Goal: Task Accomplishment & Management: Use online tool/utility

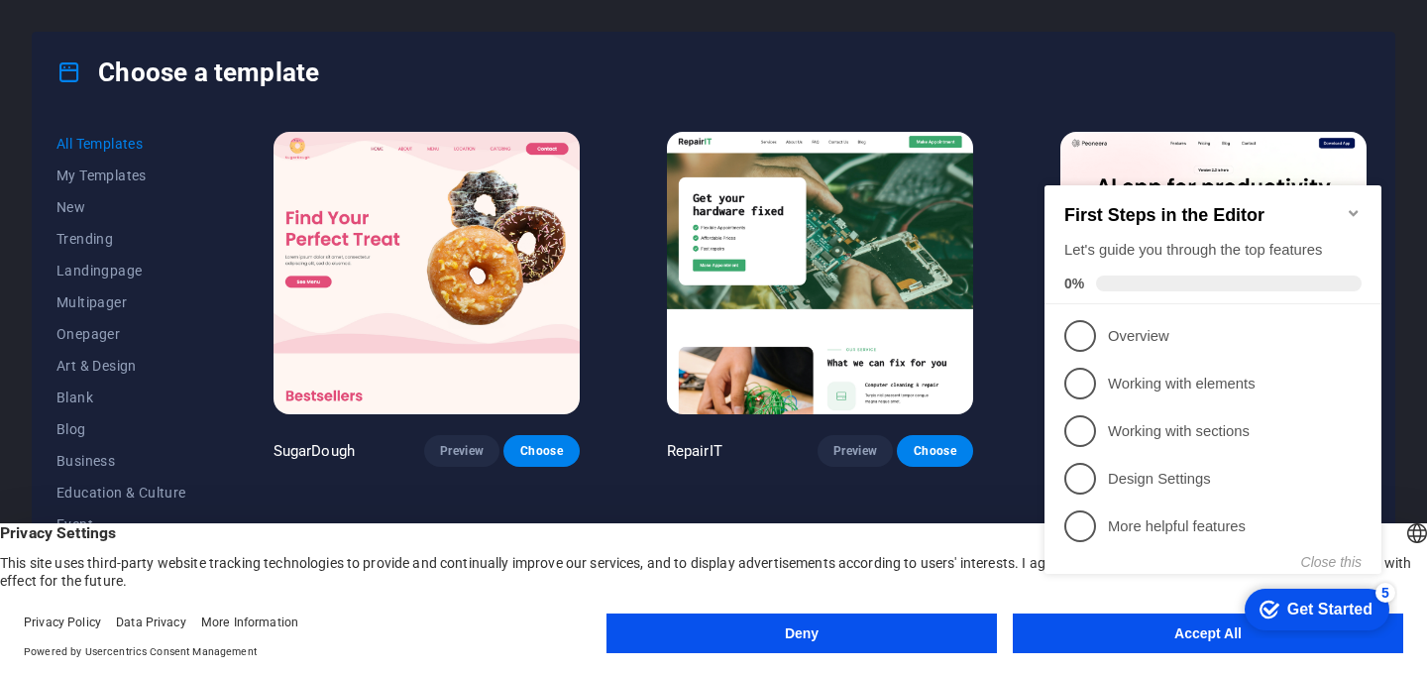
click at [1101, 637] on div "checkmark Get Started 5 First Steps in the Editor Let's guide you through the t…" at bounding box center [1216, 398] width 361 height 478
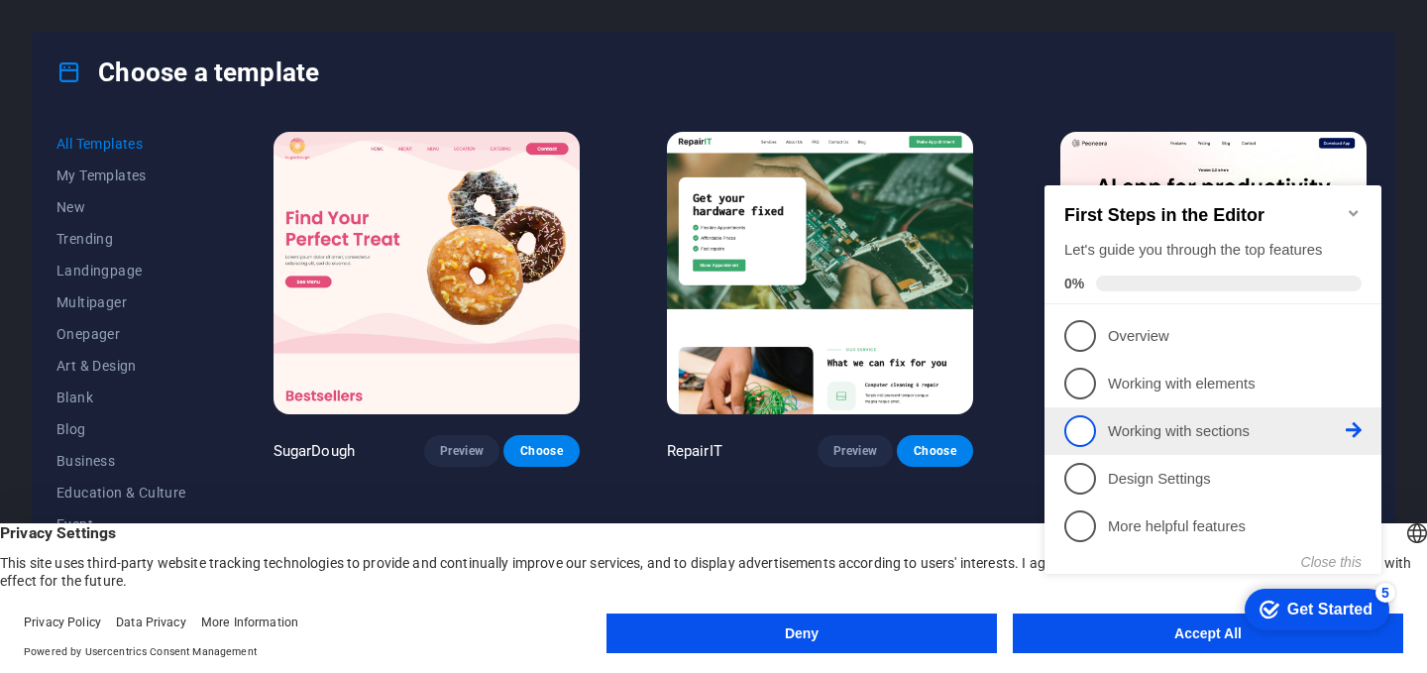
click at [1320, 408] on li "3 Working with sections - incomplete" at bounding box center [1212, 431] width 337 height 48
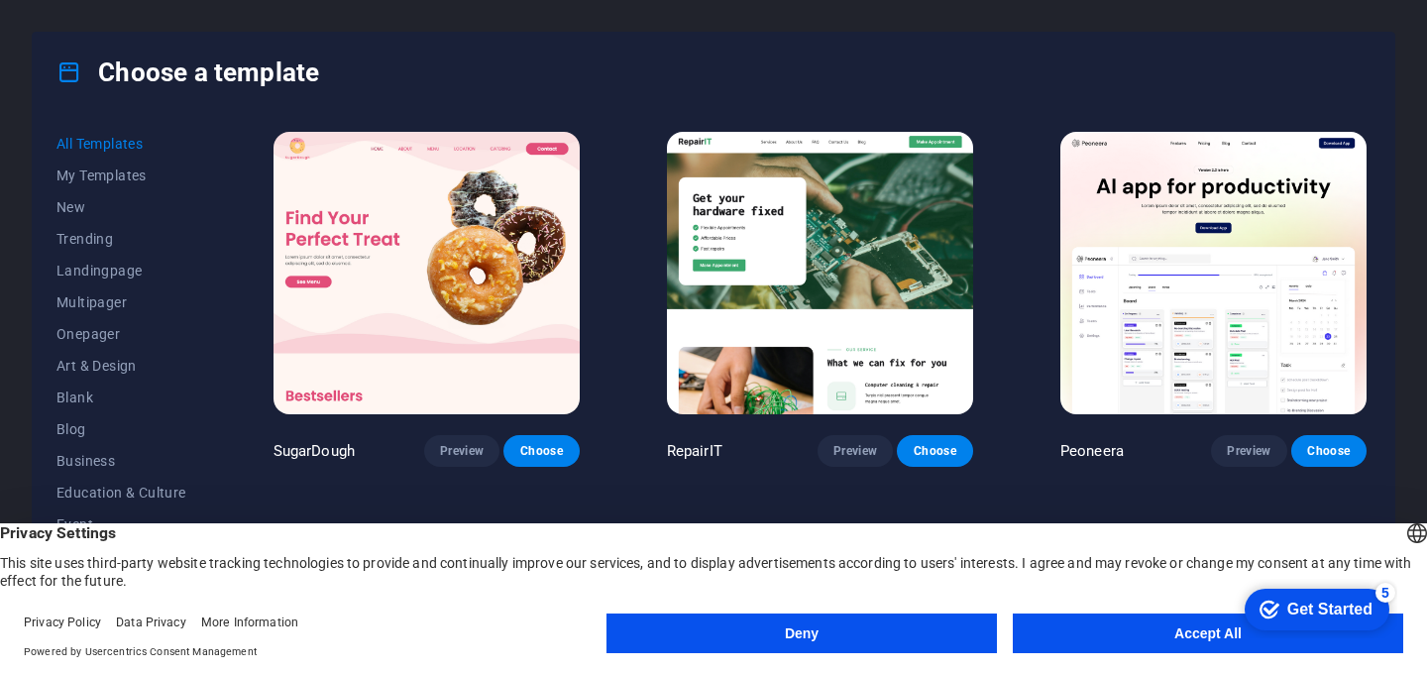
click at [1075, 636] on button "Accept All" at bounding box center [1207, 633] width 390 height 40
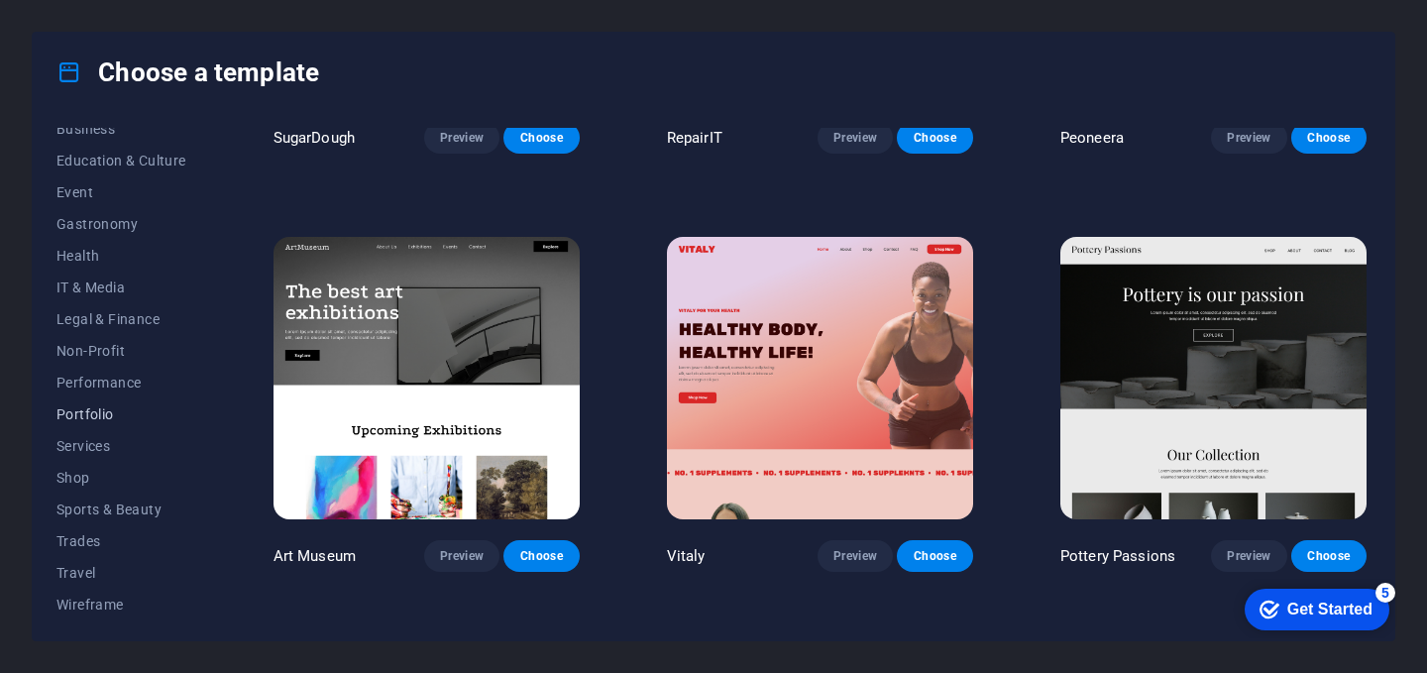
scroll to position [332, 0]
click at [114, 155] on span "Education & Culture" at bounding box center [121, 161] width 130 height 16
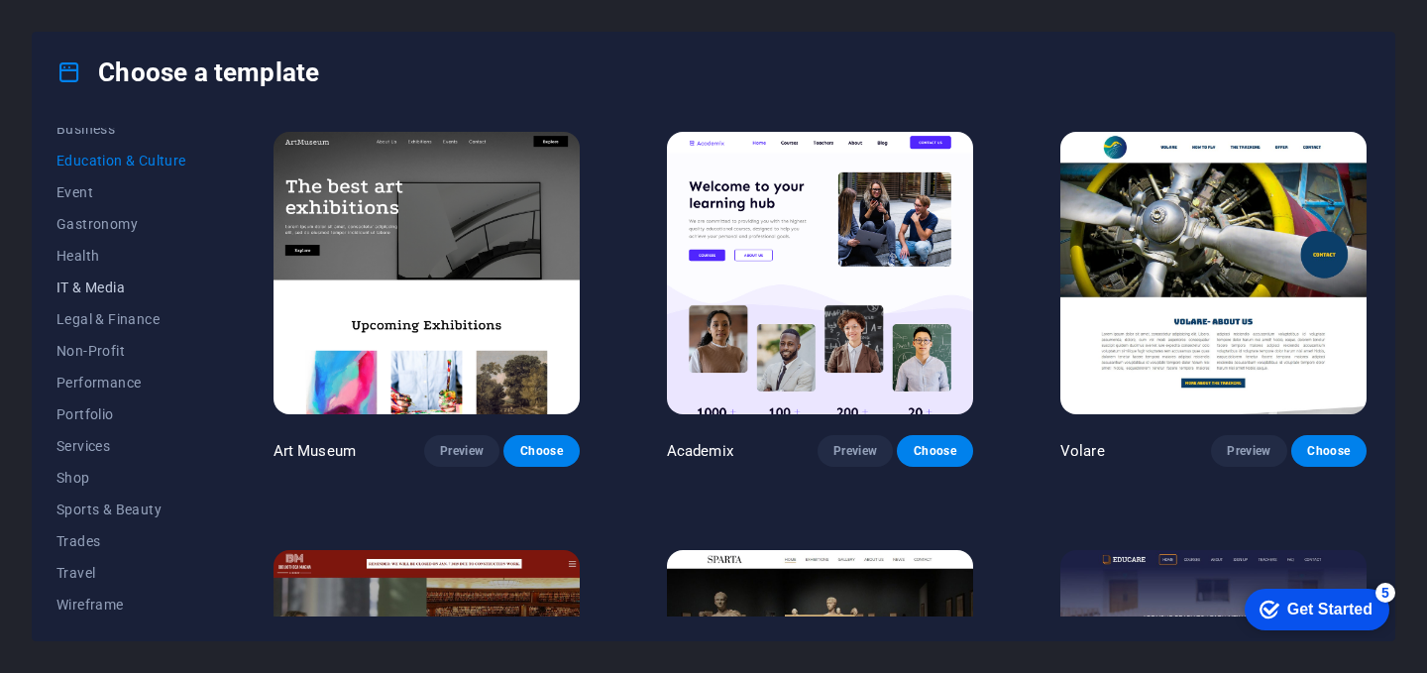
scroll to position [336, 0]
click at [127, 314] on span "Legal & Finance" at bounding box center [121, 315] width 130 height 16
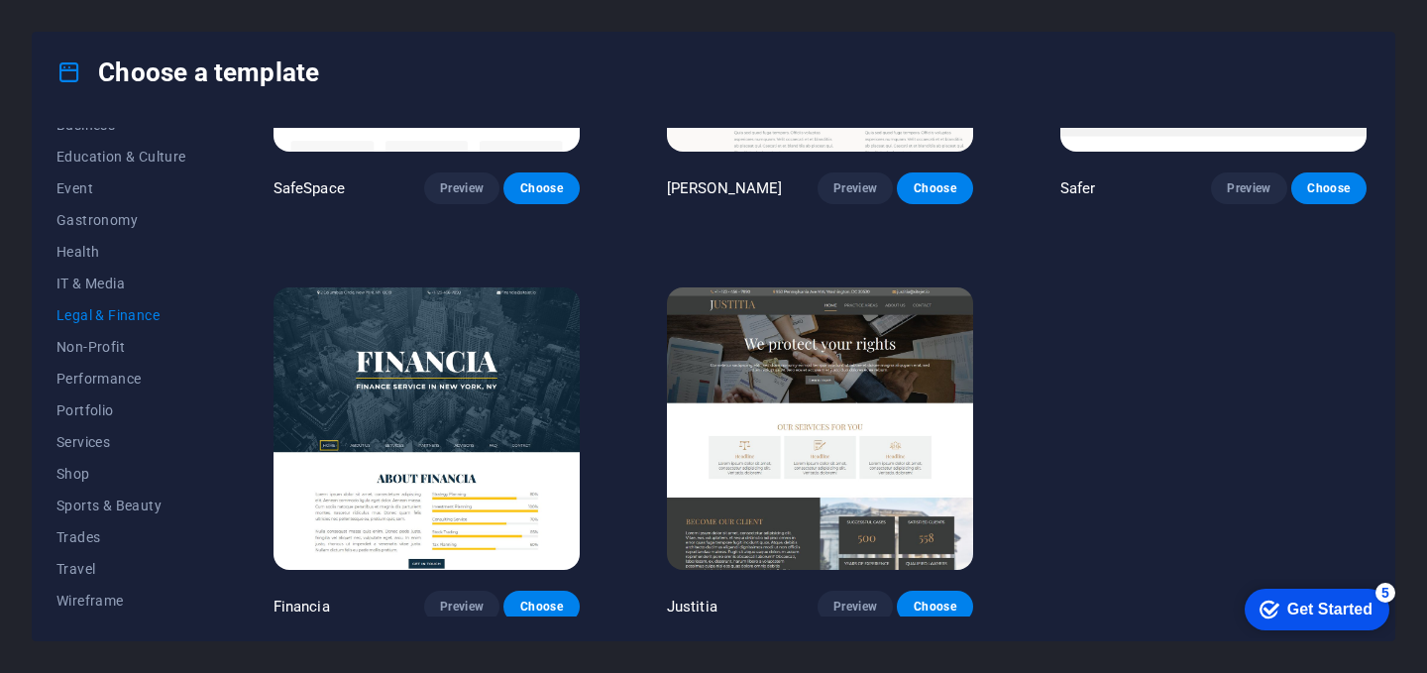
scroll to position [0, 0]
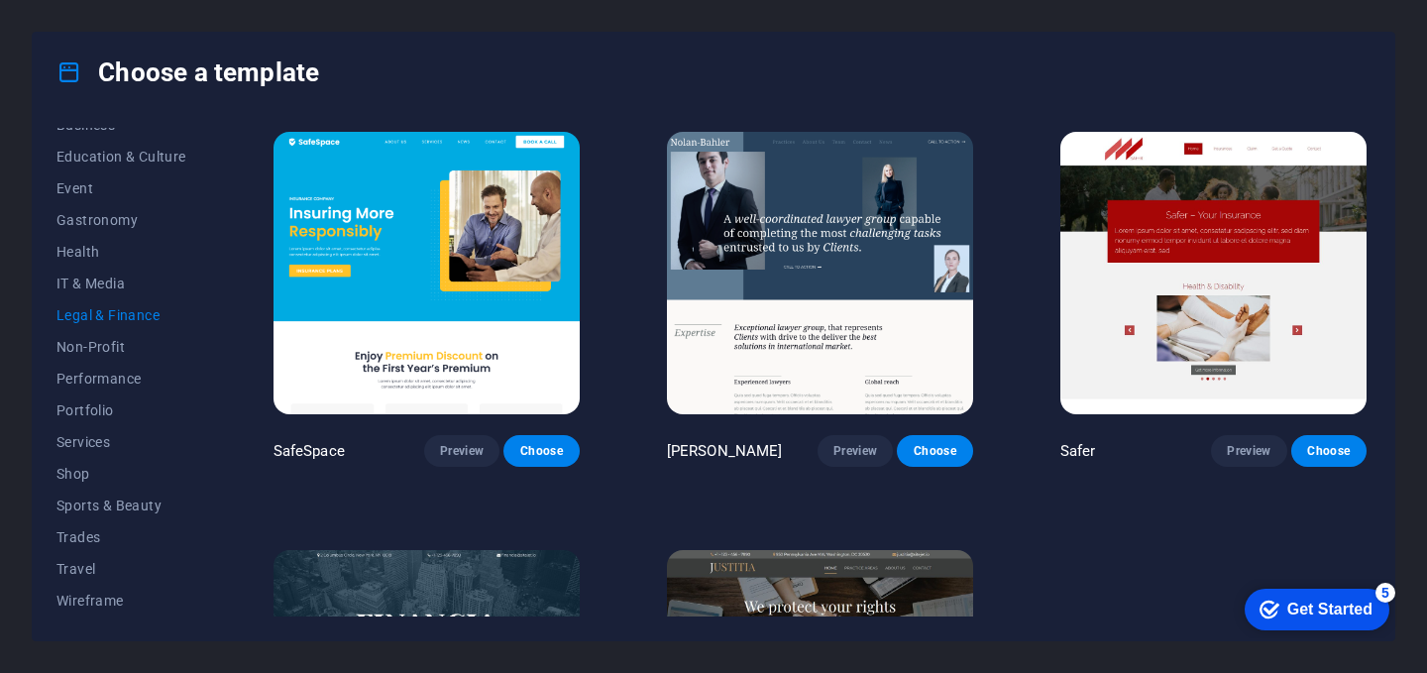
click at [444, 300] on img at bounding box center [426, 273] width 306 height 282
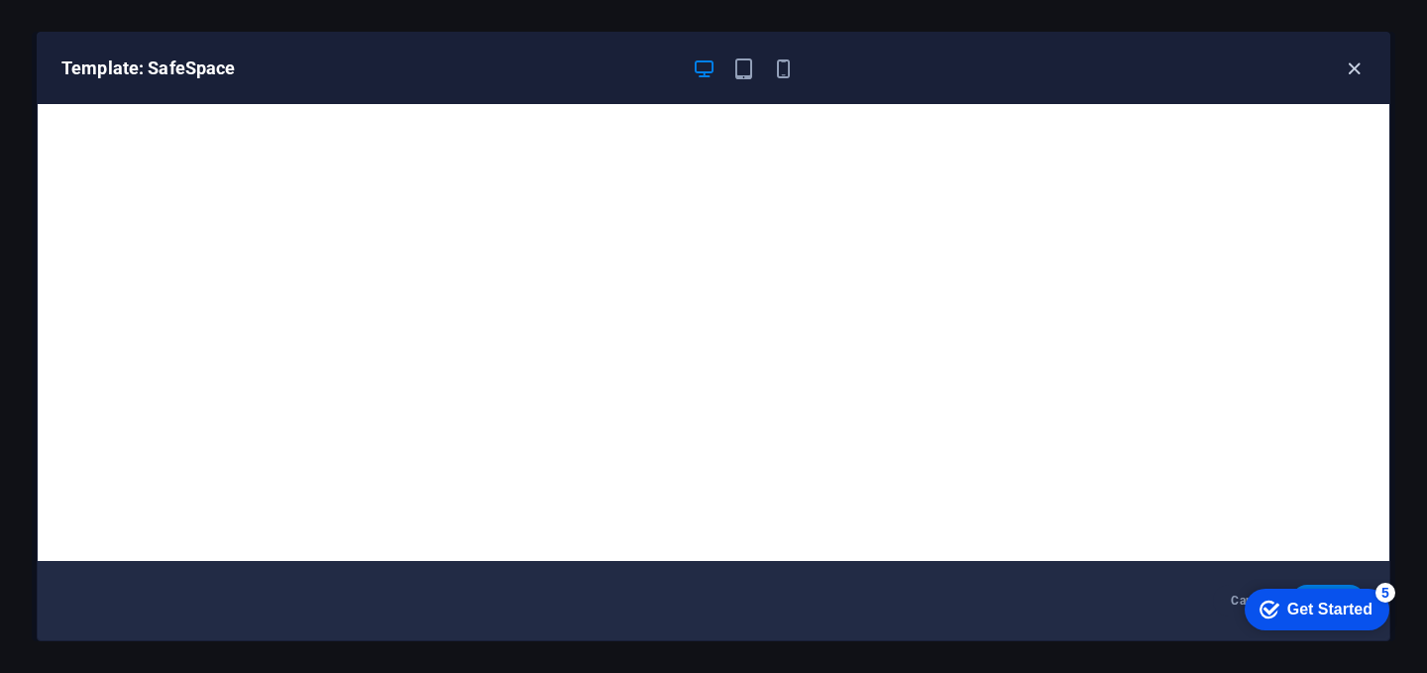
click at [1362, 69] on icon "button" at bounding box center [1353, 68] width 23 height 23
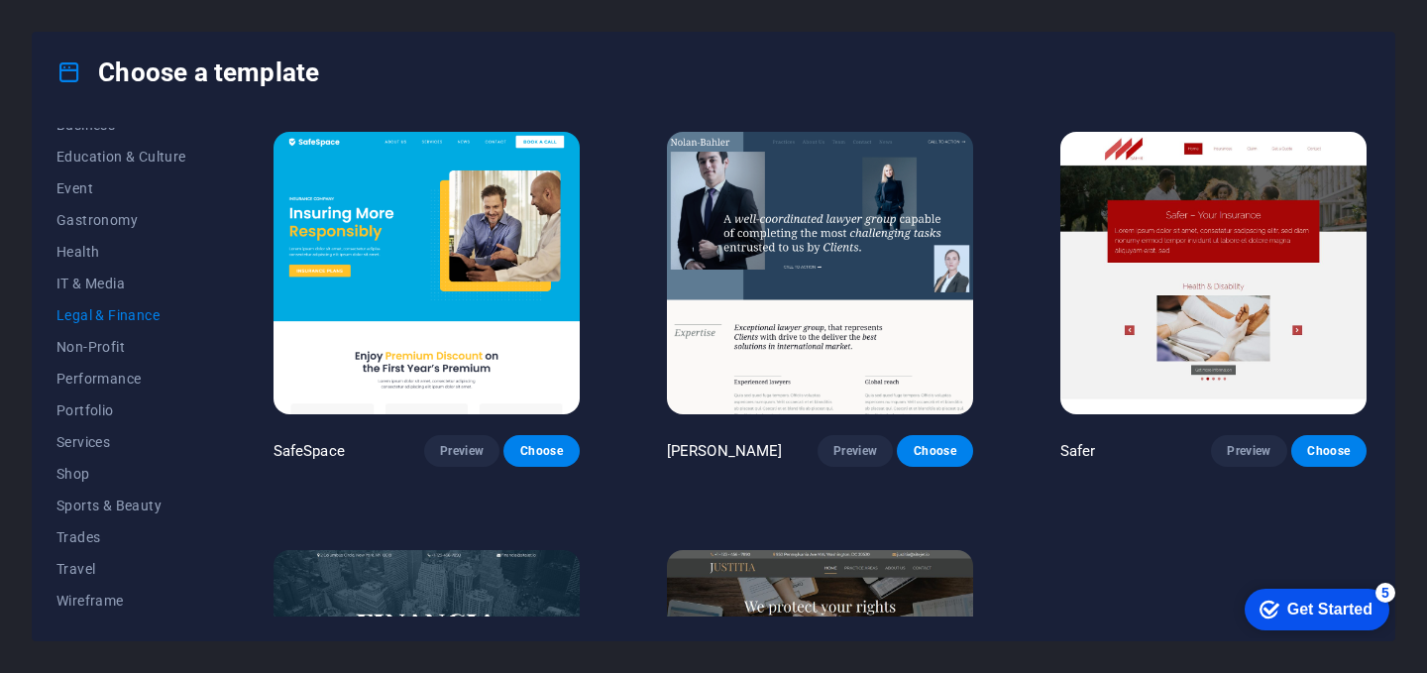
click at [852, 356] on img at bounding box center [820, 273] width 306 height 282
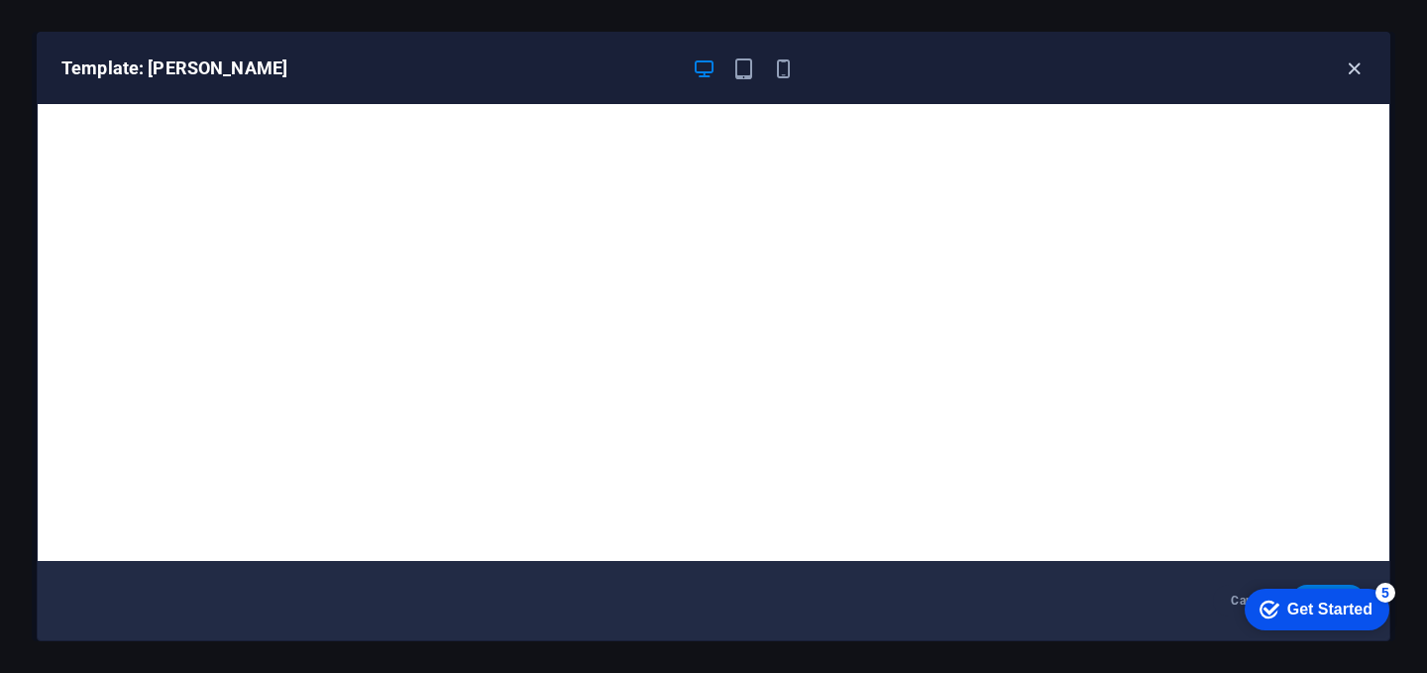
click at [1354, 64] on icon "button" at bounding box center [1353, 68] width 23 height 23
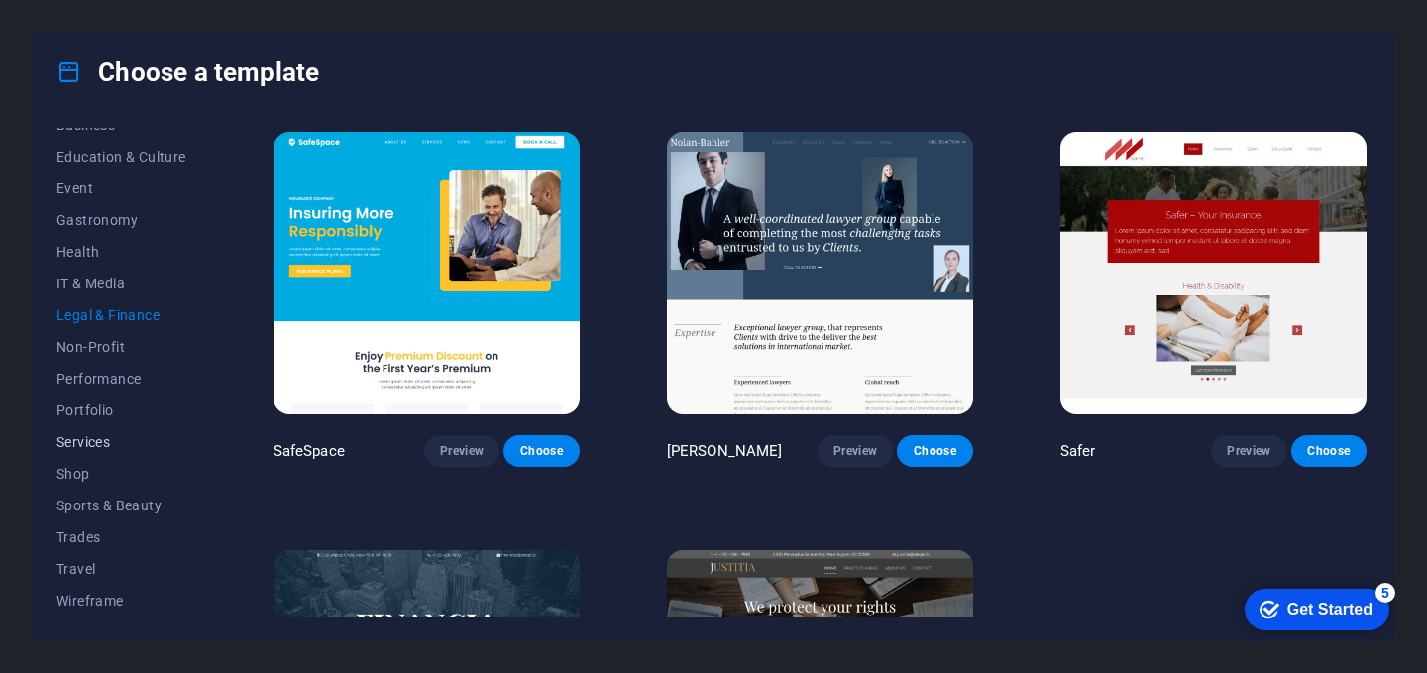
click at [146, 443] on span "Services" at bounding box center [121, 442] width 130 height 16
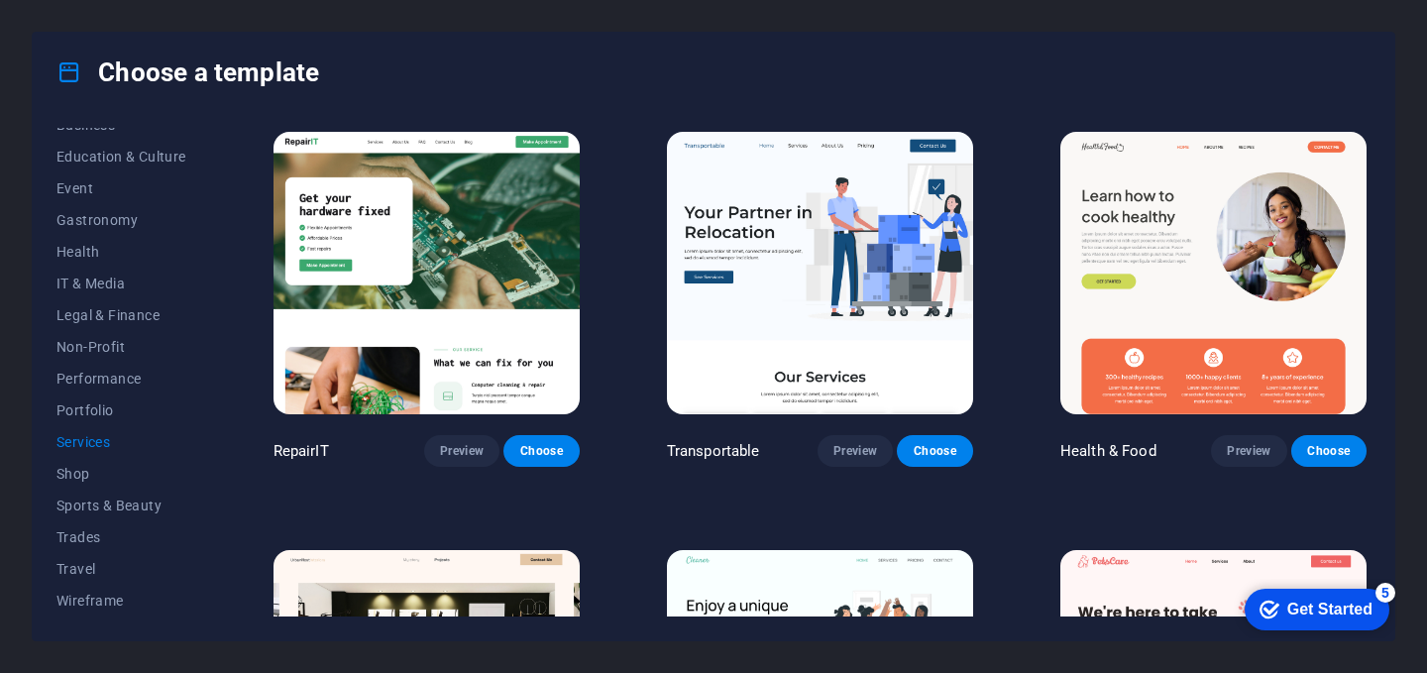
click at [917, 351] on img at bounding box center [820, 273] width 306 height 282
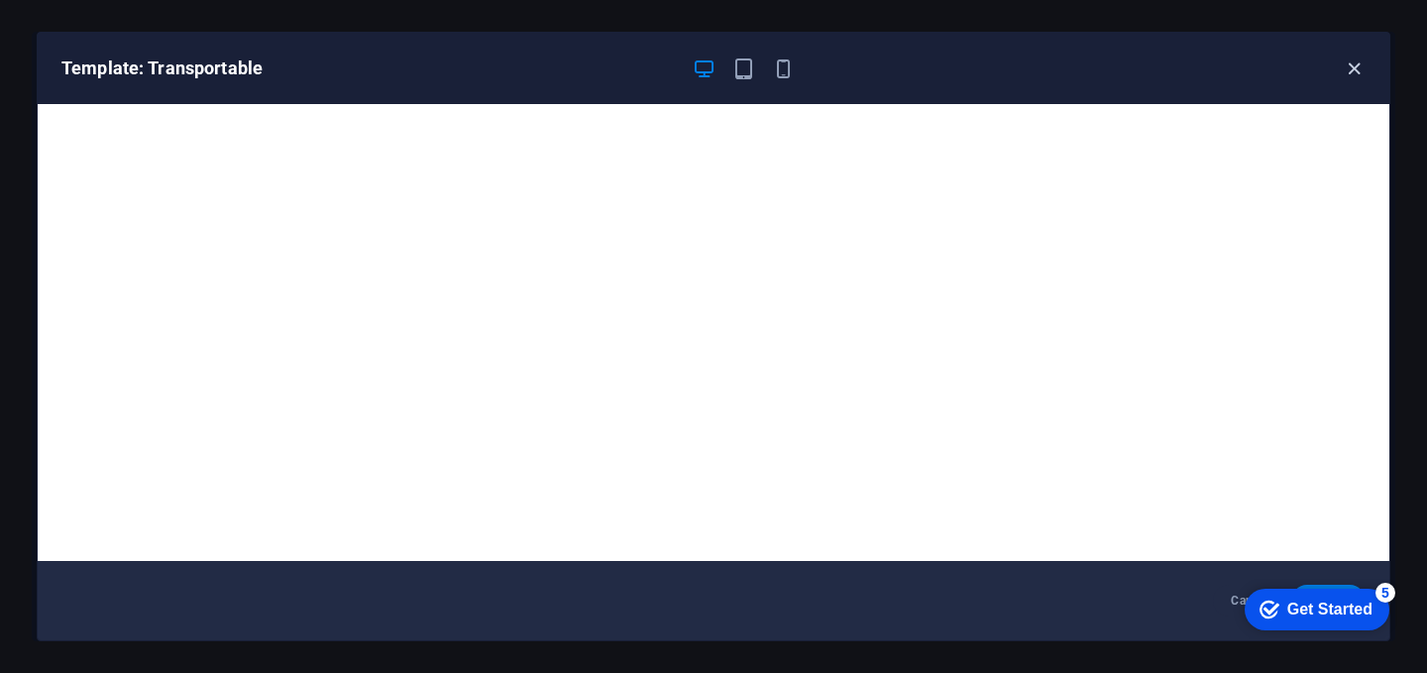
click at [1351, 68] on icon "button" at bounding box center [1353, 68] width 23 height 23
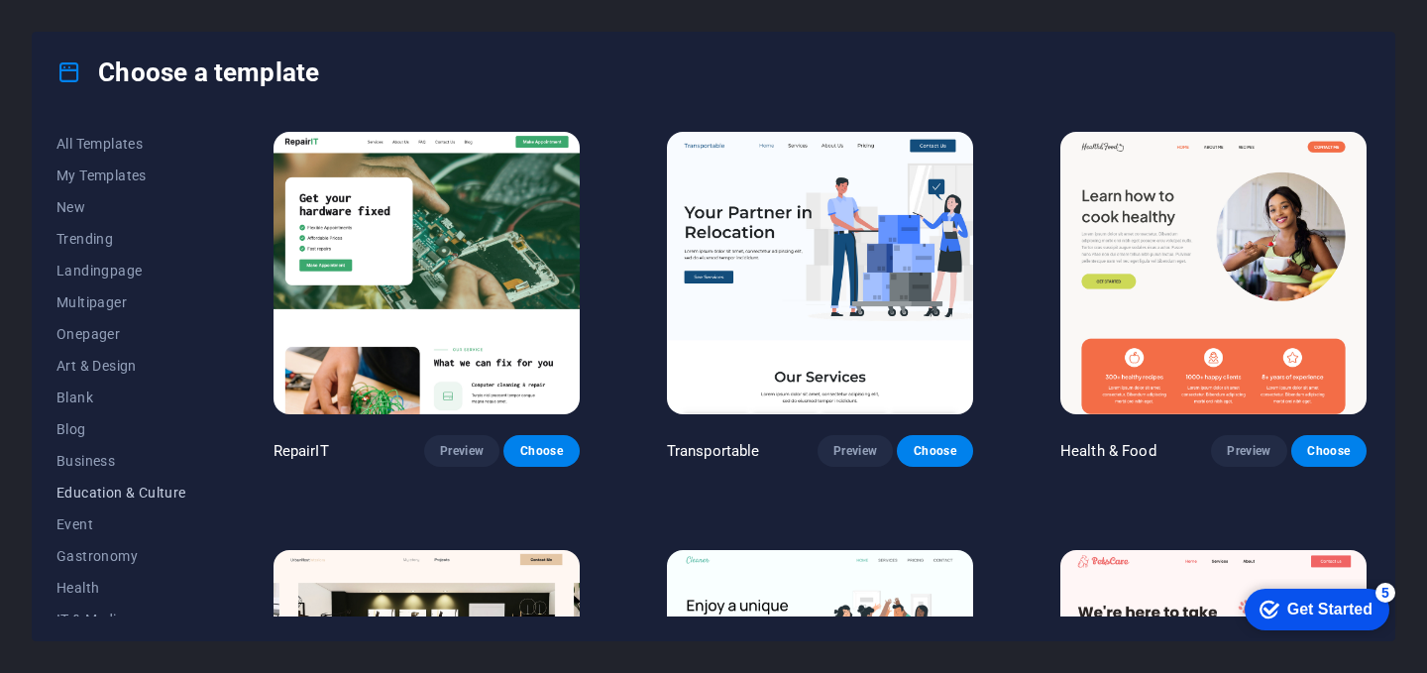
click at [103, 500] on button "Education & Culture" at bounding box center [121, 492] width 130 height 32
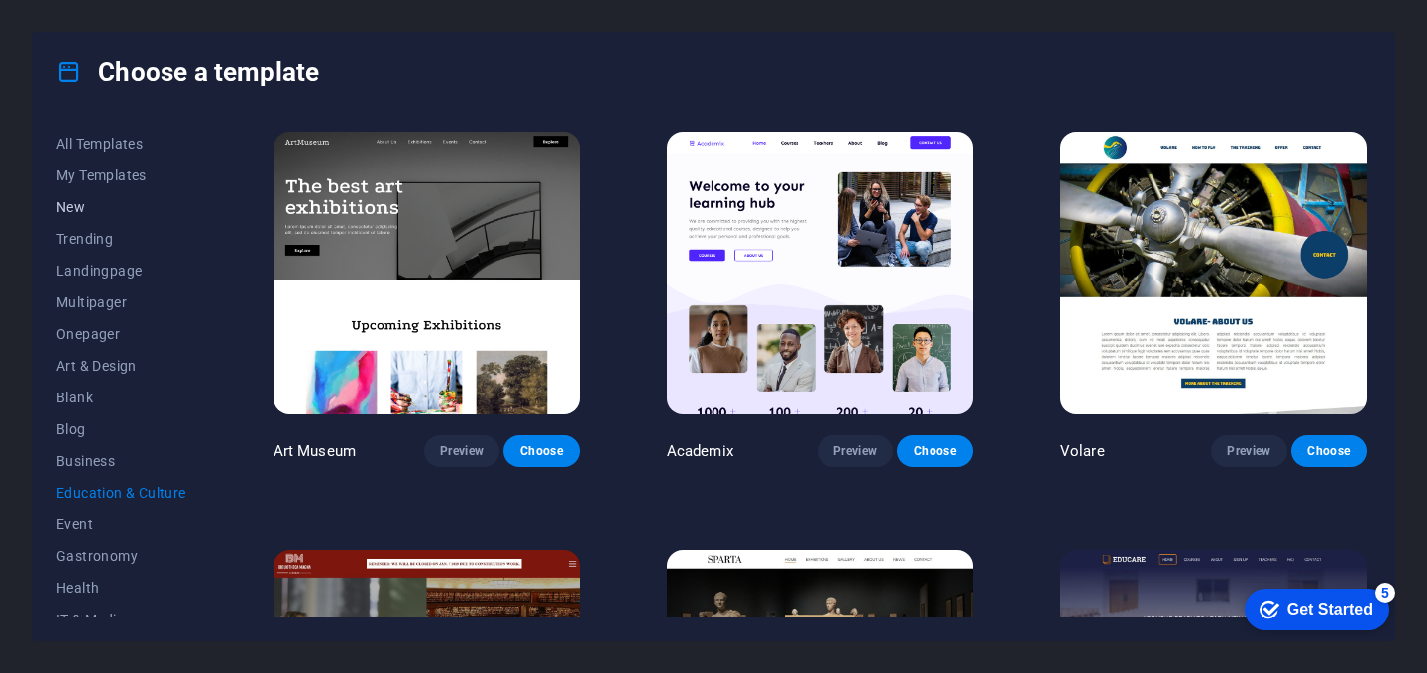
click at [101, 197] on button "New" at bounding box center [121, 207] width 130 height 32
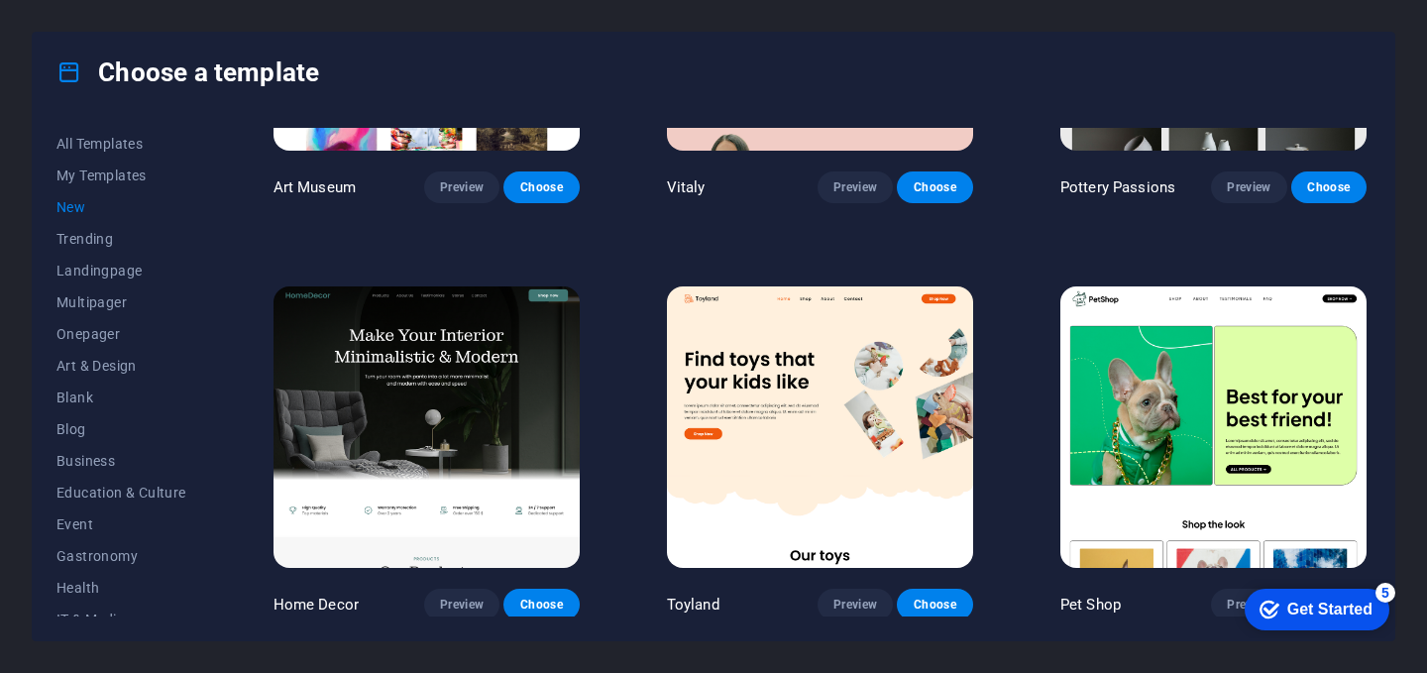
scroll to position [694, 0]
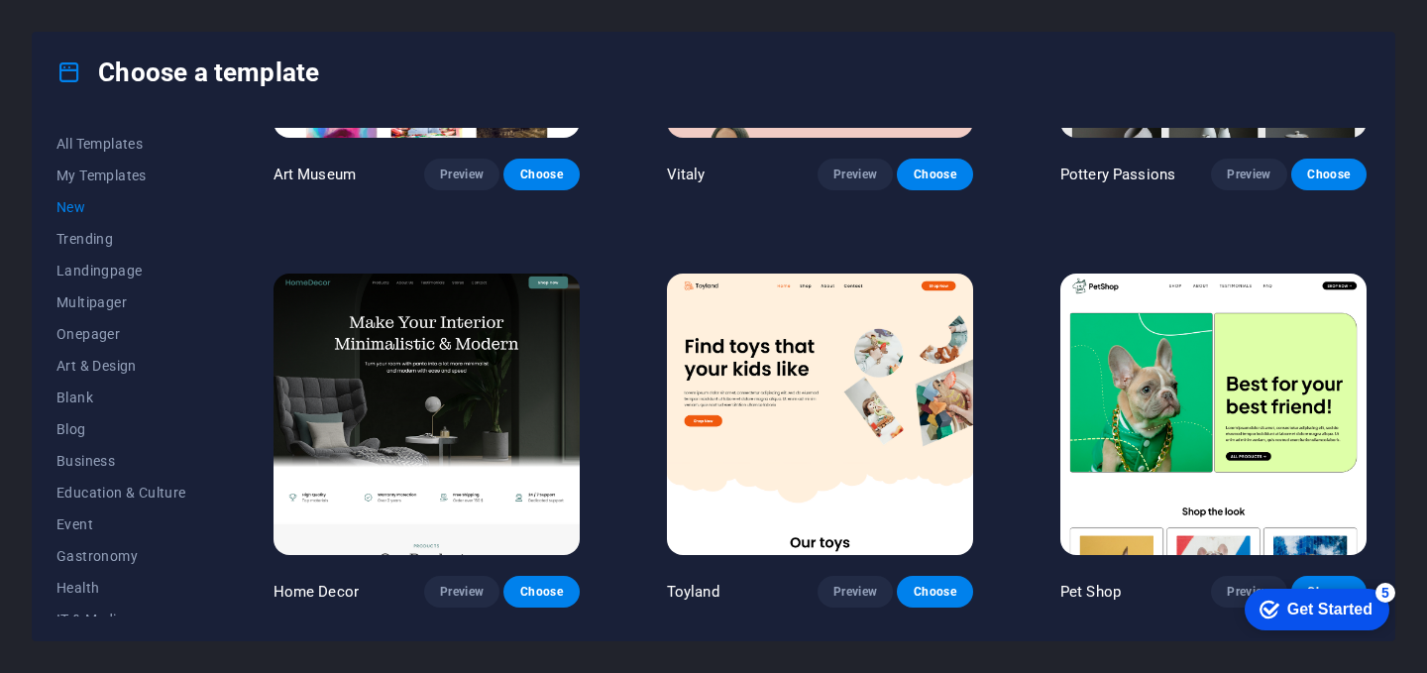
click at [489, 419] on img at bounding box center [426, 414] width 306 height 282
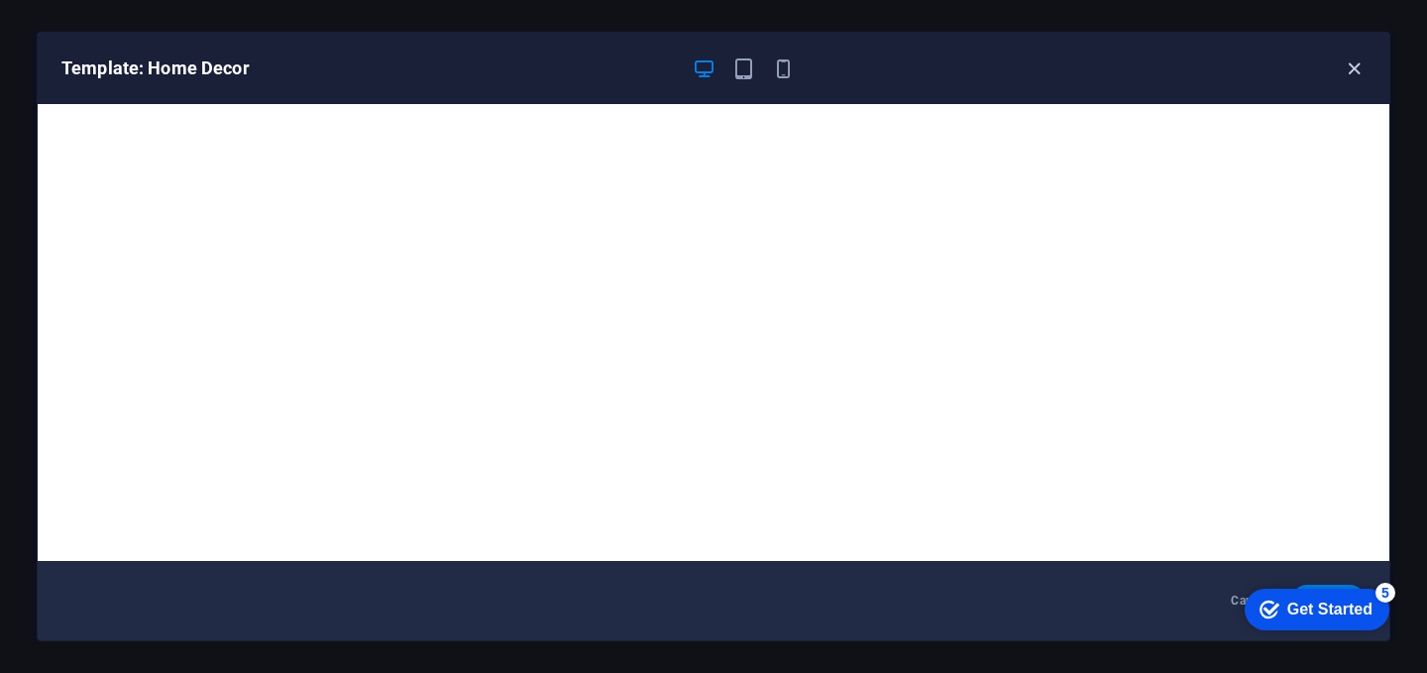
click at [1358, 59] on icon "button" at bounding box center [1353, 68] width 23 height 23
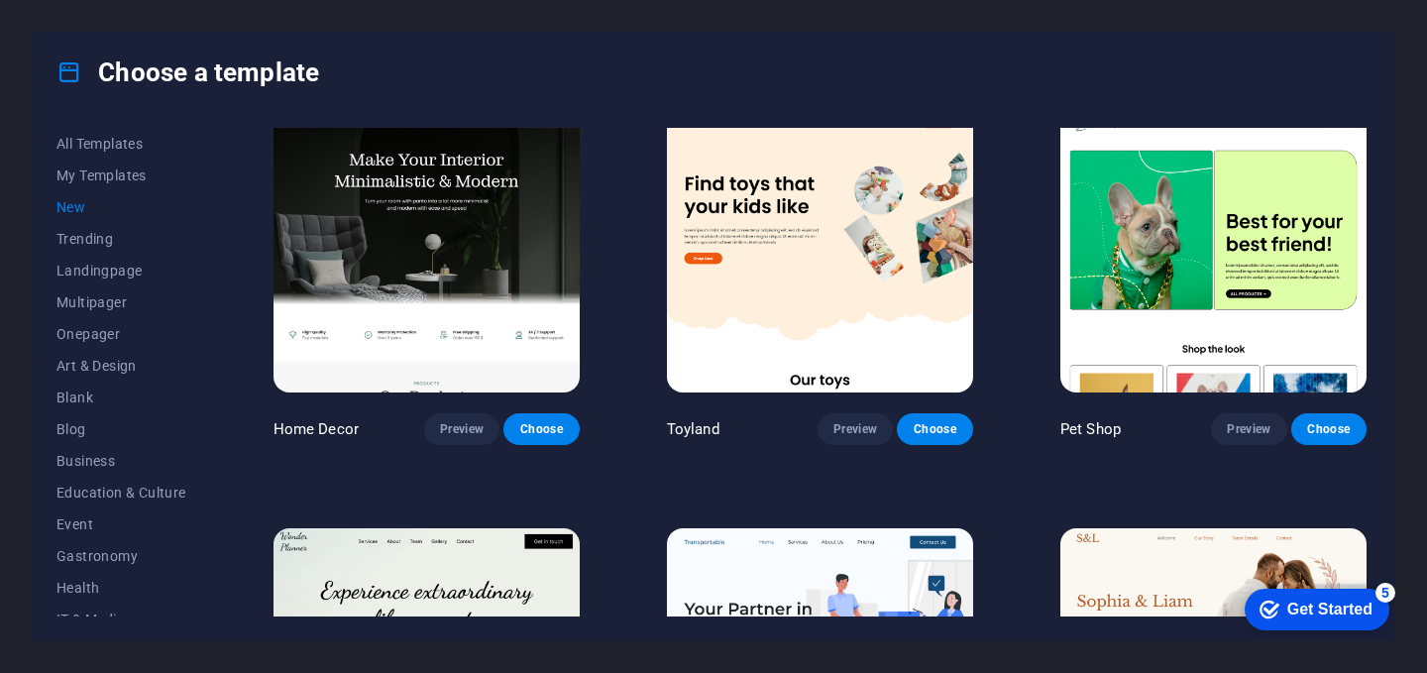
scroll to position [1068, 0]
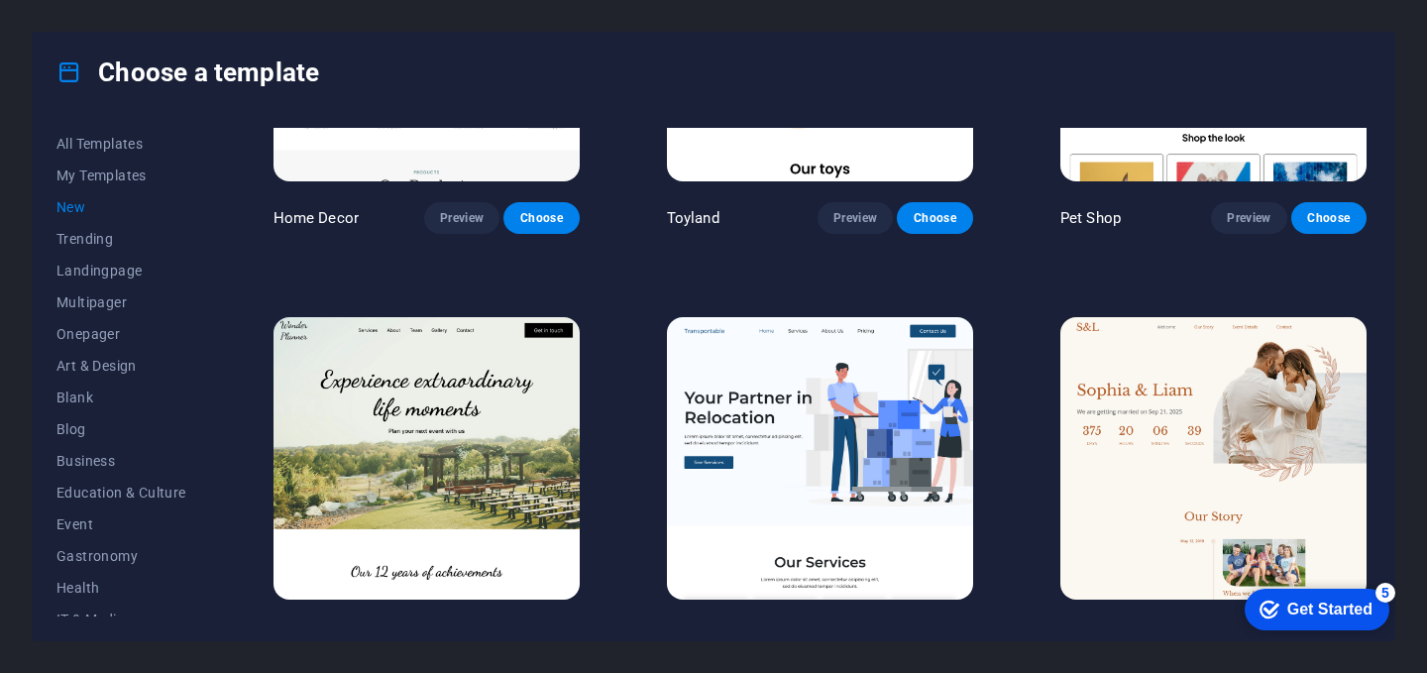
click at [1103, 367] on img at bounding box center [1213, 458] width 306 height 282
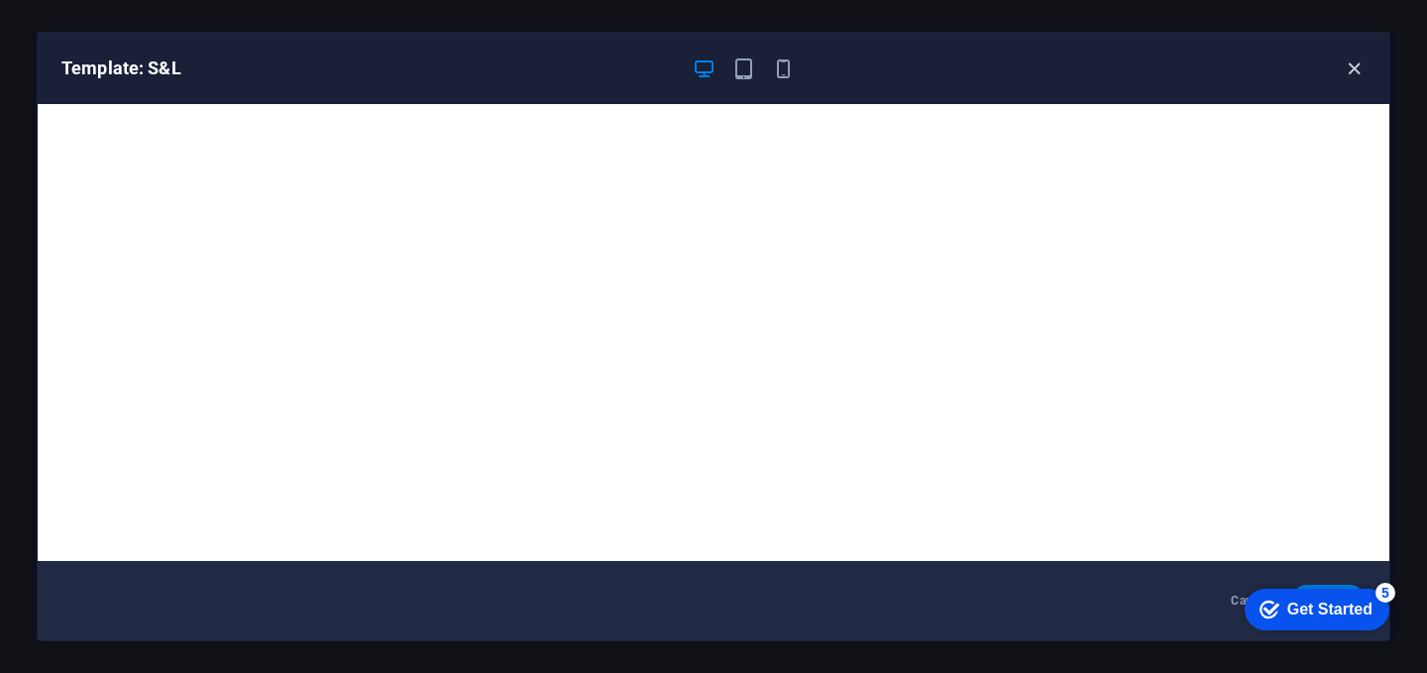
click at [1354, 70] on icon "button" at bounding box center [1353, 68] width 23 height 23
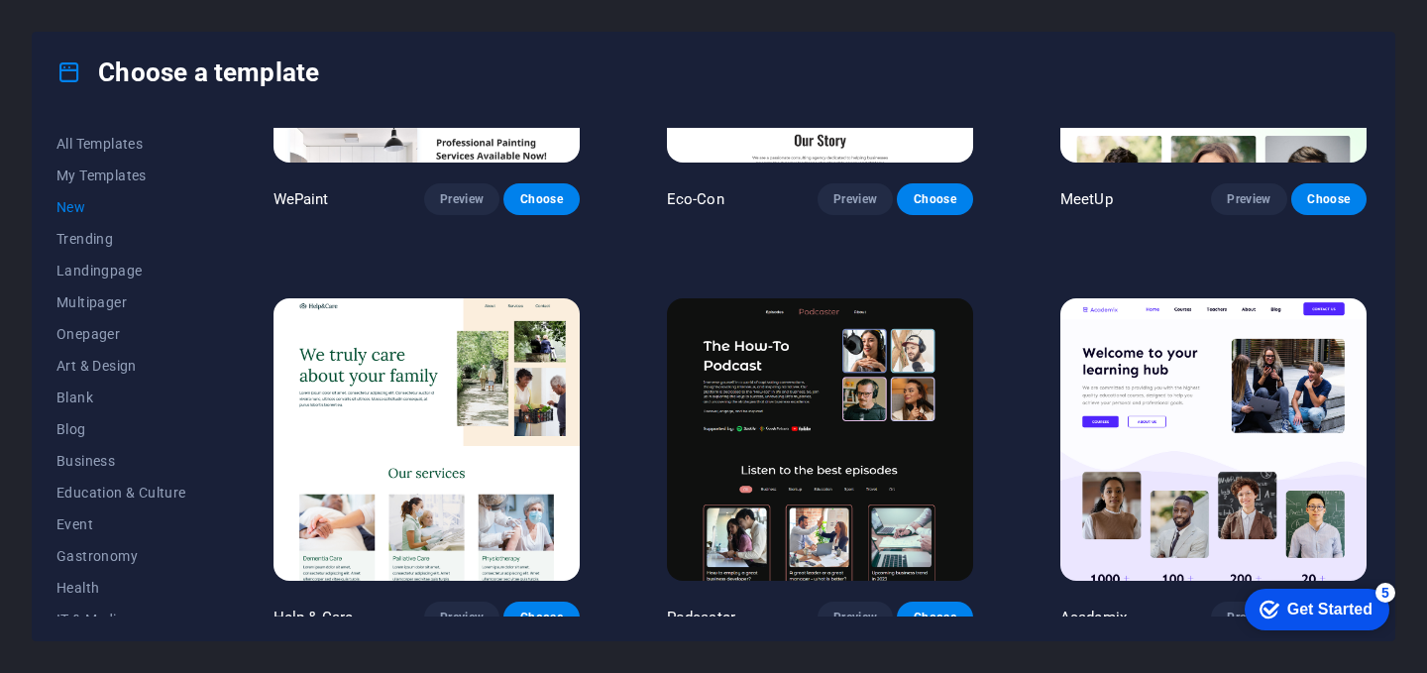
scroll to position [1923, 0]
click at [915, 399] on img at bounding box center [820, 439] width 306 height 282
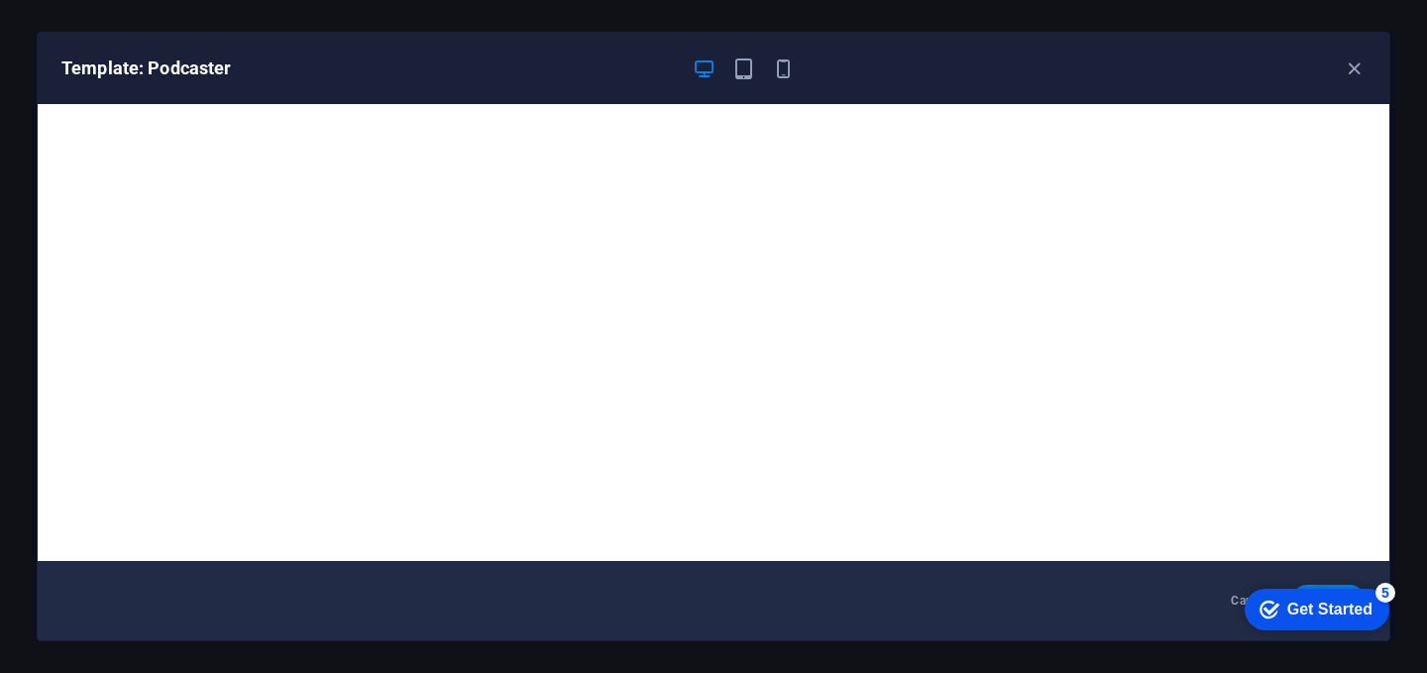
drag, startPoint x: 1353, startPoint y: 593, endPoint x: 1545, endPoint y: 997, distance: 446.7
click at [1353, 593] on div "checkmark Get Started 5" at bounding box center [1316, 609] width 145 height 42
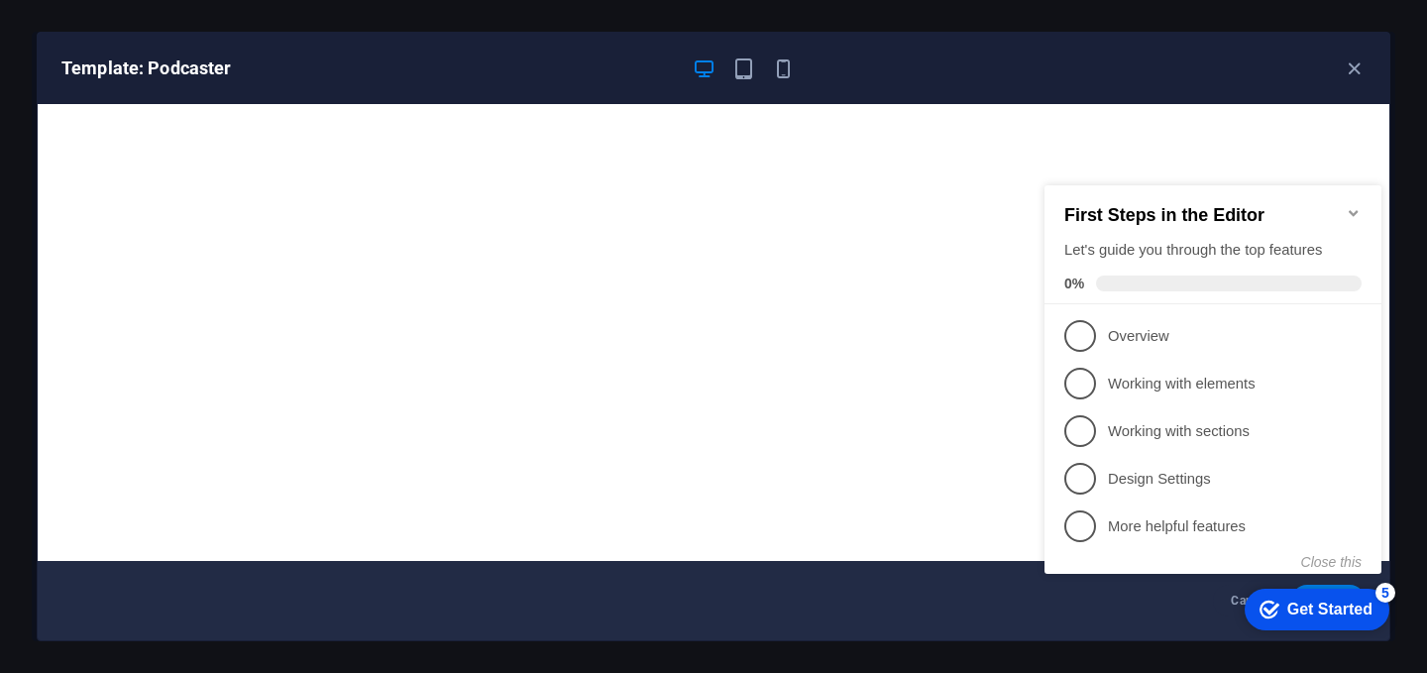
click at [1352, 205] on icon "Minimize checklist" at bounding box center [1353, 213] width 16 height 16
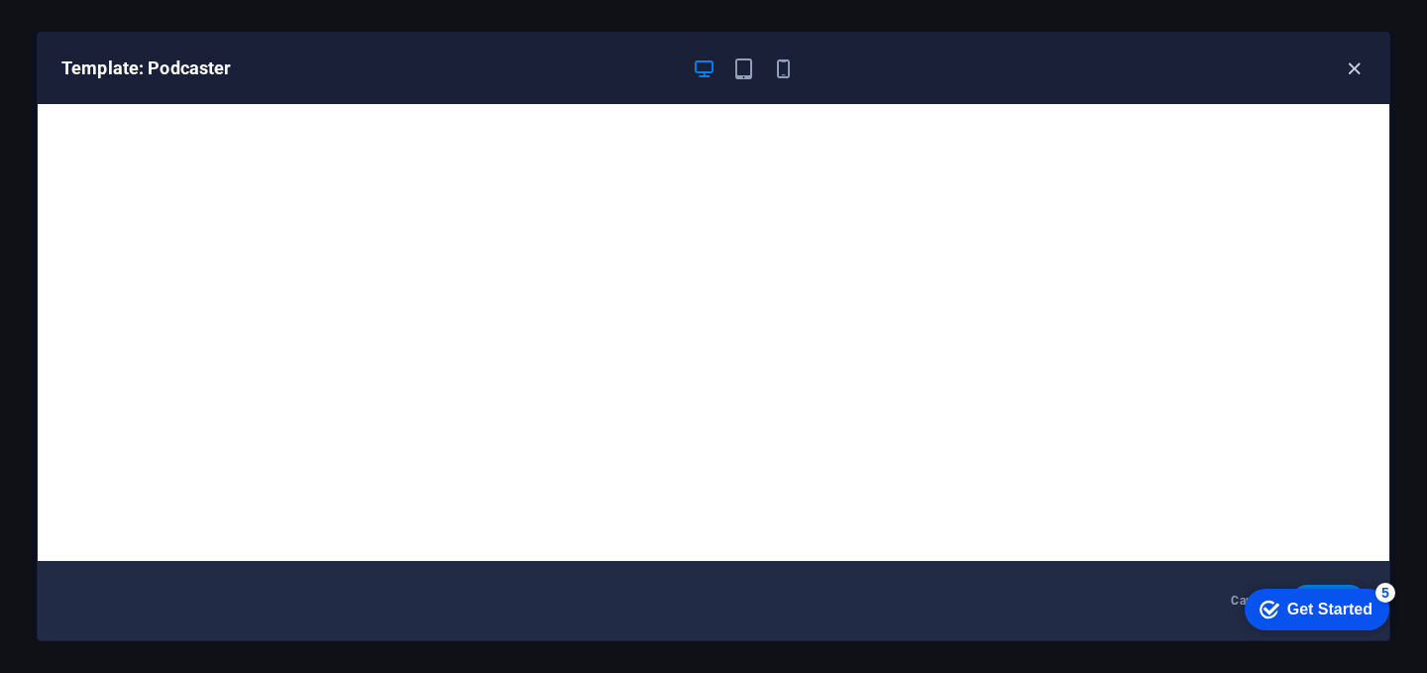
click at [1348, 69] on icon "button" at bounding box center [1353, 68] width 23 height 23
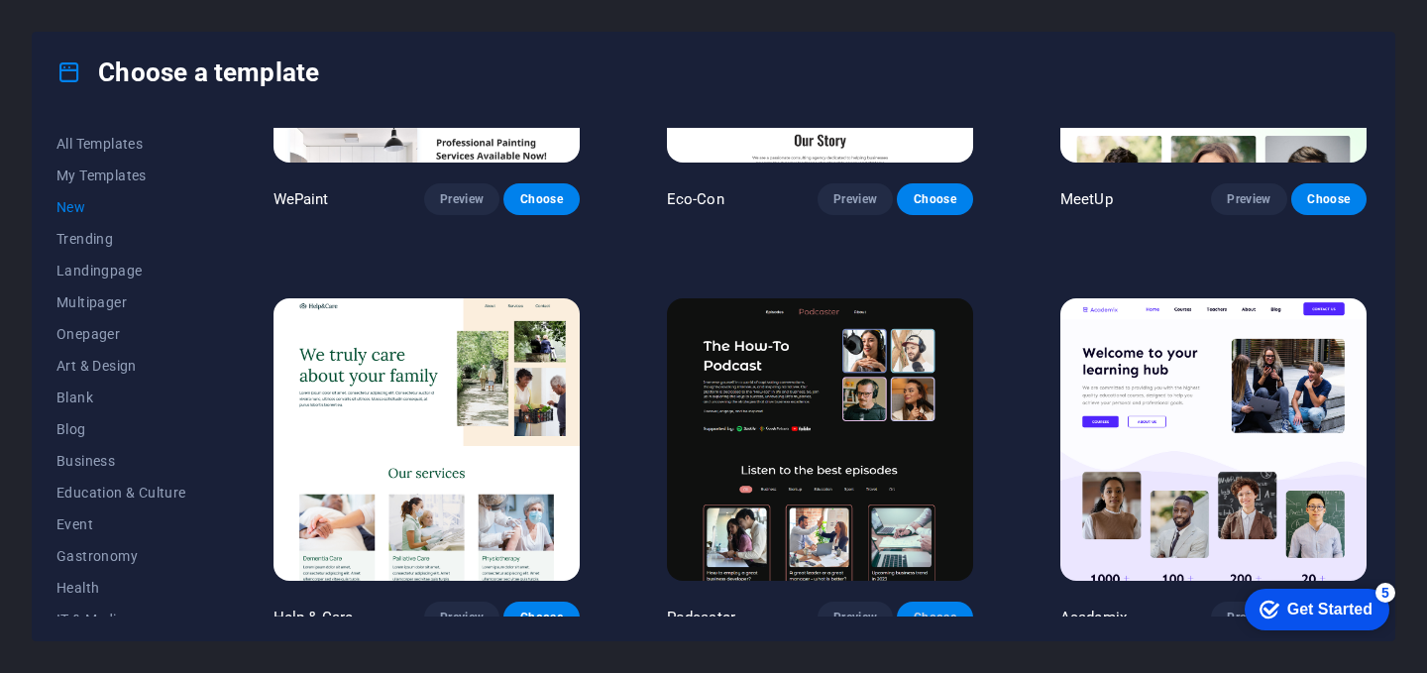
click at [935, 609] on span "Choose" at bounding box center [934, 617] width 44 height 16
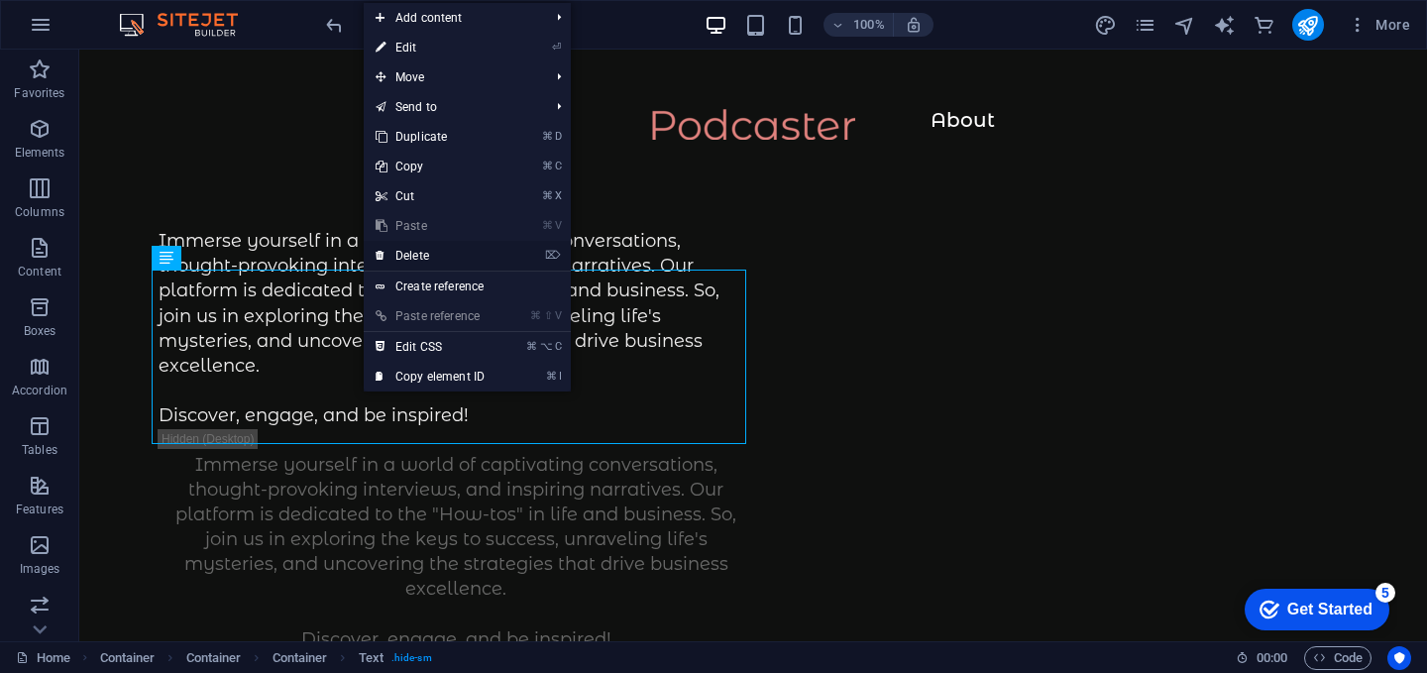
drag, startPoint x: 431, startPoint y: 264, endPoint x: 352, endPoint y: 214, distance: 93.5
click at [431, 264] on link "⌦ Delete" at bounding box center [430, 256] width 133 height 30
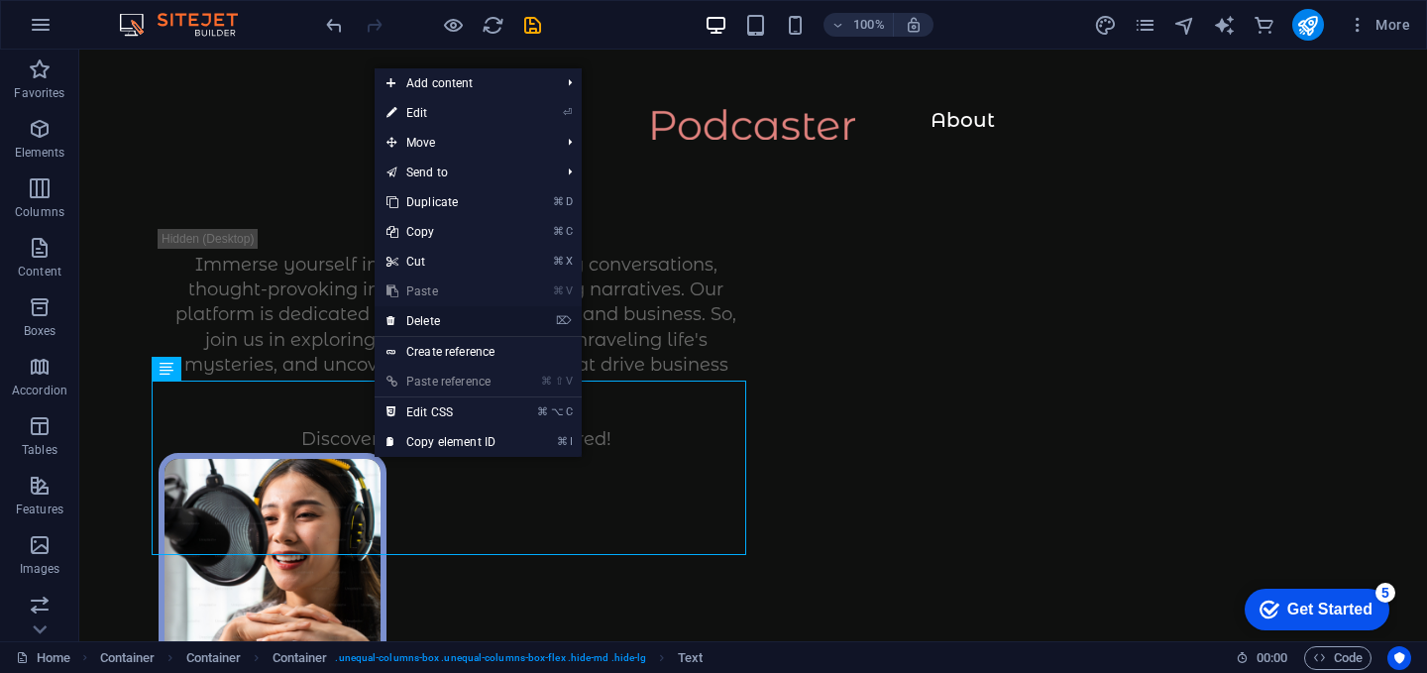
click at [434, 322] on link "⌦ Delete" at bounding box center [440, 321] width 133 height 30
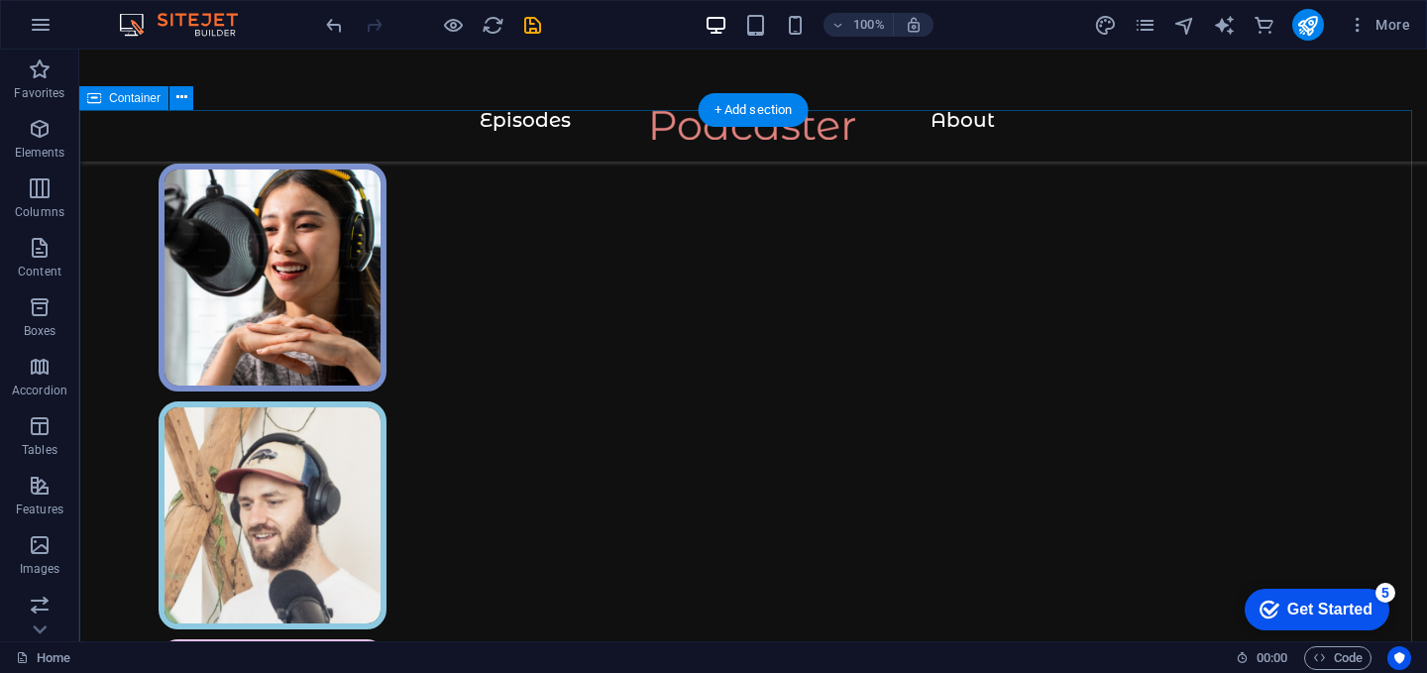
scroll to position [365, 0]
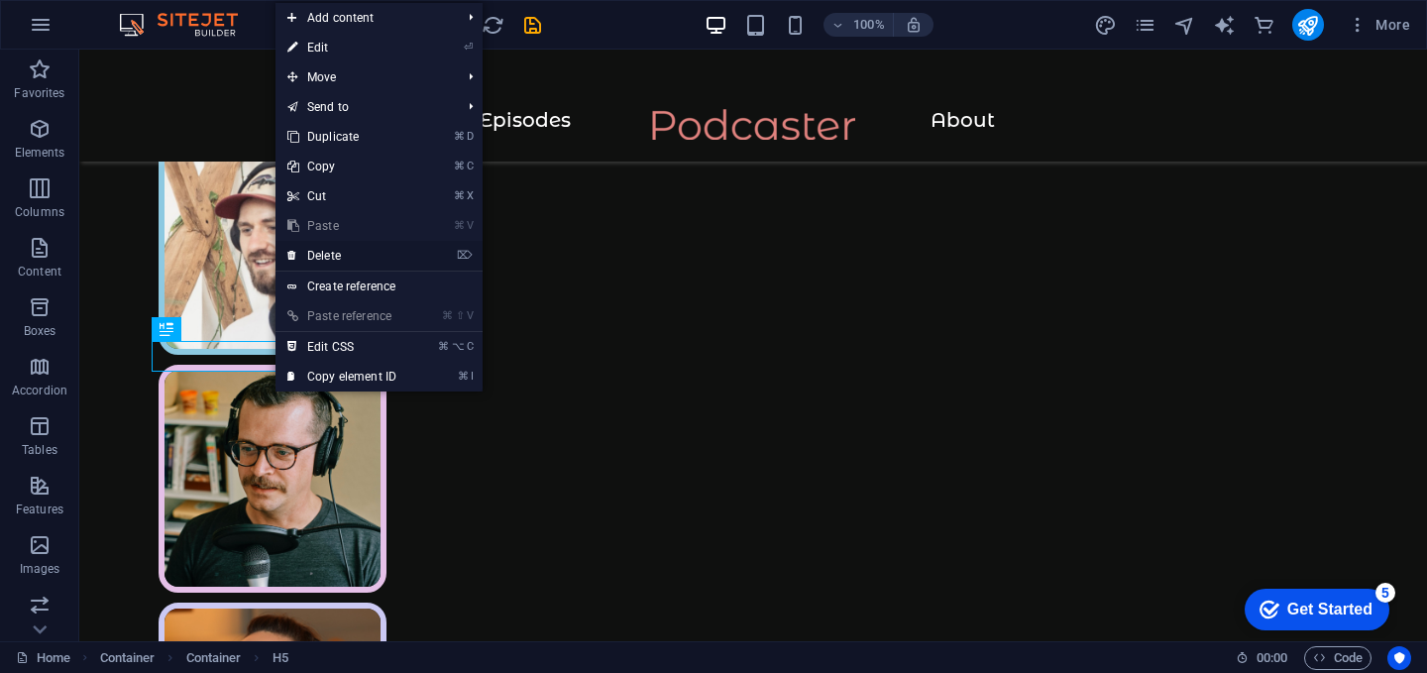
click at [365, 254] on link "⌦ Delete" at bounding box center [341, 256] width 133 height 30
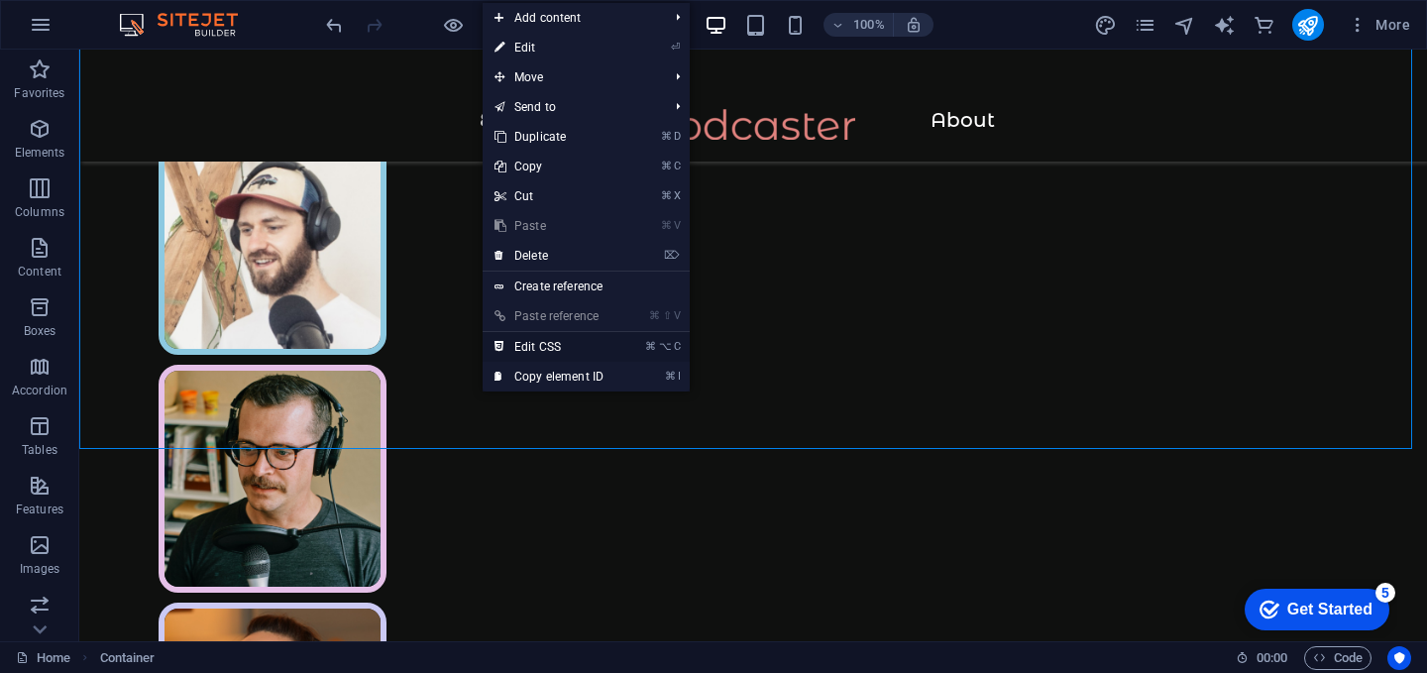
click at [483, 355] on link "⌘ ⌥ C Edit CSS" at bounding box center [548, 347] width 133 height 30
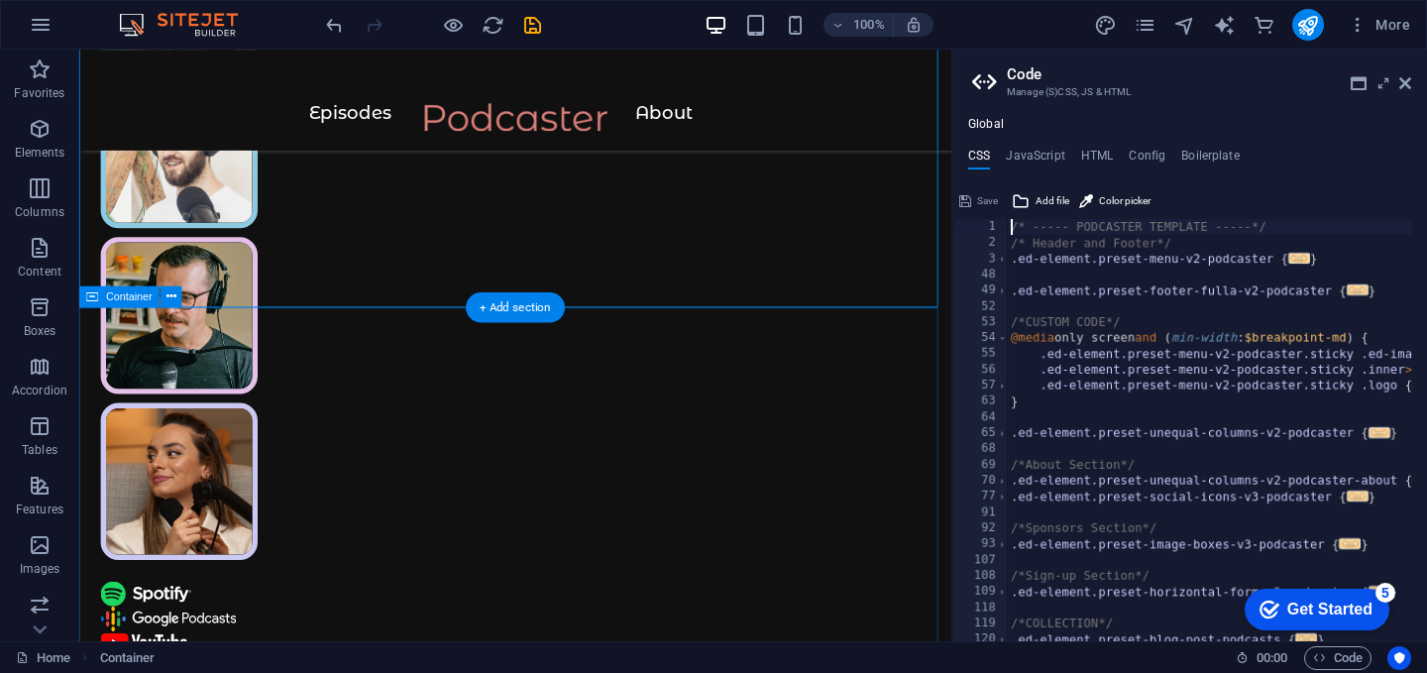
type textarea "@include columns-four-v2("
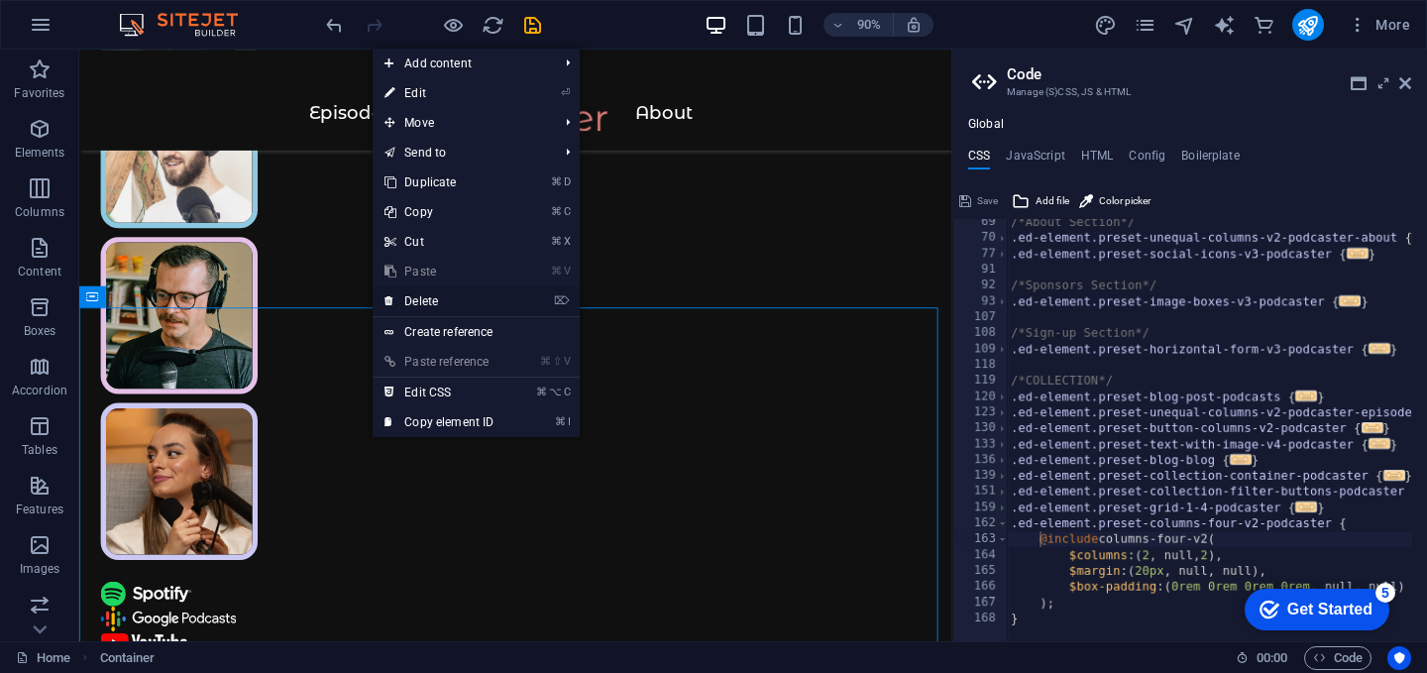
click at [437, 304] on link "⌦ Delete" at bounding box center [438, 301] width 133 height 30
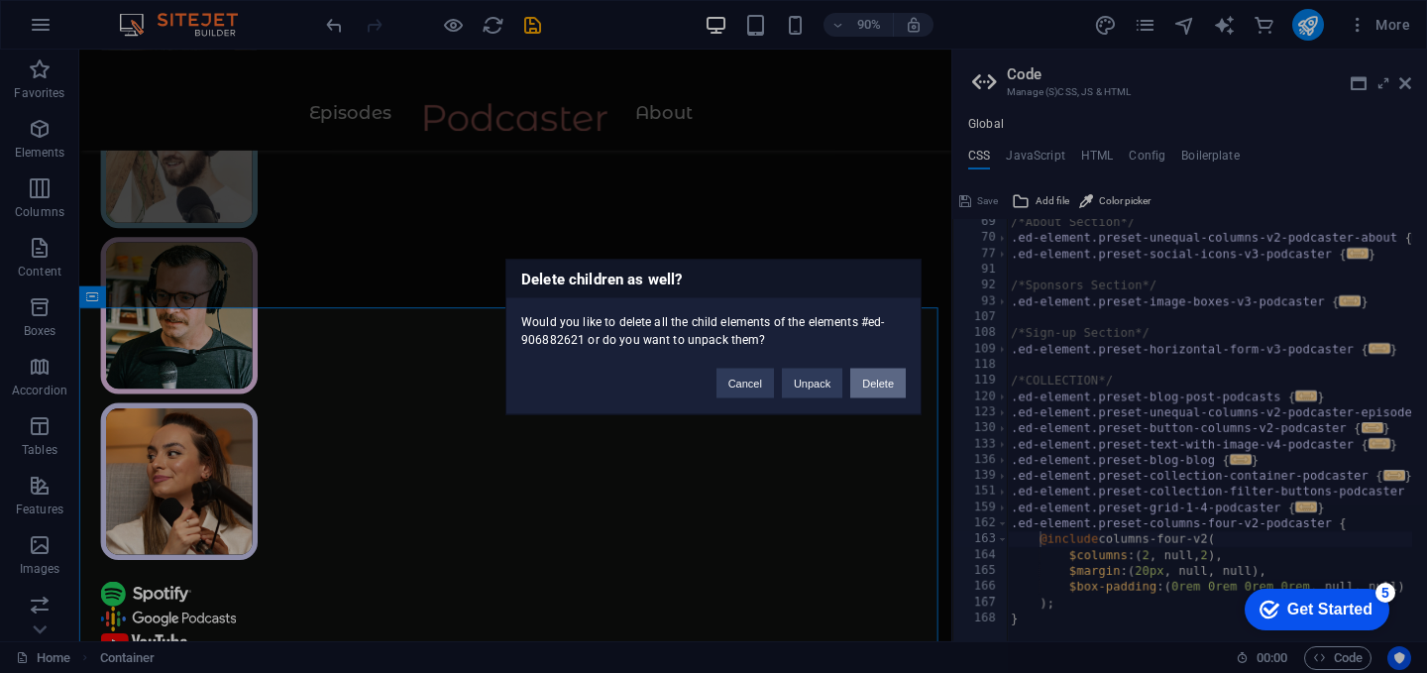
click at [867, 383] on button "Delete" at bounding box center [877, 383] width 55 height 30
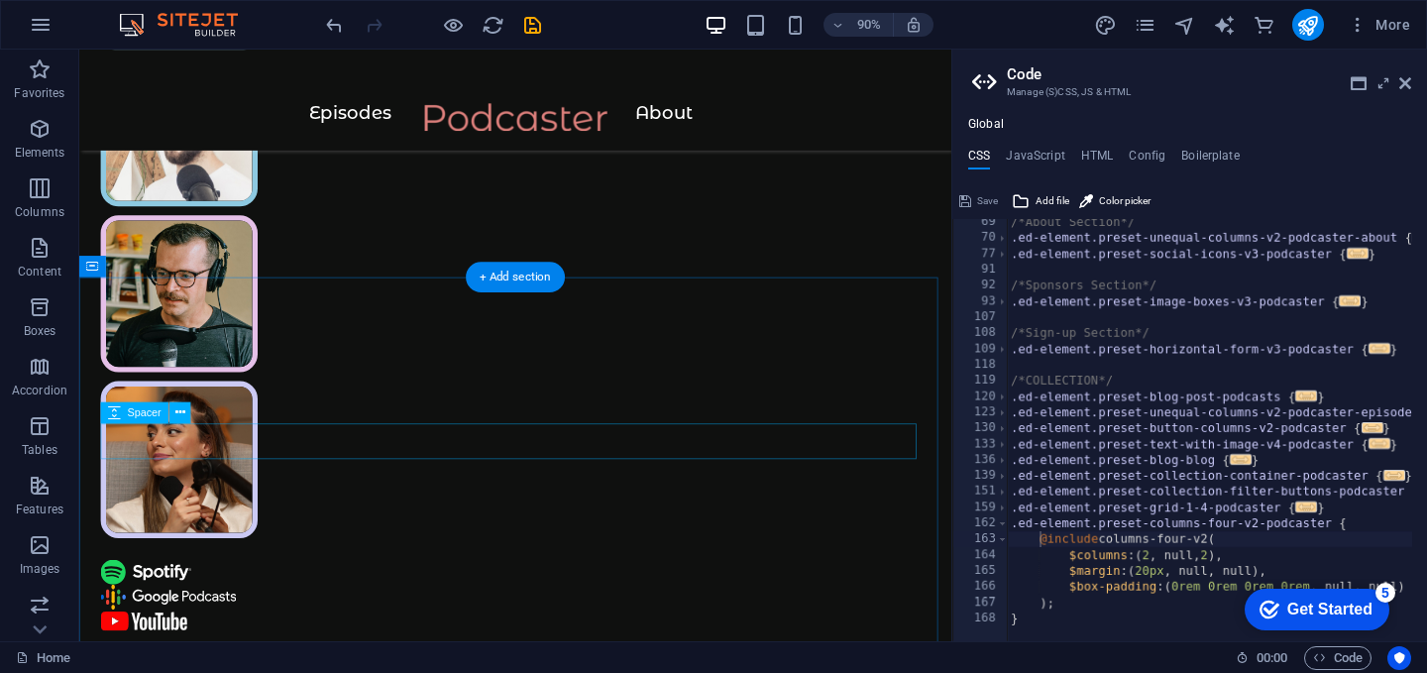
scroll to position [399, 0]
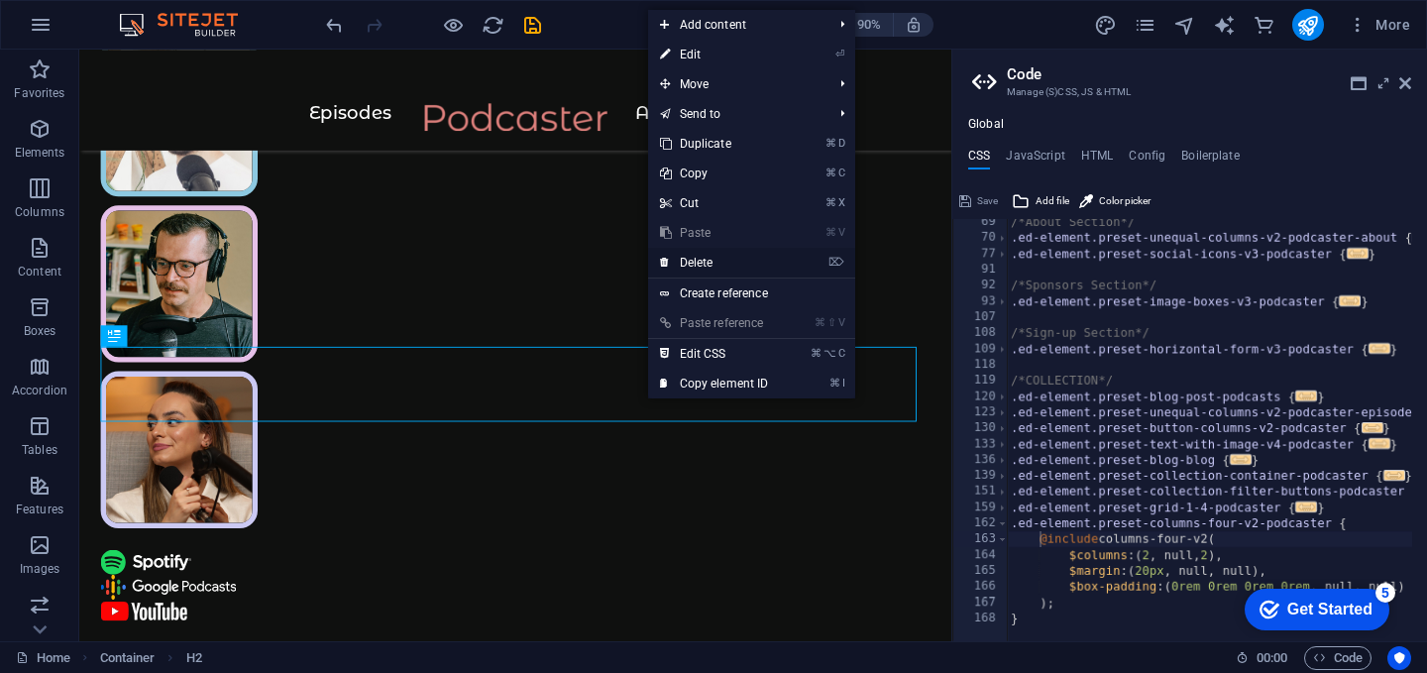
click at [718, 267] on link "⌦ Delete" at bounding box center [714, 263] width 133 height 30
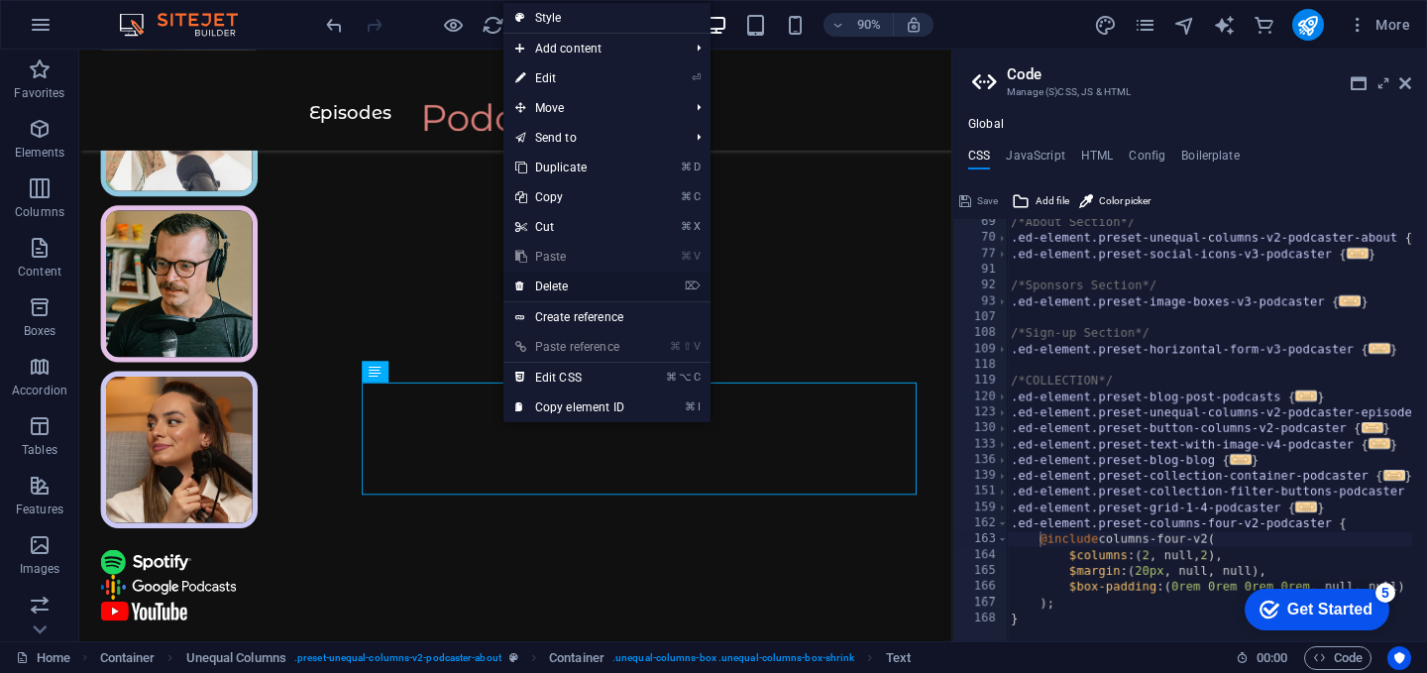
click at [586, 286] on link "⌦ Delete" at bounding box center [569, 286] width 133 height 30
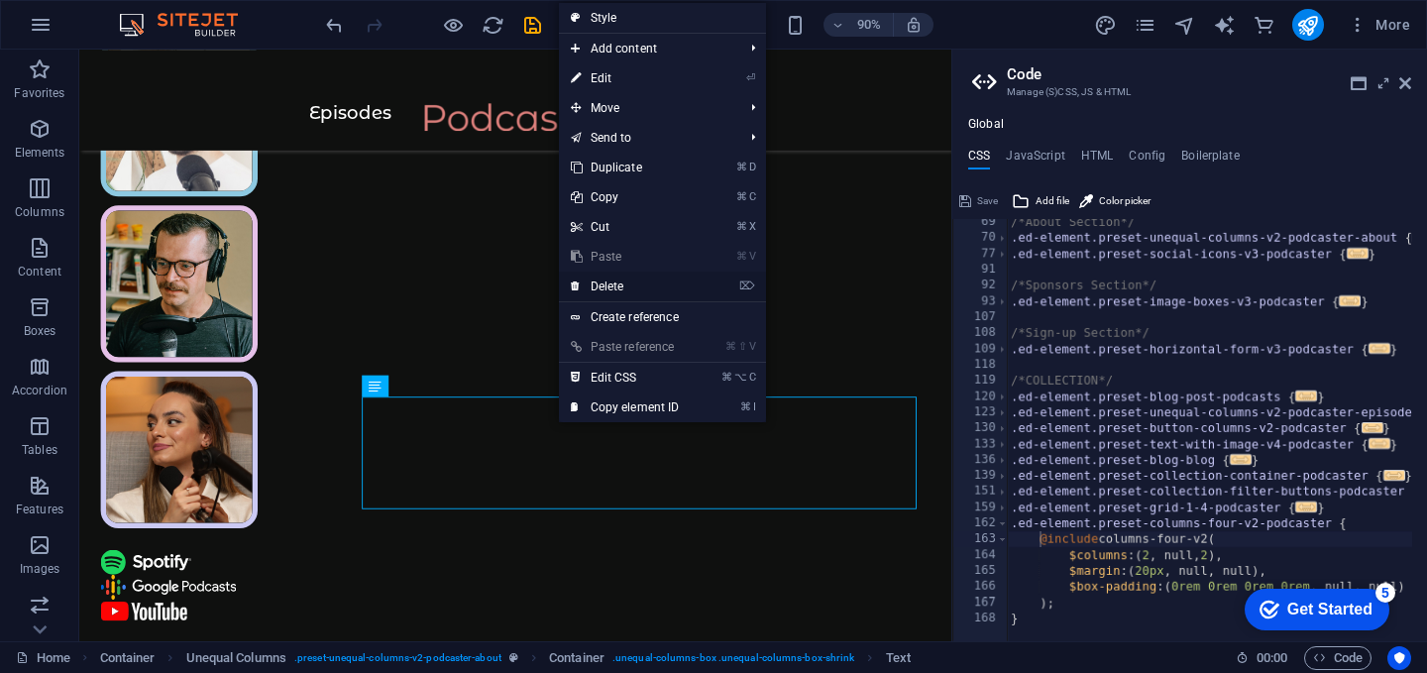
drag, startPoint x: 628, startPoint y: 270, endPoint x: 643, endPoint y: 294, distance: 28.0
click at [643, 294] on link "⌦ Delete" at bounding box center [625, 286] width 133 height 30
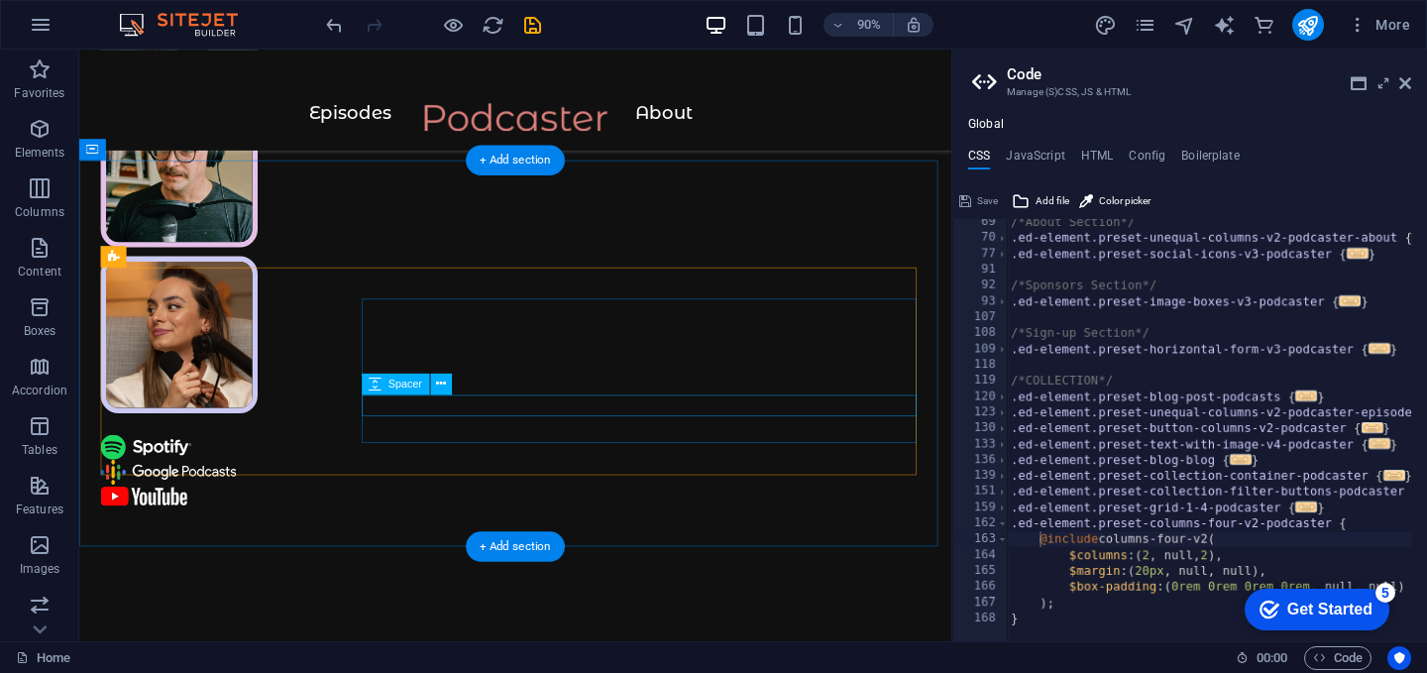
scroll to position [565, 0]
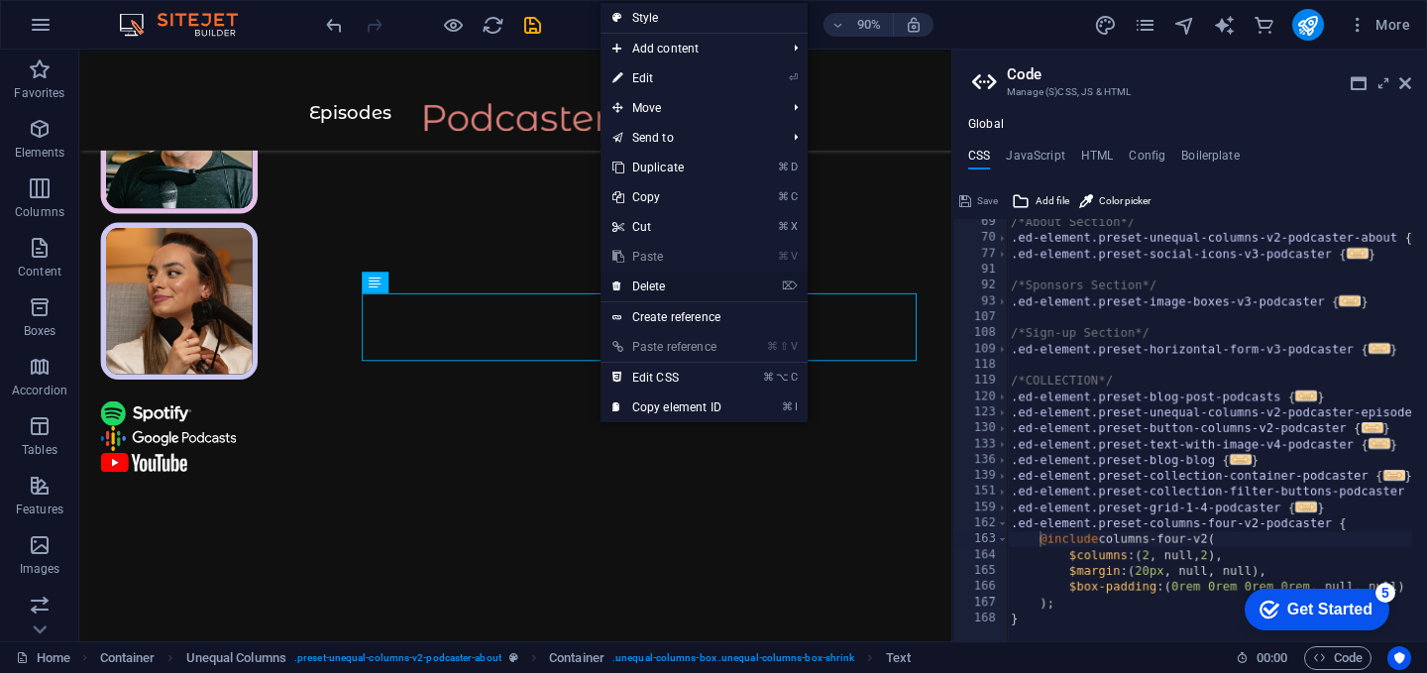
click at [707, 281] on link "⌦ Delete" at bounding box center [666, 286] width 133 height 30
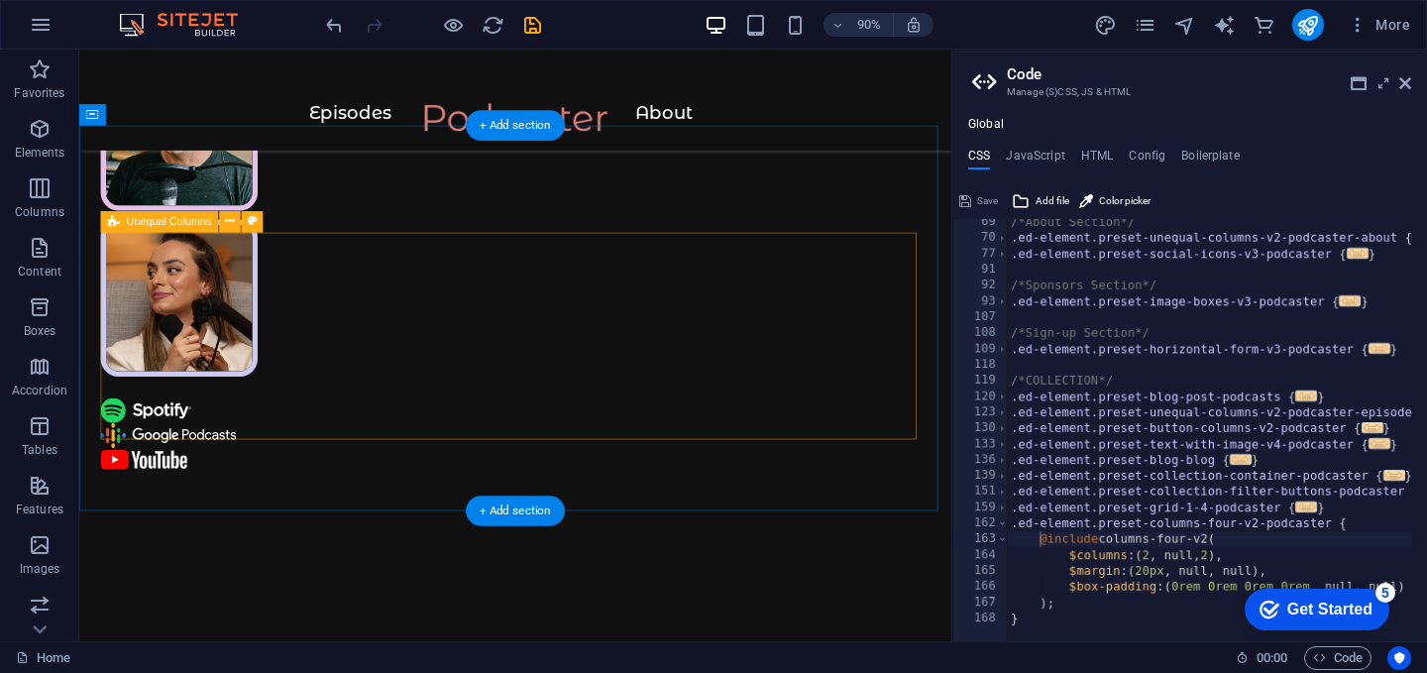
scroll to position [569, 0]
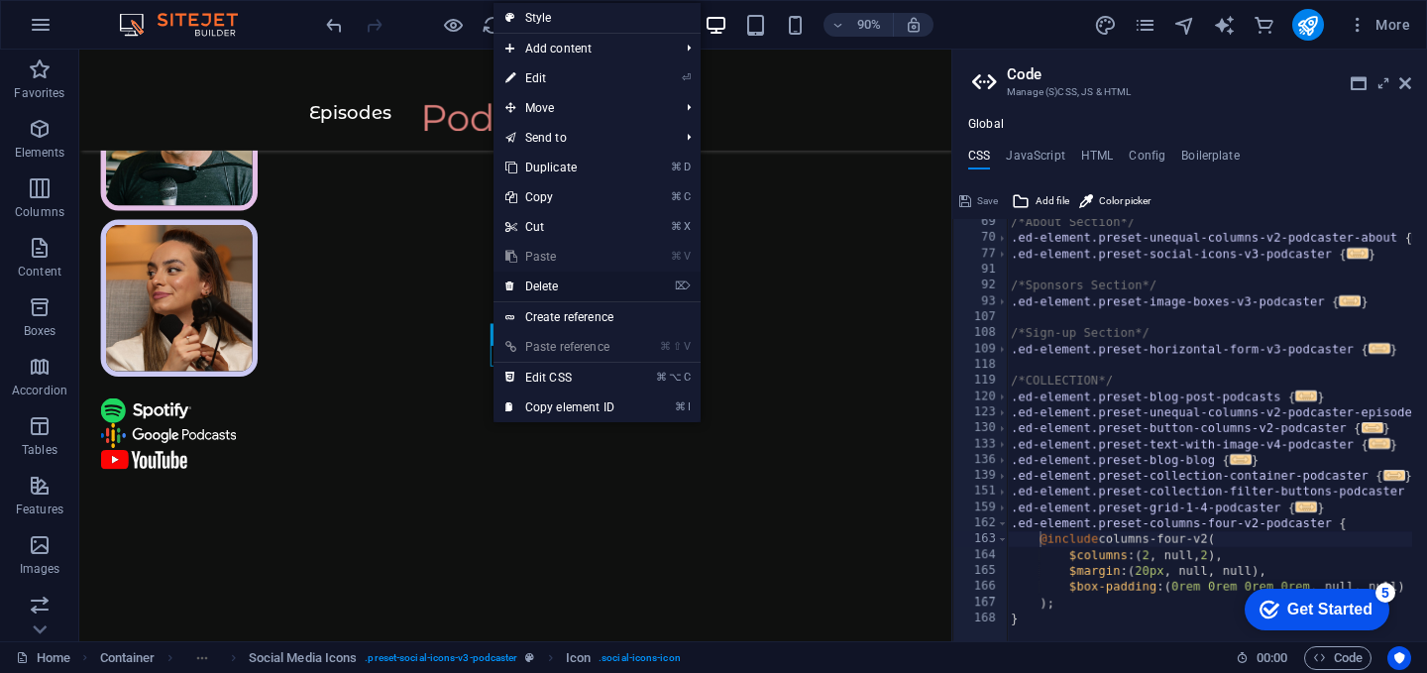
click at [581, 282] on link "⌦ Delete" at bounding box center [559, 286] width 133 height 30
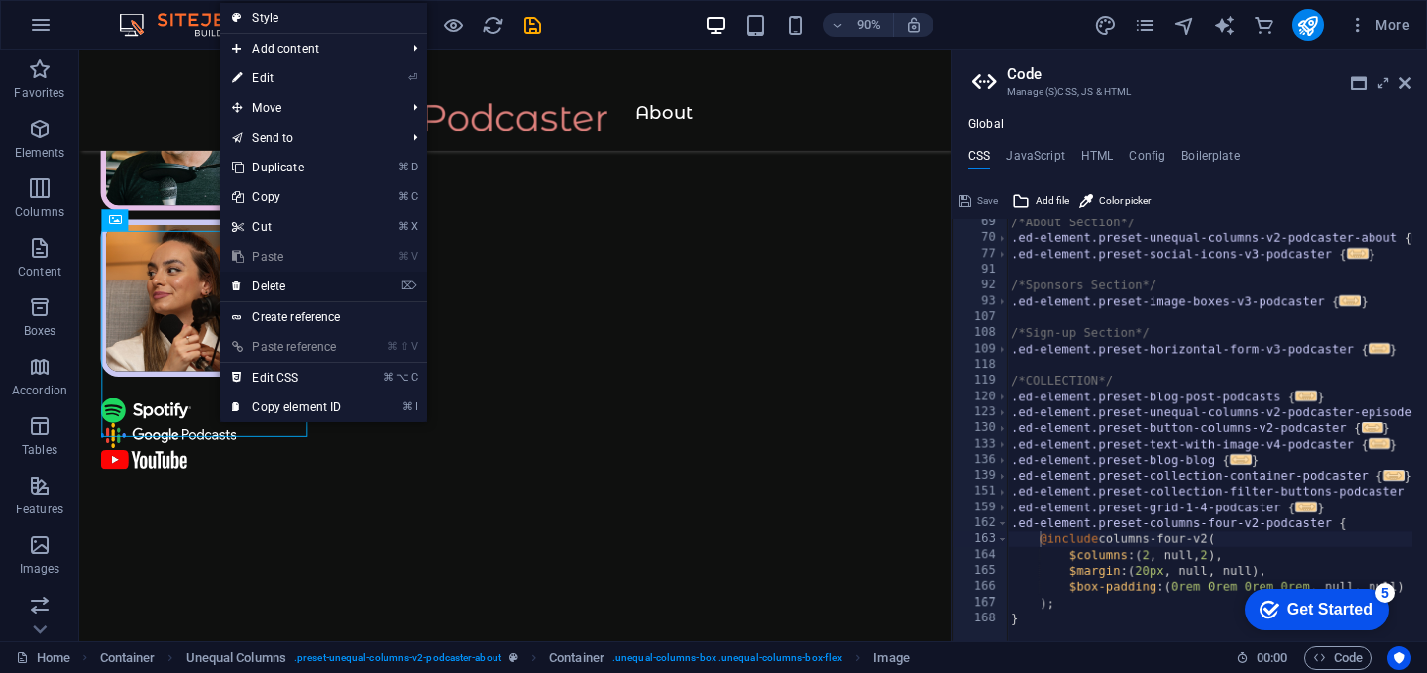
click at [304, 288] on link "⌦ Delete" at bounding box center [286, 286] width 133 height 30
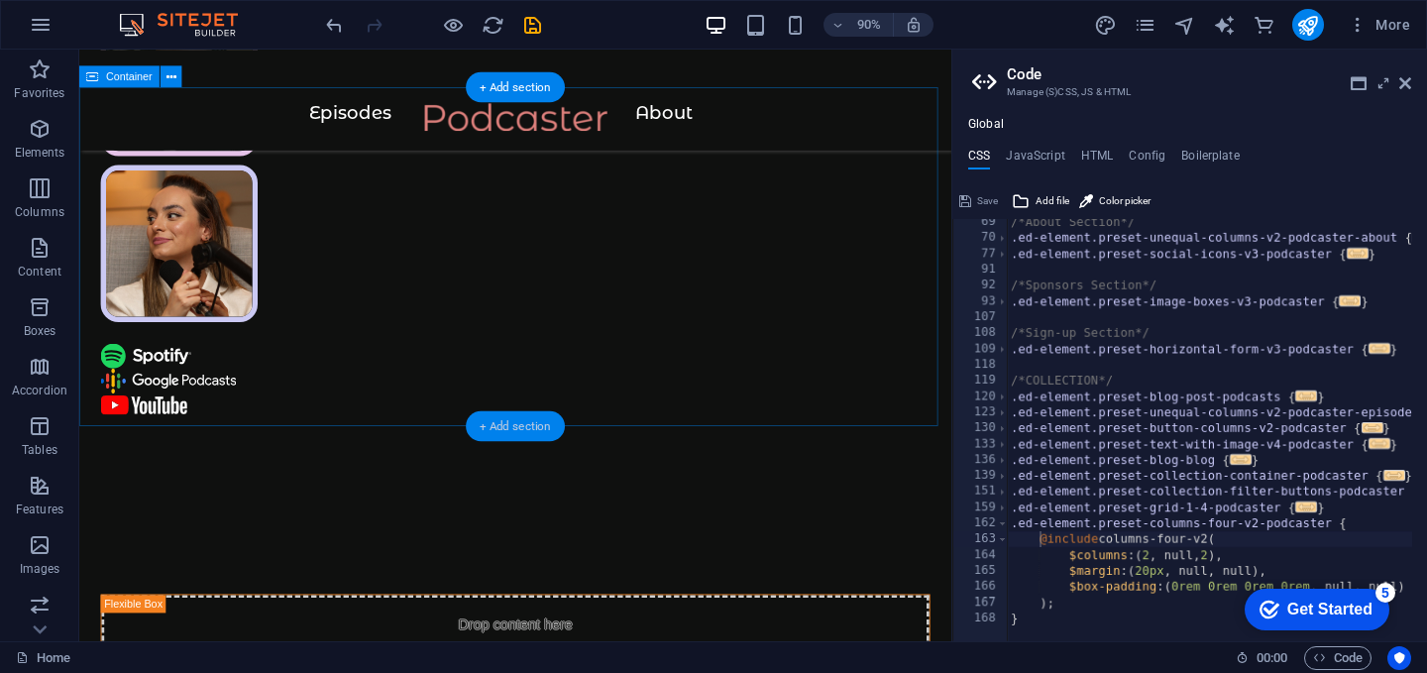
scroll to position [707, 0]
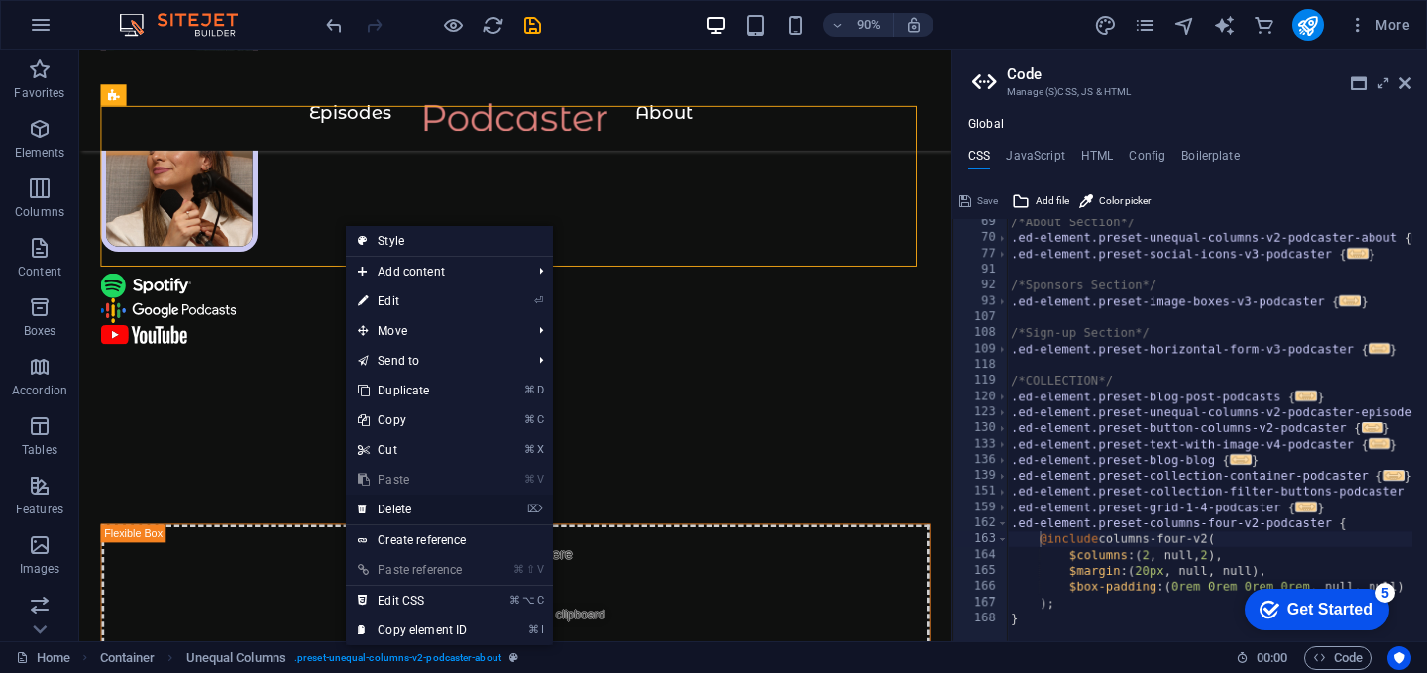
click at [435, 509] on link "⌦ Delete" at bounding box center [412, 509] width 133 height 30
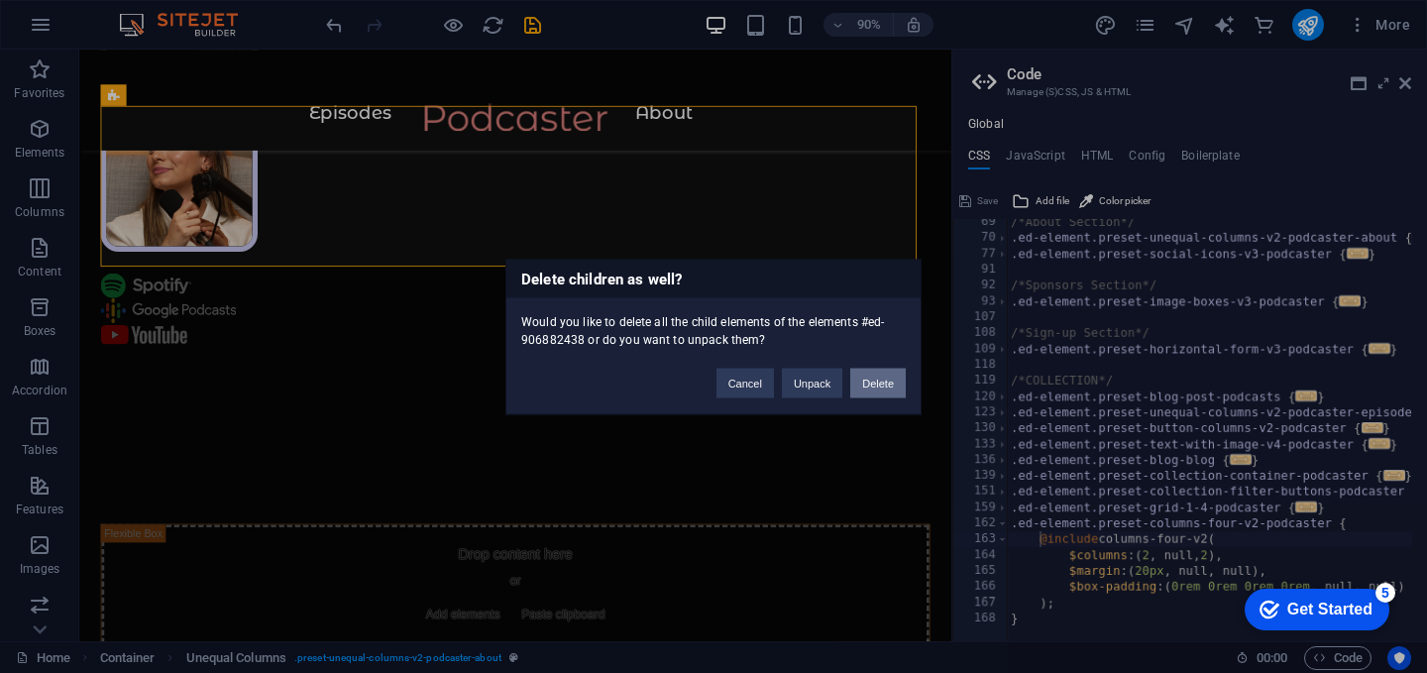
click at [880, 393] on button "Delete" at bounding box center [877, 383] width 55 height 30
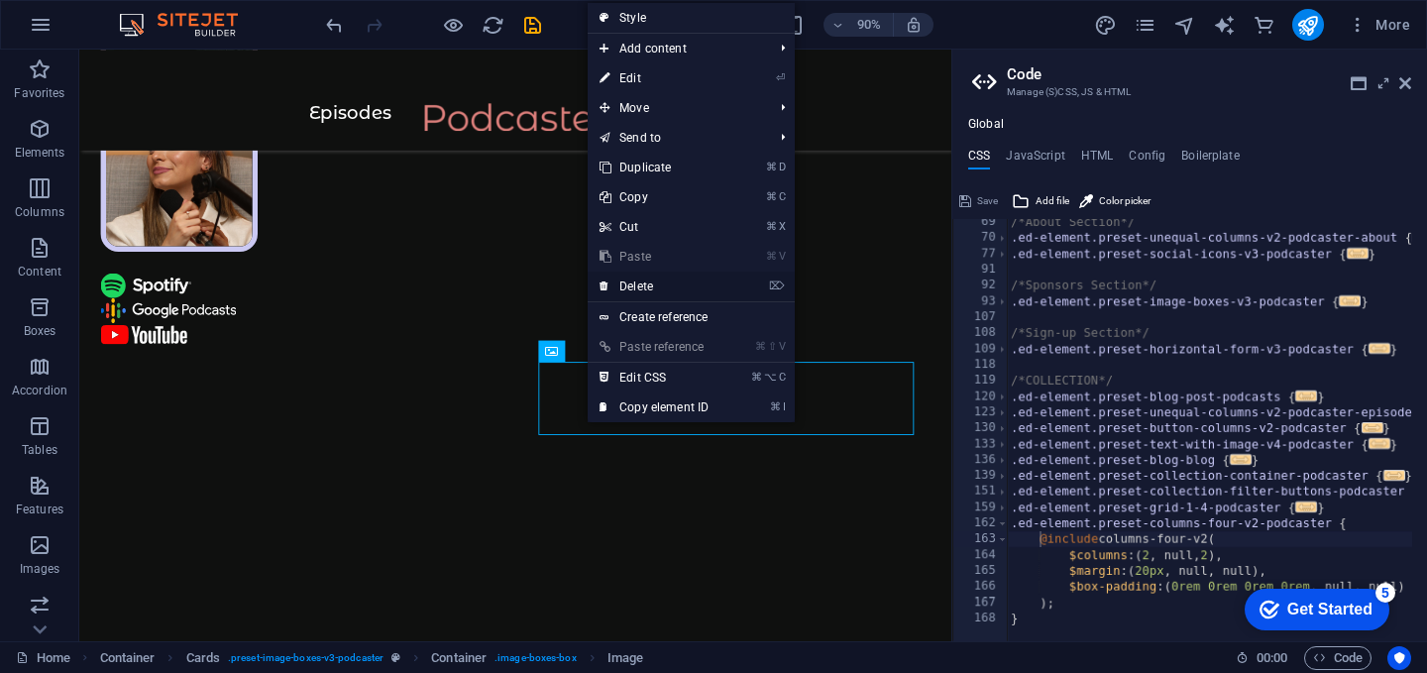
click at [661, 284] on link "⌦ Delete" at bounding box center [653, 286] width 133 height 30
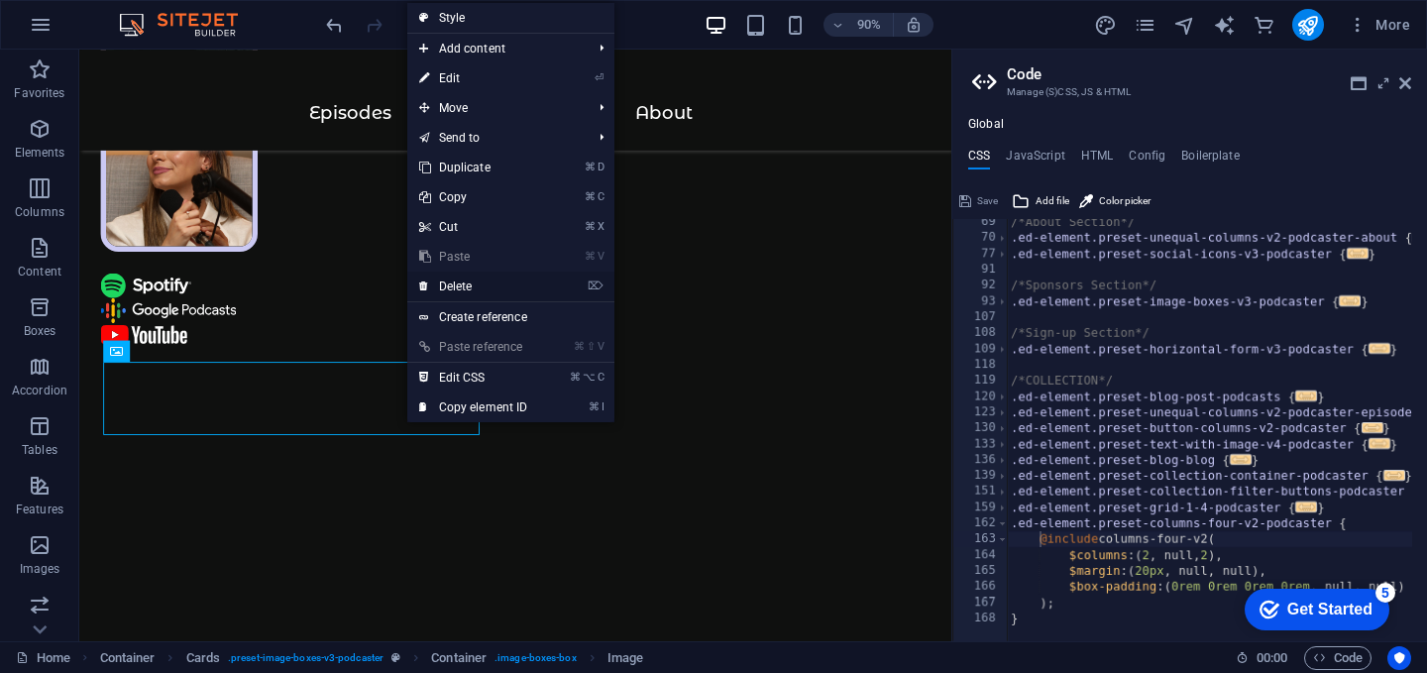
click at [461, 284] on link "⌦ Delete" at bounding box center [473, 286] width 133 height 30
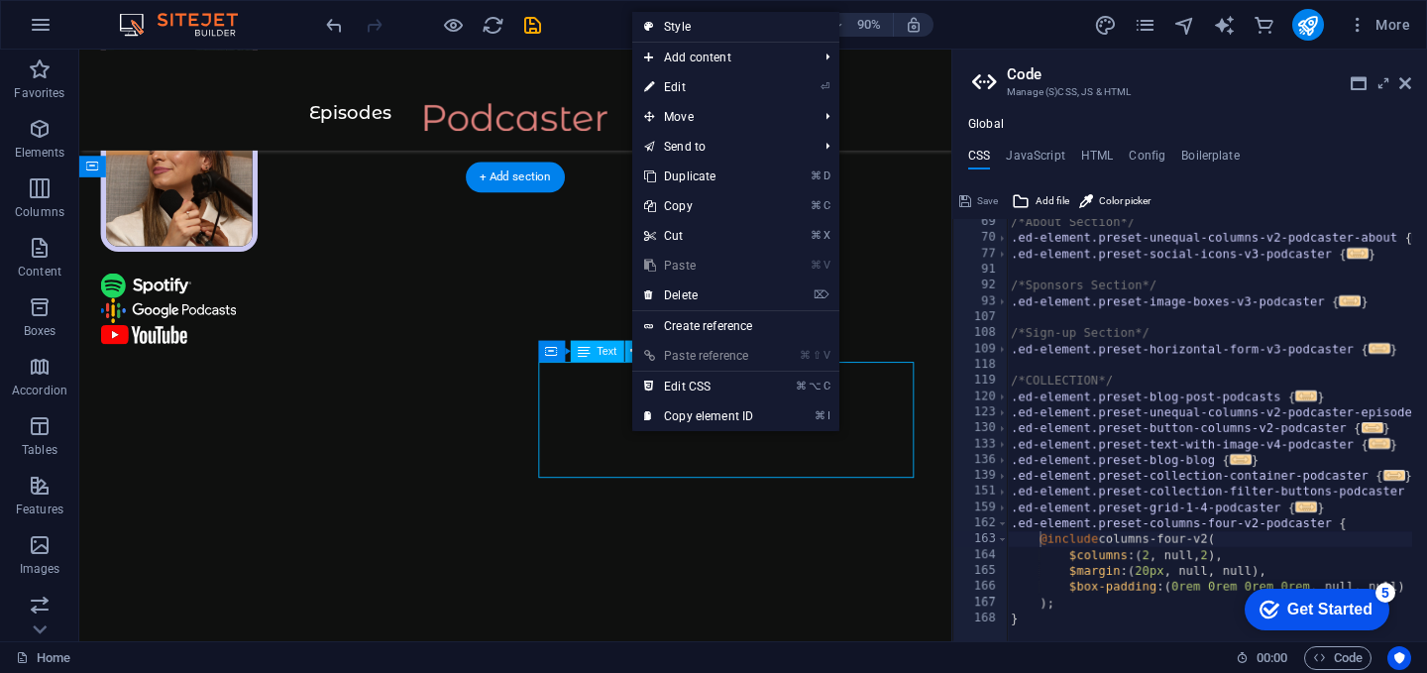
drag, startPoint x: 691, startPoint y: 476, endPoint x: 715, endPoint y: 434, distance: 47.9
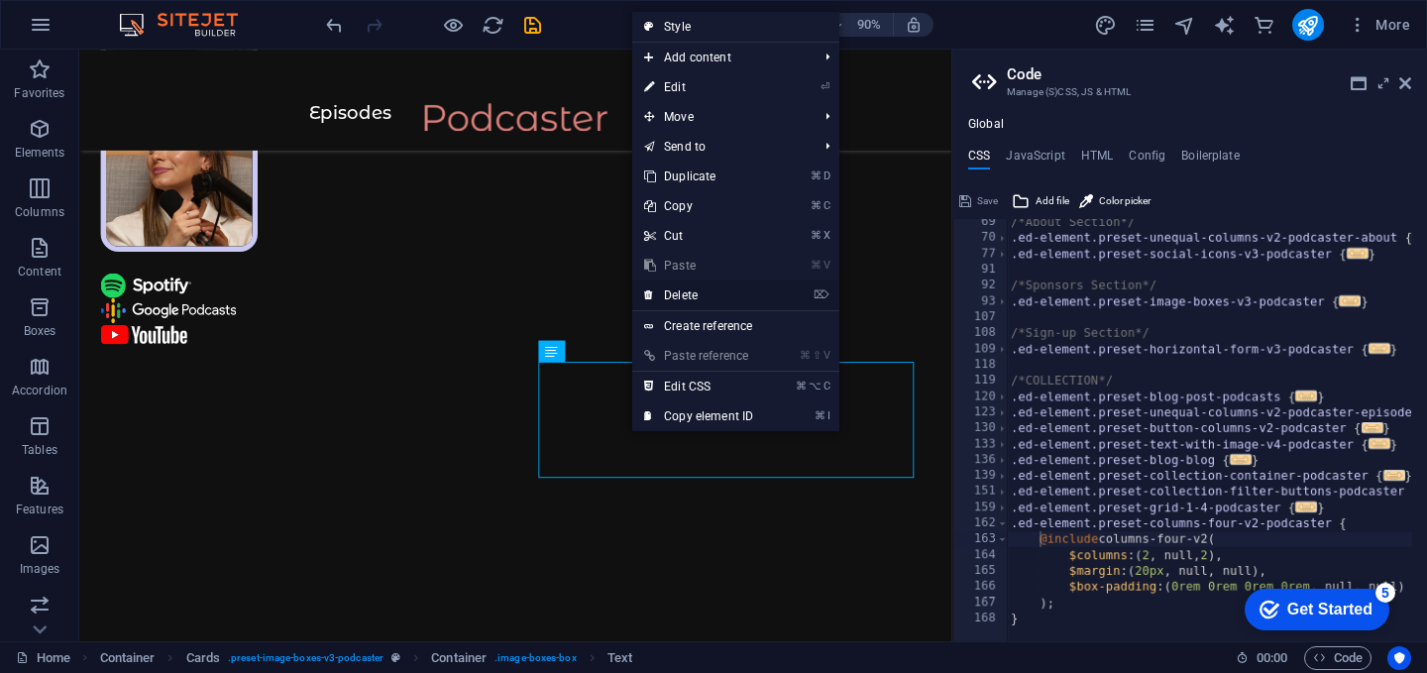
click at [667, 294] on link "⌦ Delete" at bounding box center [698, 295] width 133 height 30
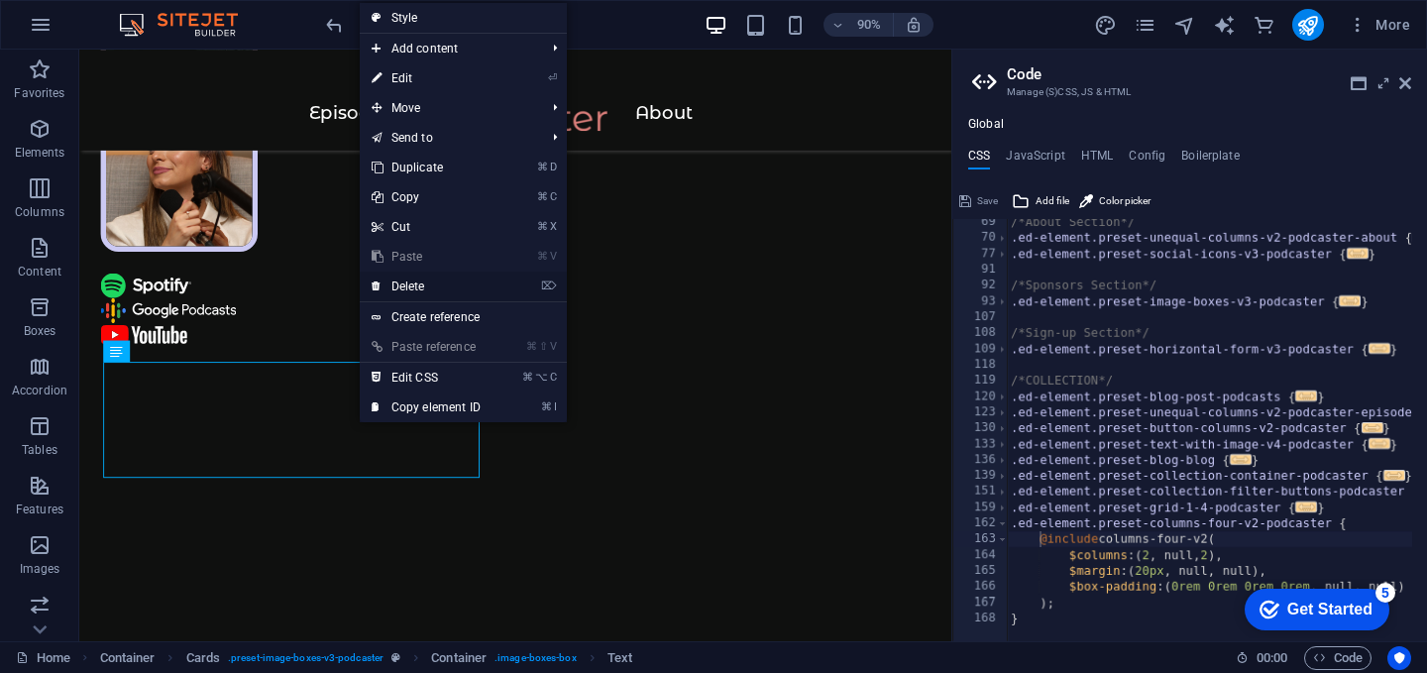
click at [412, 285] on link "⌦ Delete" at bounding box center [426, 286] width 133 height 30
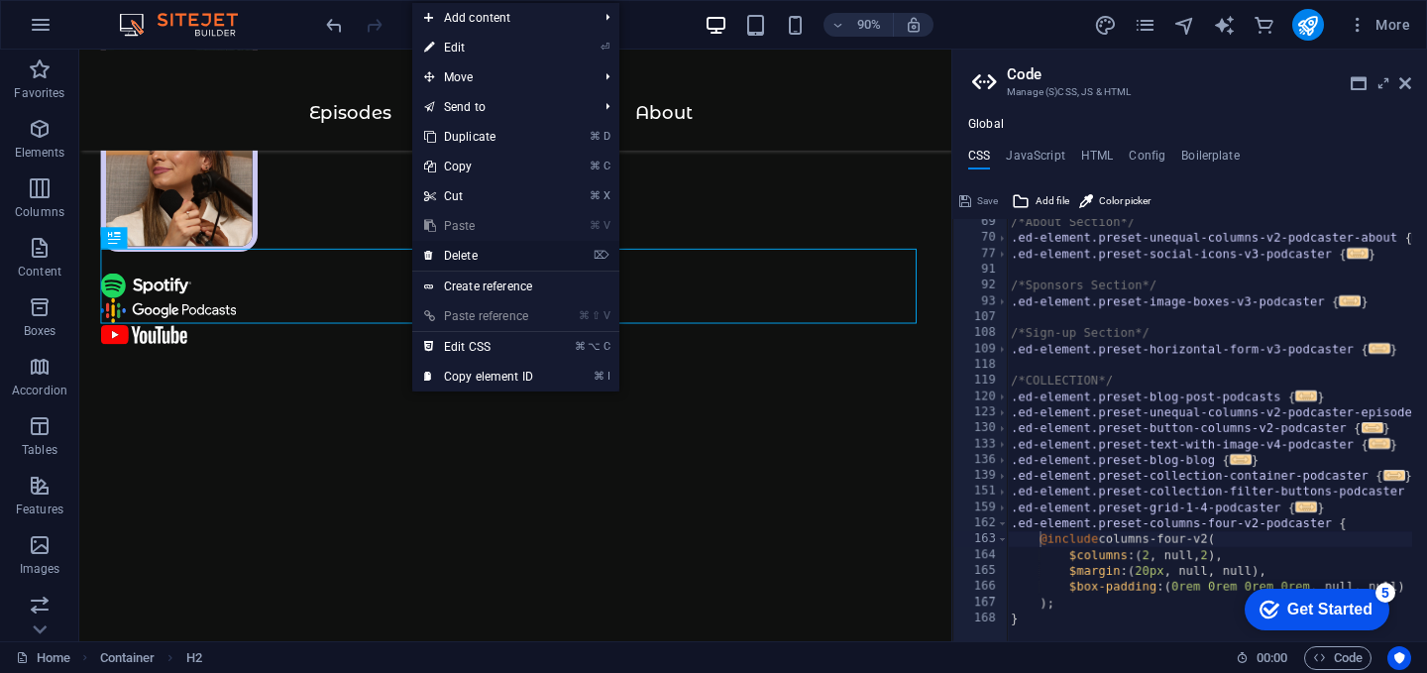
click at [478, 259] on link "⌦ Delete" at bounding box center [478, 256] width 133 height 30
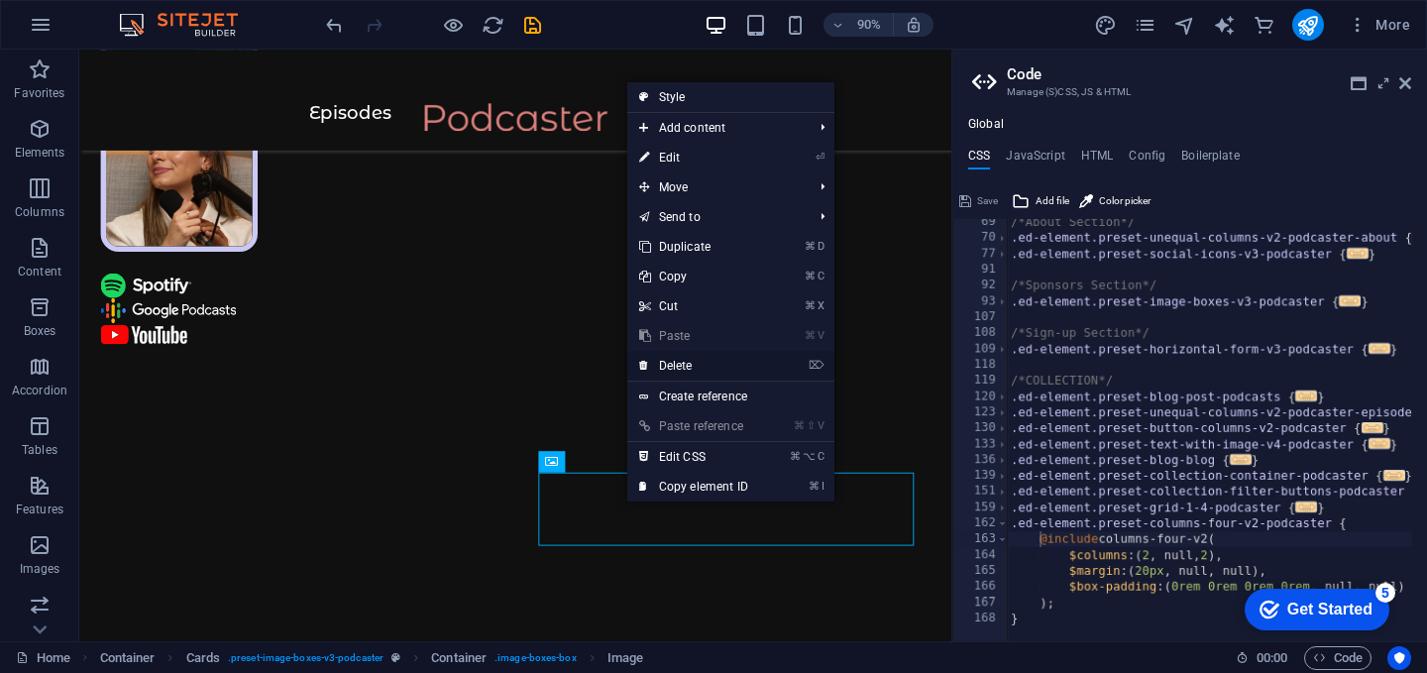
click at [694, 366] on link "⌦ Delete" at bounding box center [693, 366] width 133 height 30
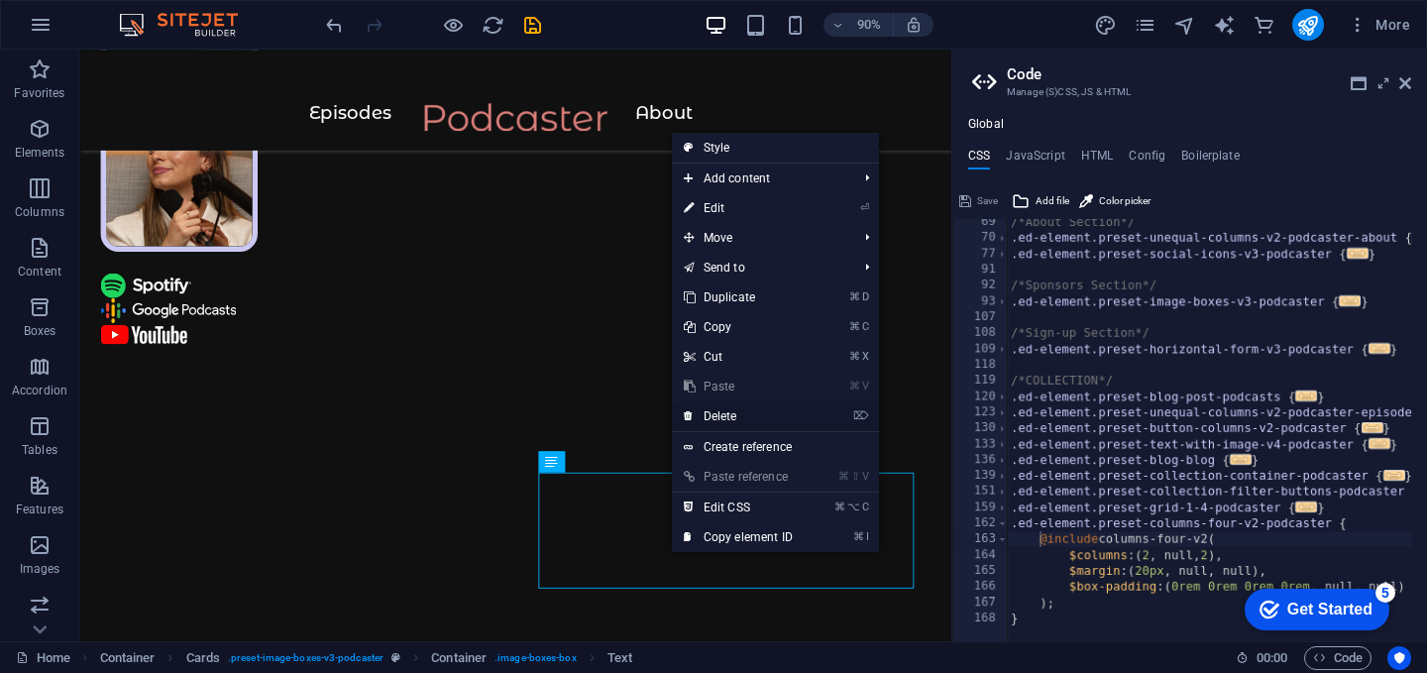
click at [718, 422] on link "⌦ Delete" at bounding box center [738, 416] width 133 height 30
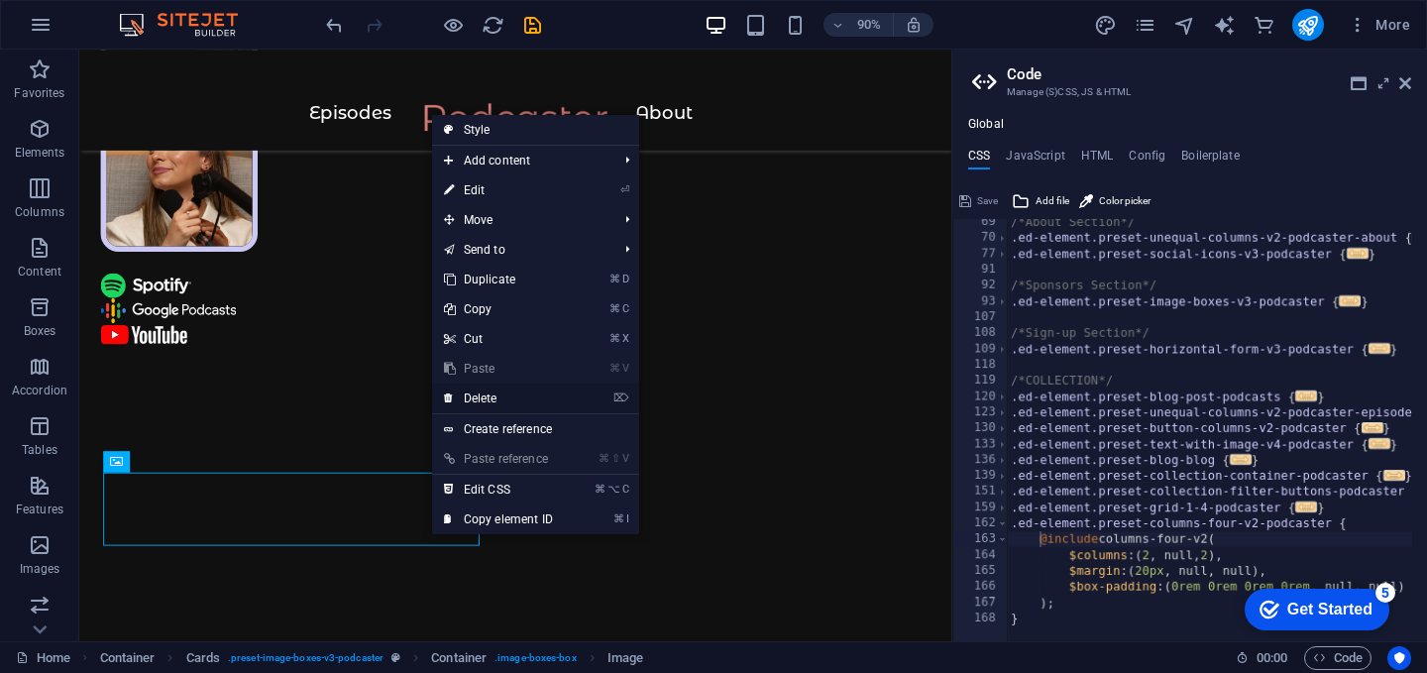
click at [478, 399] on link "⌦ Delete" at bounding box center [498, 398] width 133 height 30
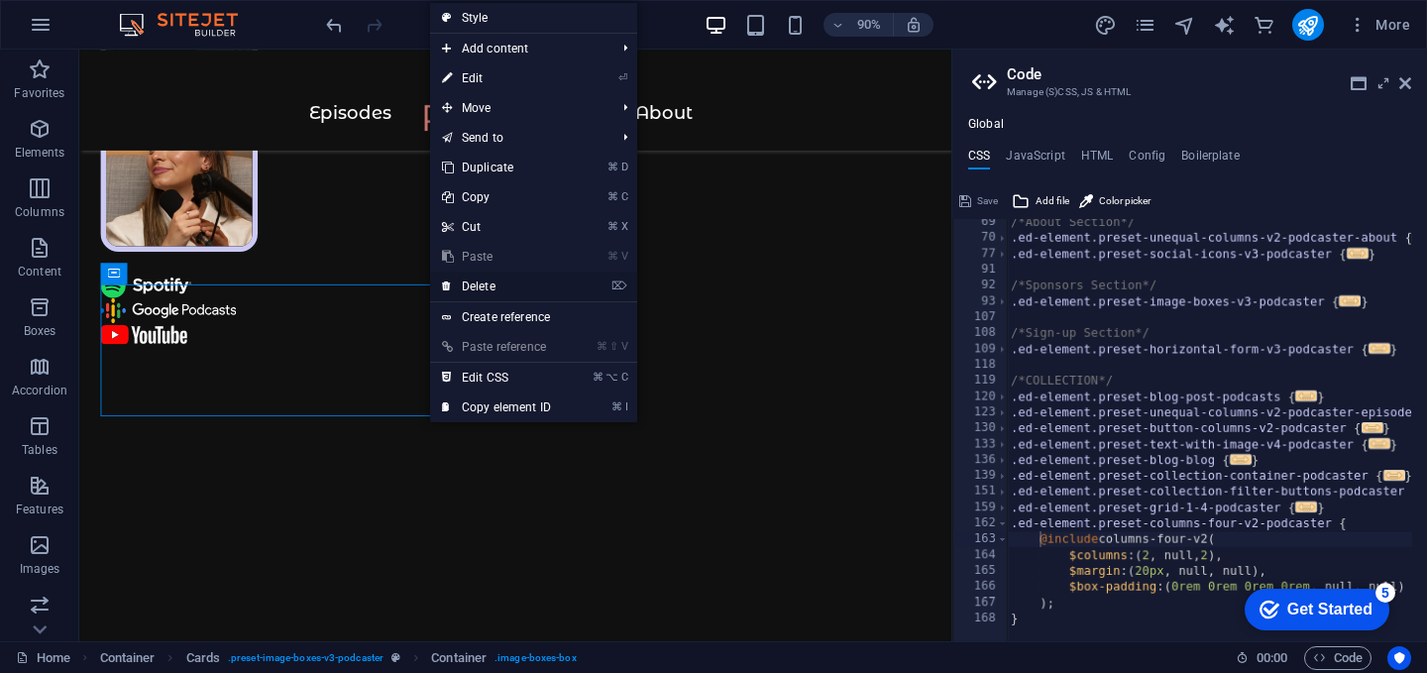
click at [488, 283] on link "⌦ Delete" at bounding box center [496, 286] width 133 height 30
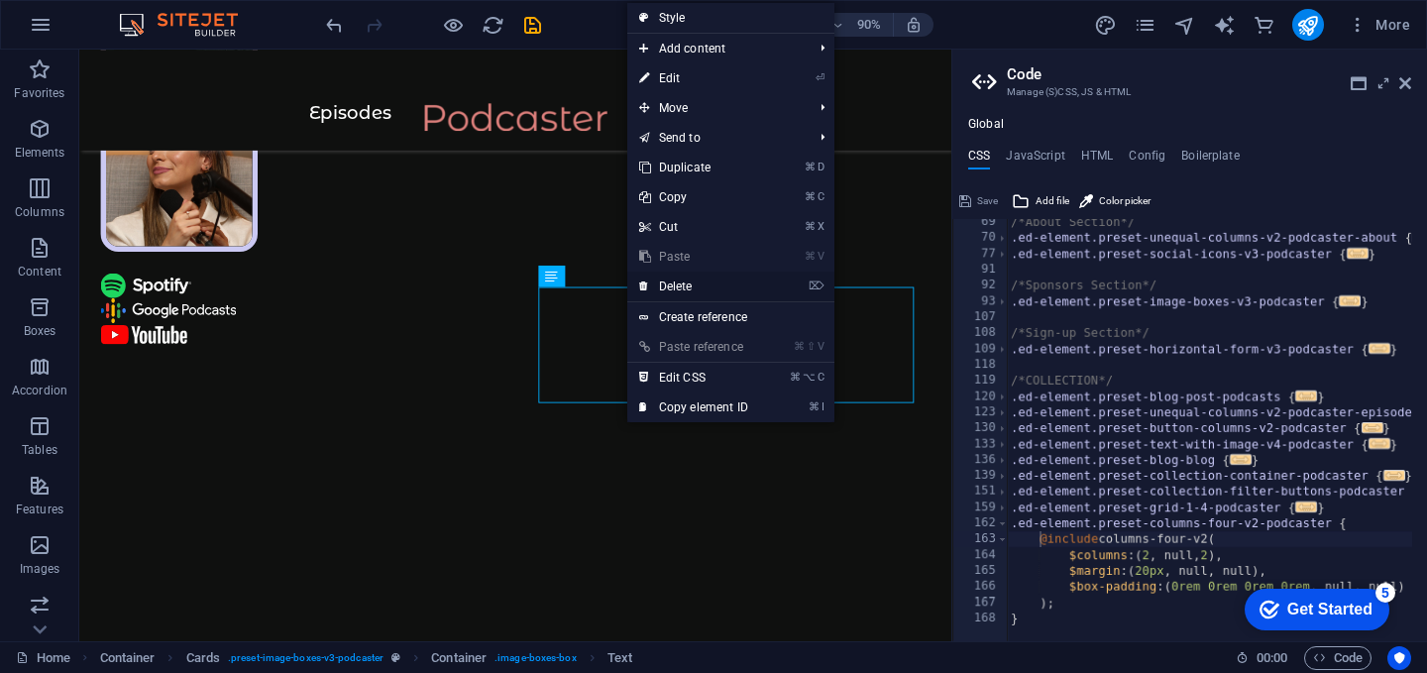
click at [675, 291] on link "⌦ Delete" at bounding box center [693, 286] width 133 height 30
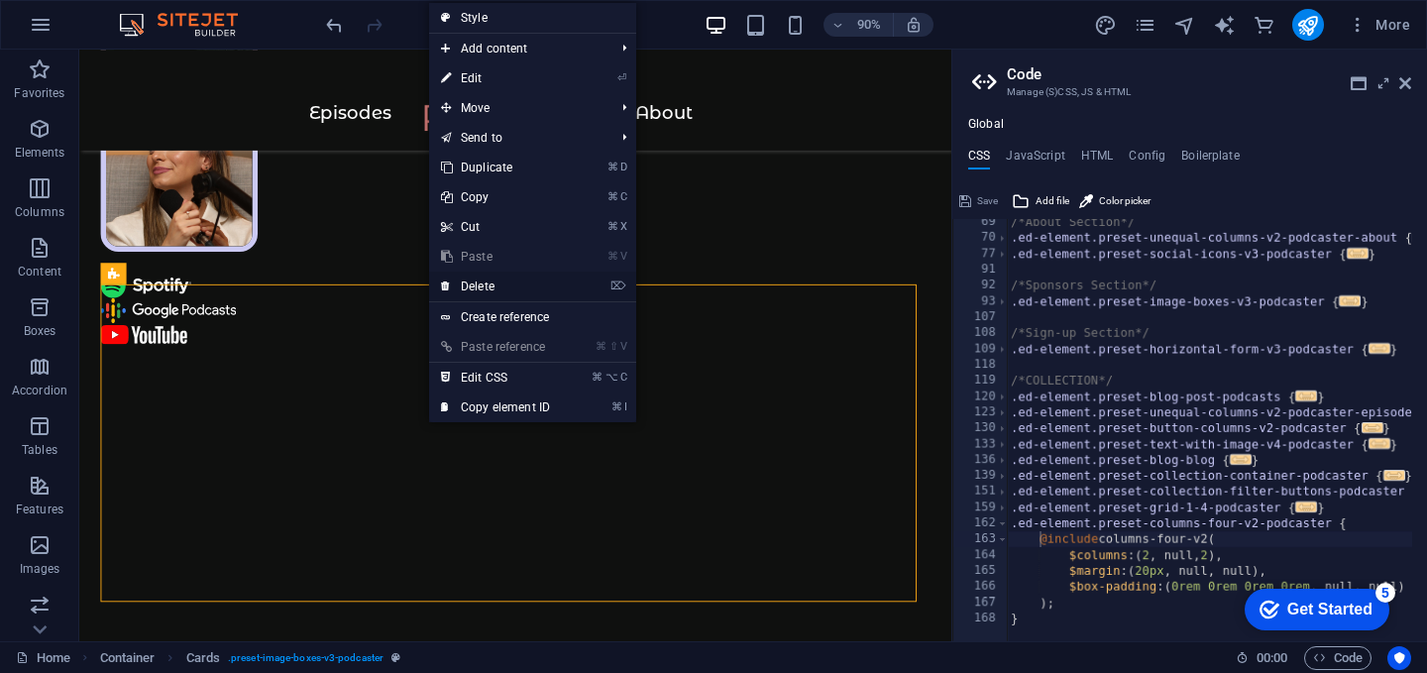
click at [497, 277] on link "⌦ Delete" at bounding box center [495, 286] width 133 height 30
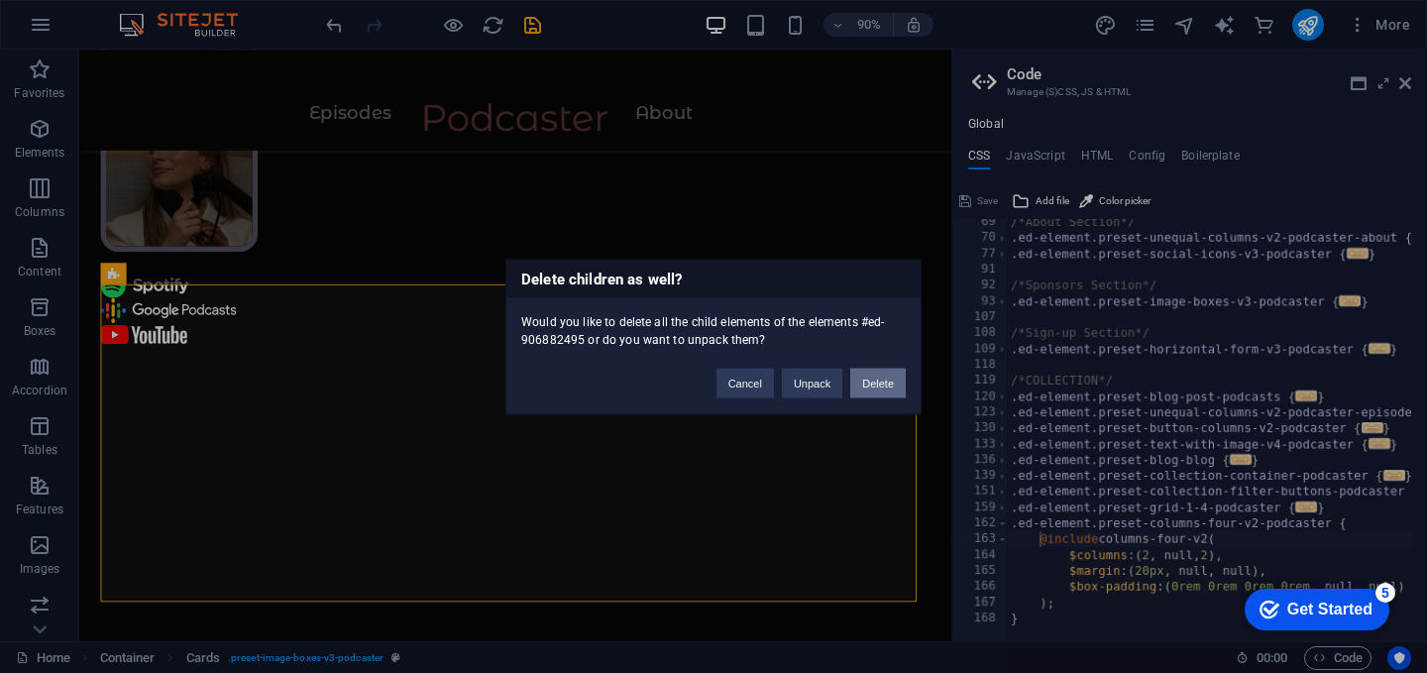
click at [865, 394] on button "Delete" at bounding box center [877, 383] width 55 height 30
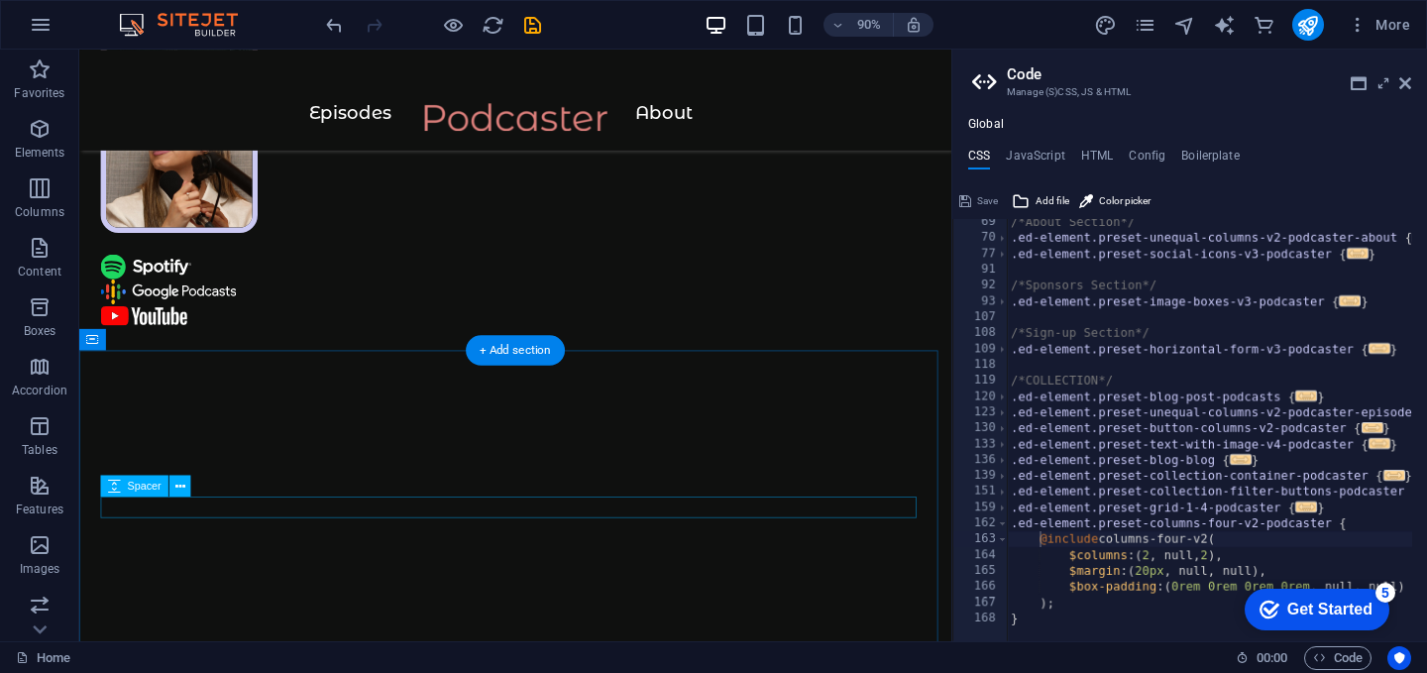
scroll to position [748, 0]
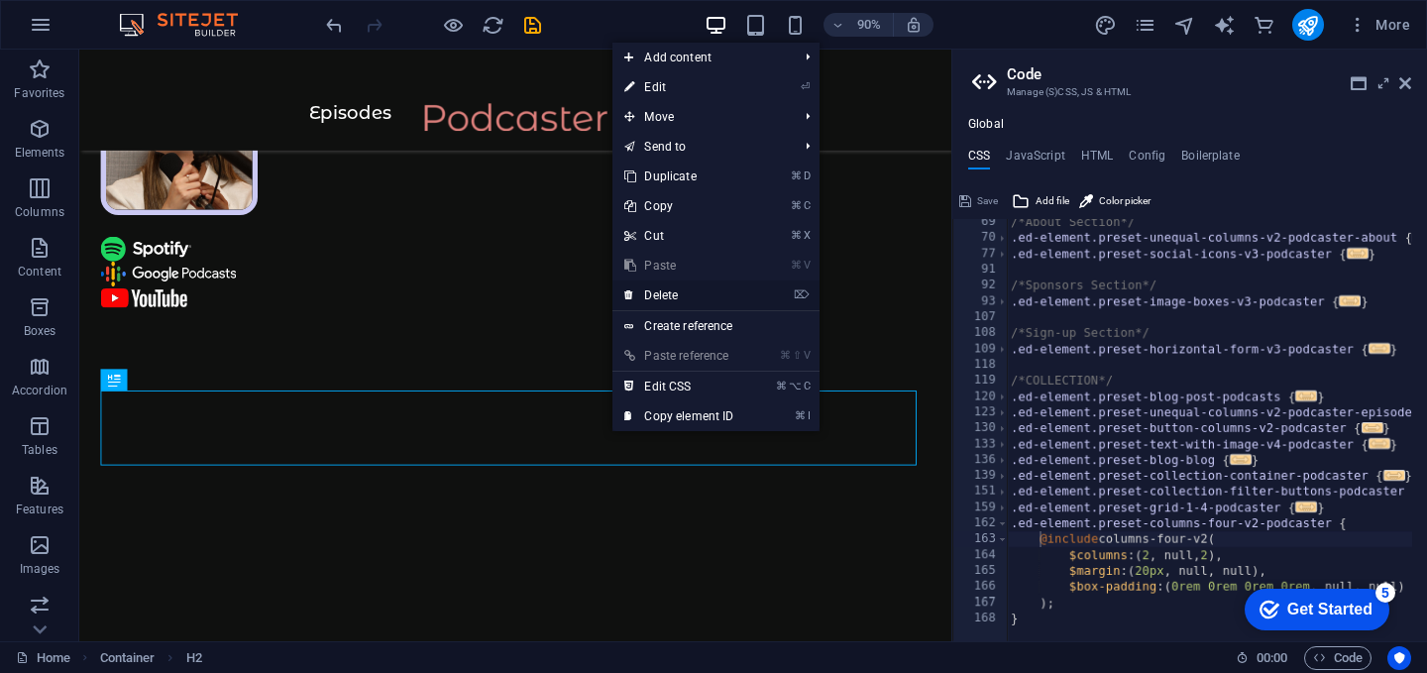
click at [697, 292] on link "⌦ Delete" at bounding box center [678, 295] width 133 height 30
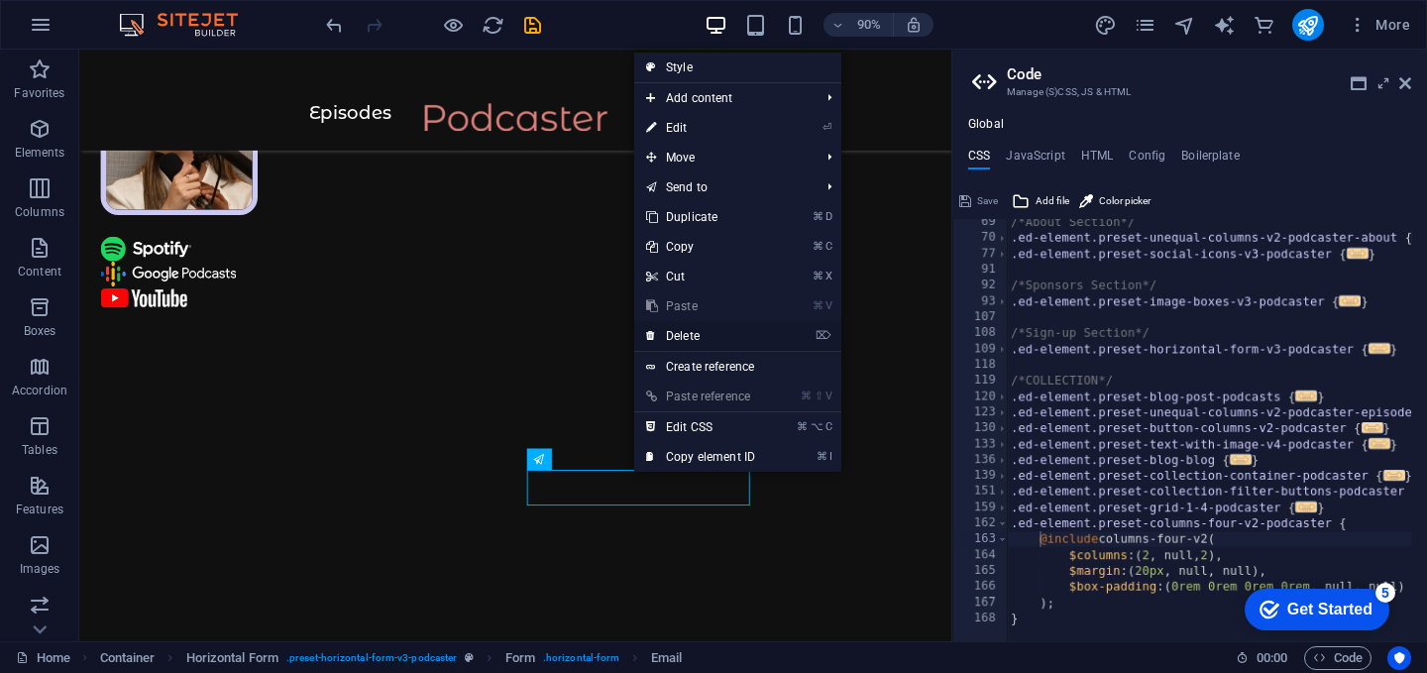
click at [681, 331] on link "⌦ Delete" at bounding box center [700, 336] width 133 height 30
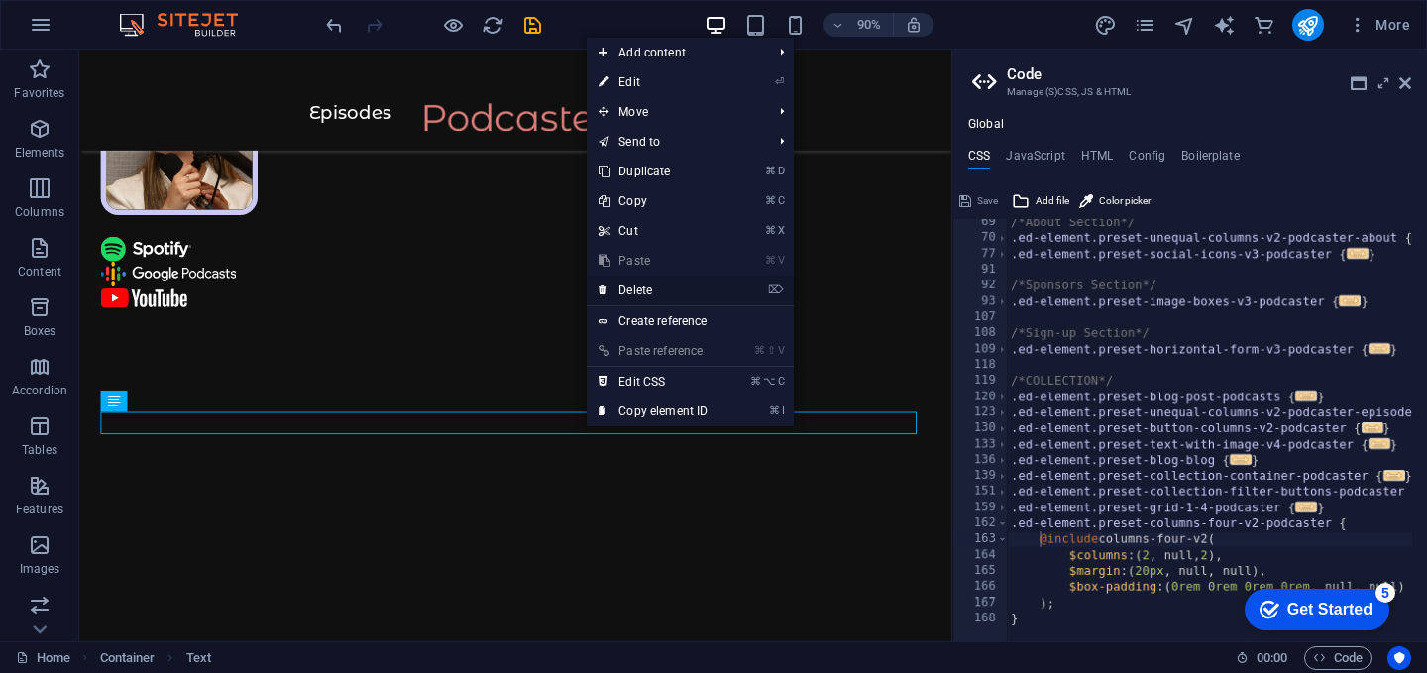
click at [654, 290] on link "⌦ Delete" at bounding box center [652, 290] width 133 height 30
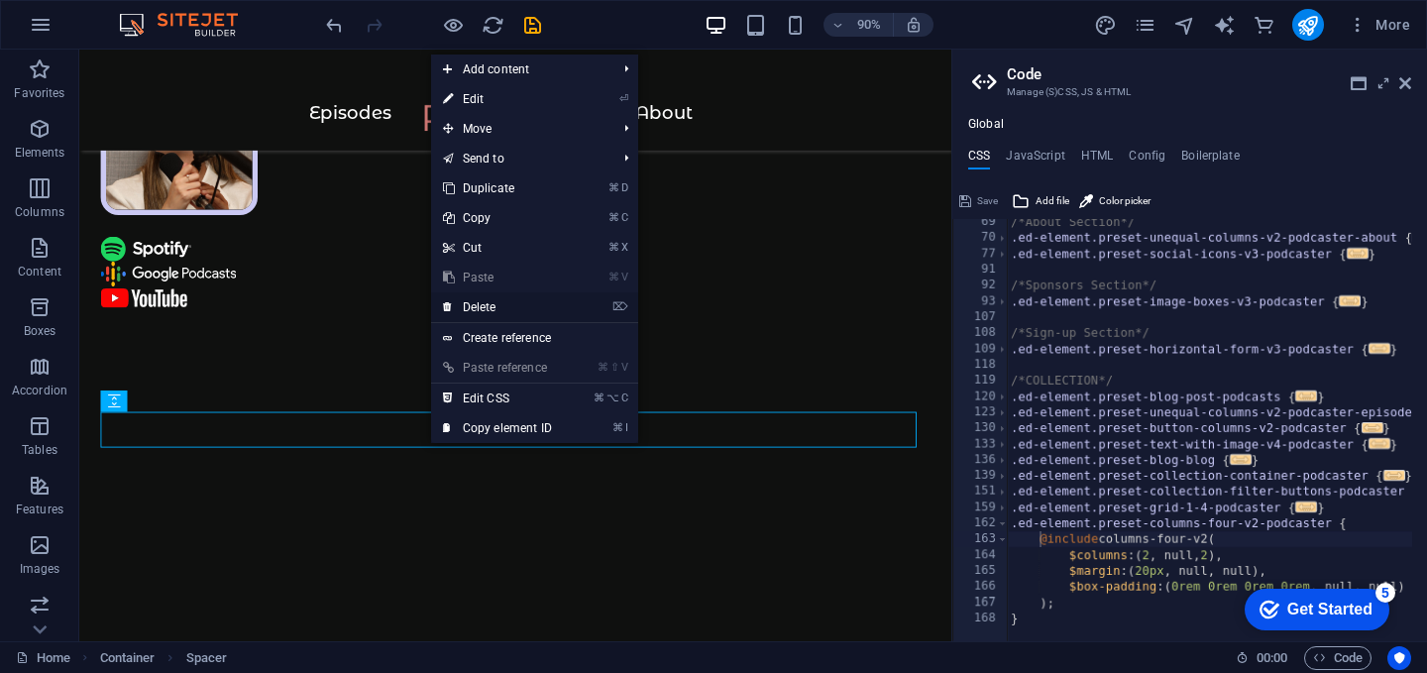
click at [494, 307] on link "⌦ Delete" at bounding box center [497, 307] width 133 height 30
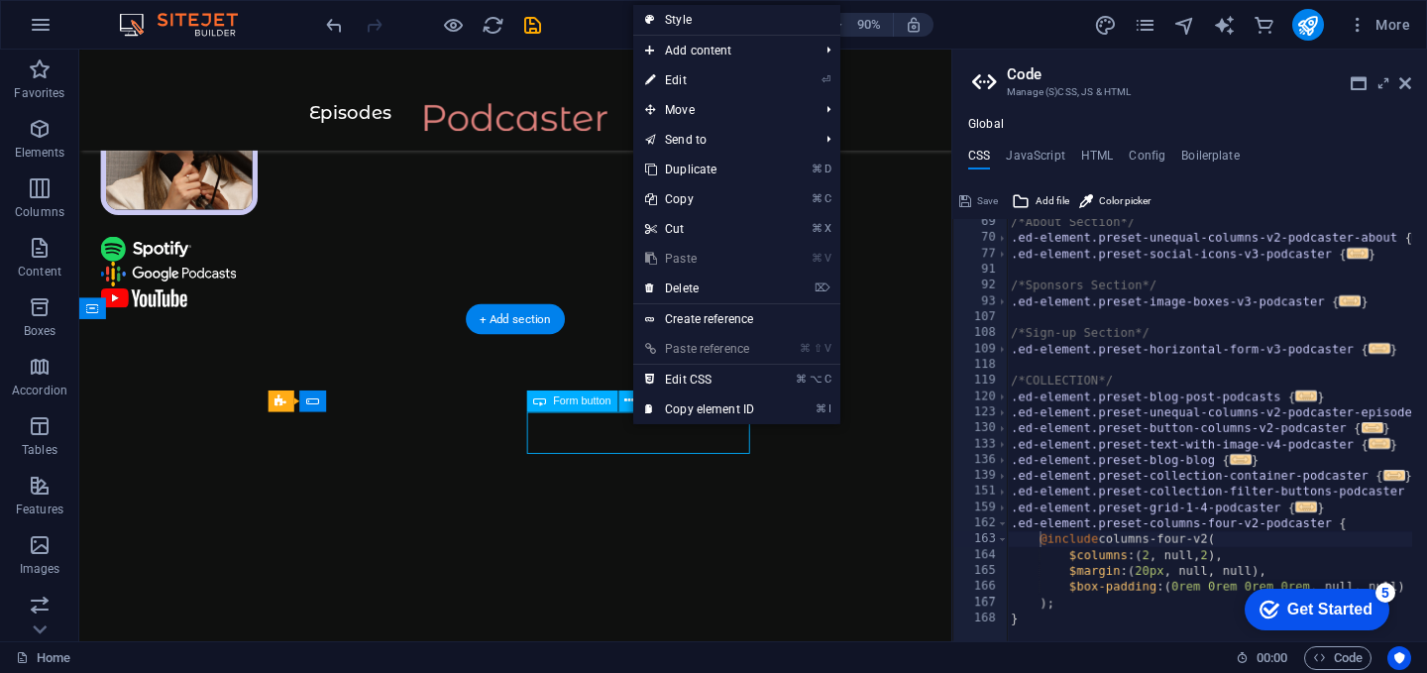
drag, startPoint x: 692, startPoint y: 467, endPoint x: 733, endPoint y: 393, distance: 83.8
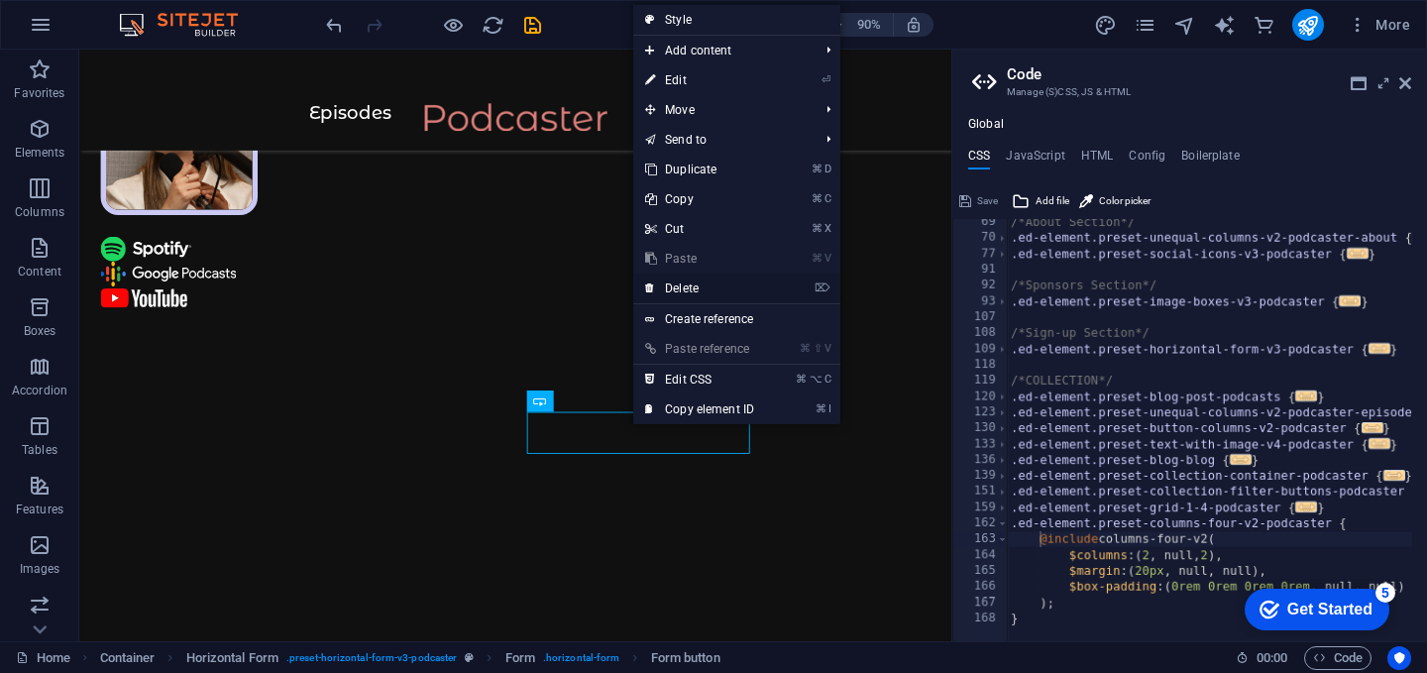
drag, startPoint x: 680, startPoint y: 287, endPoint x: 421, endPoint y: 385, distance: 276.5
click at [680, 287] on link "⌦ Delete" at bounding box center [699, 288] width 133 height 30
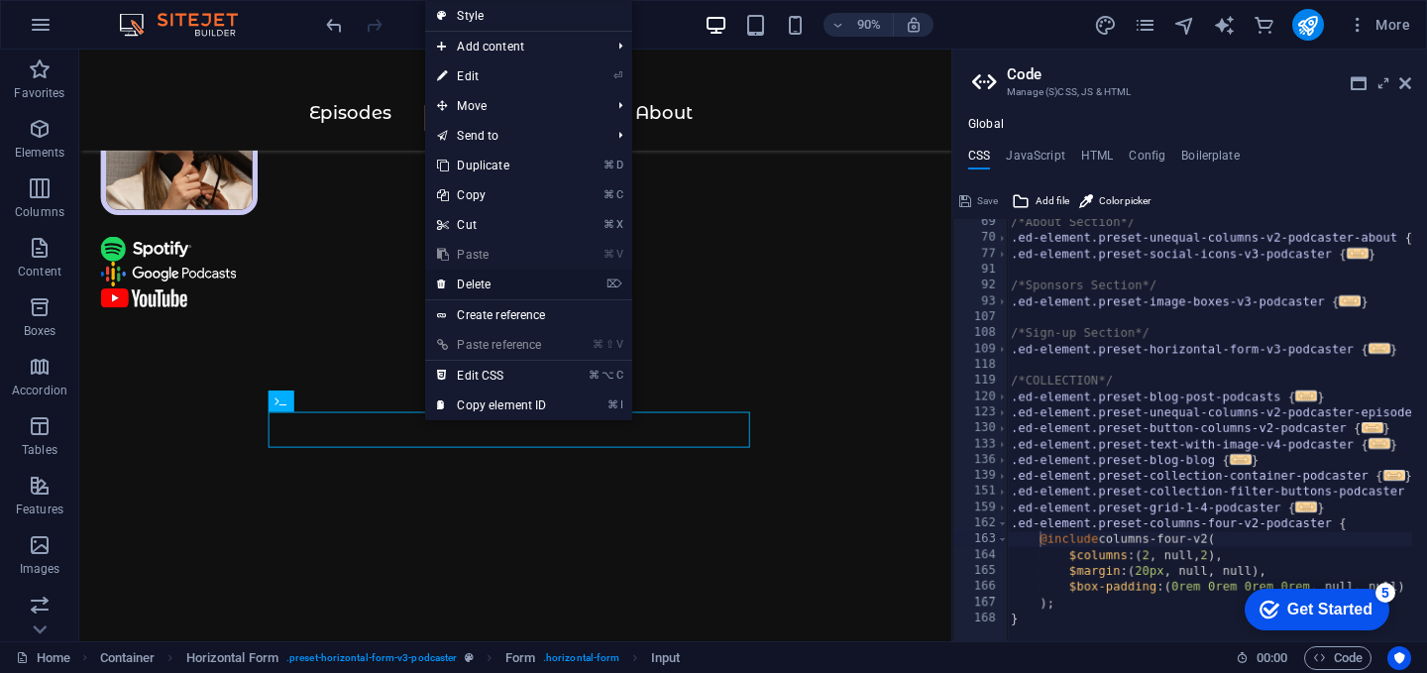
click at [498, 295] on link "⌦ Delete" at bounding box center [491, 284] width 133 height 30
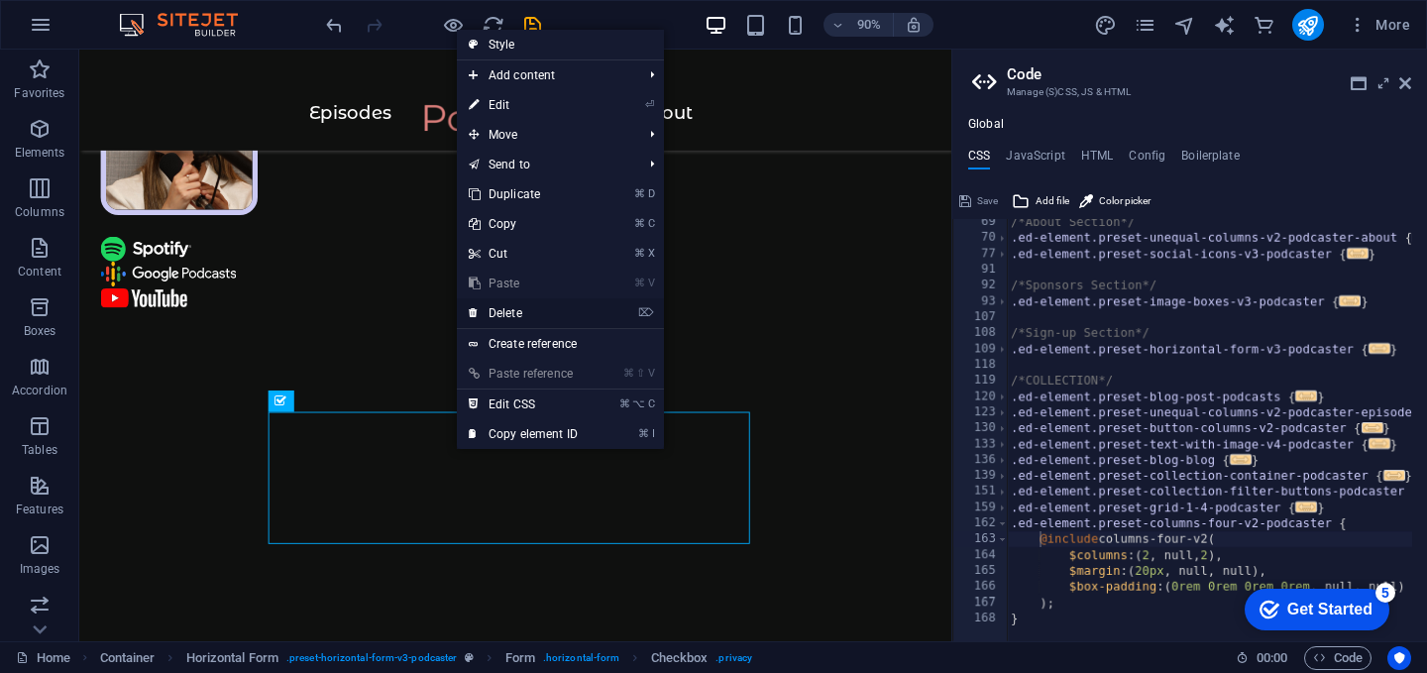
click at [543, 323] on link "⌦ Delete" at bounding box center [523, 313] width 133 height 30
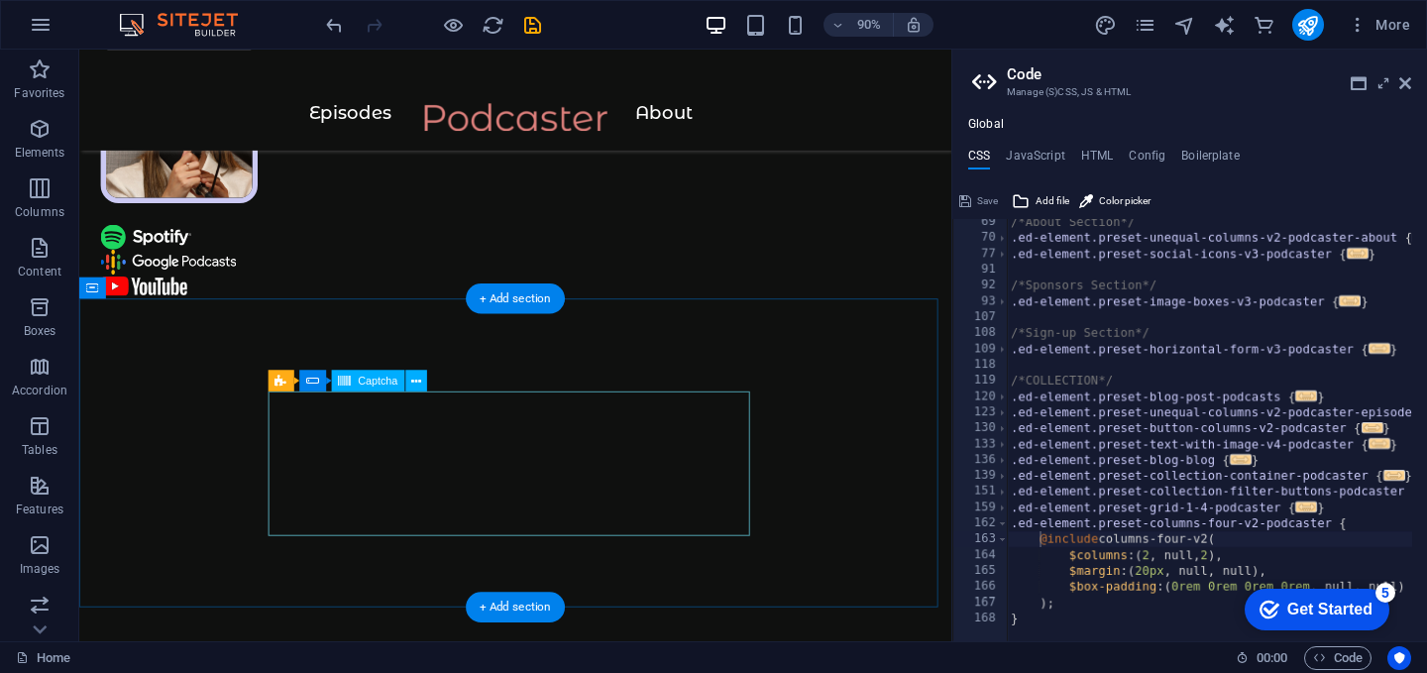
scroll to position [781, 0]
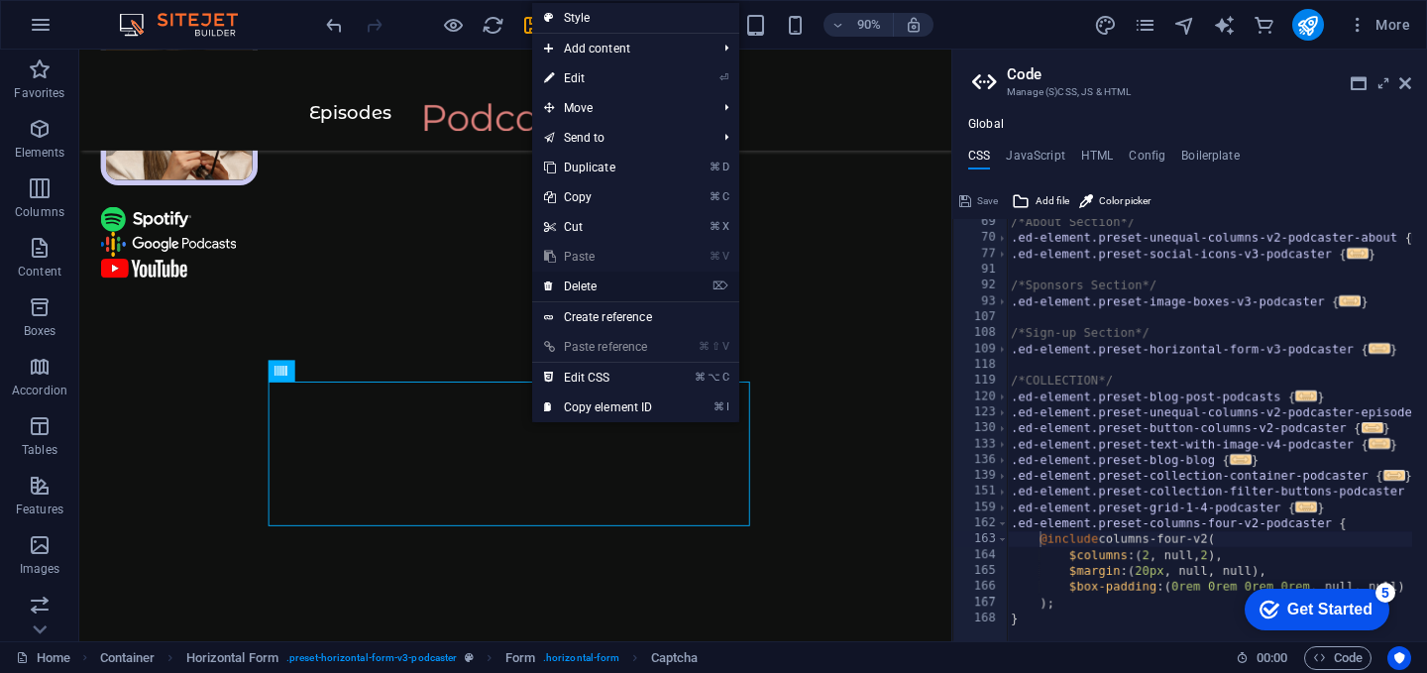
click at [602, 284] on link "⌦ Delete" at bounding box center [598, 286] width 133 height 30
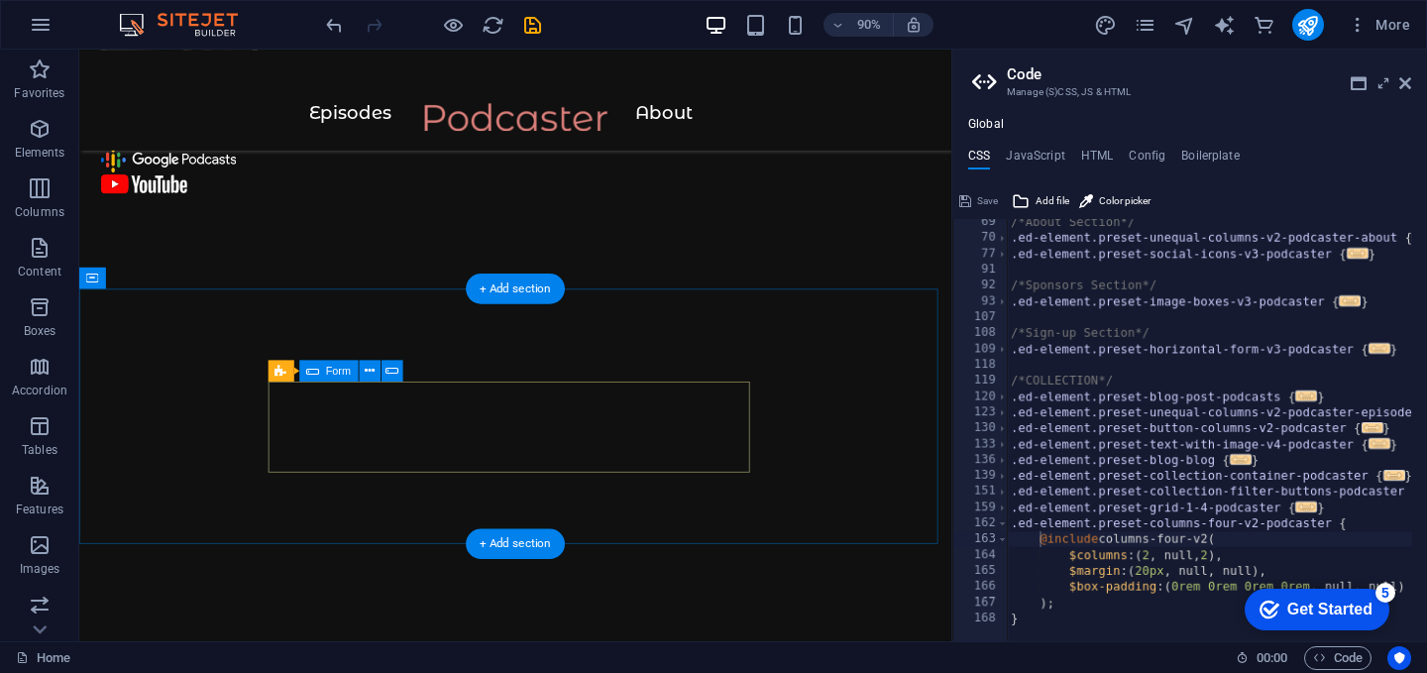
scroll to position [909, 0]
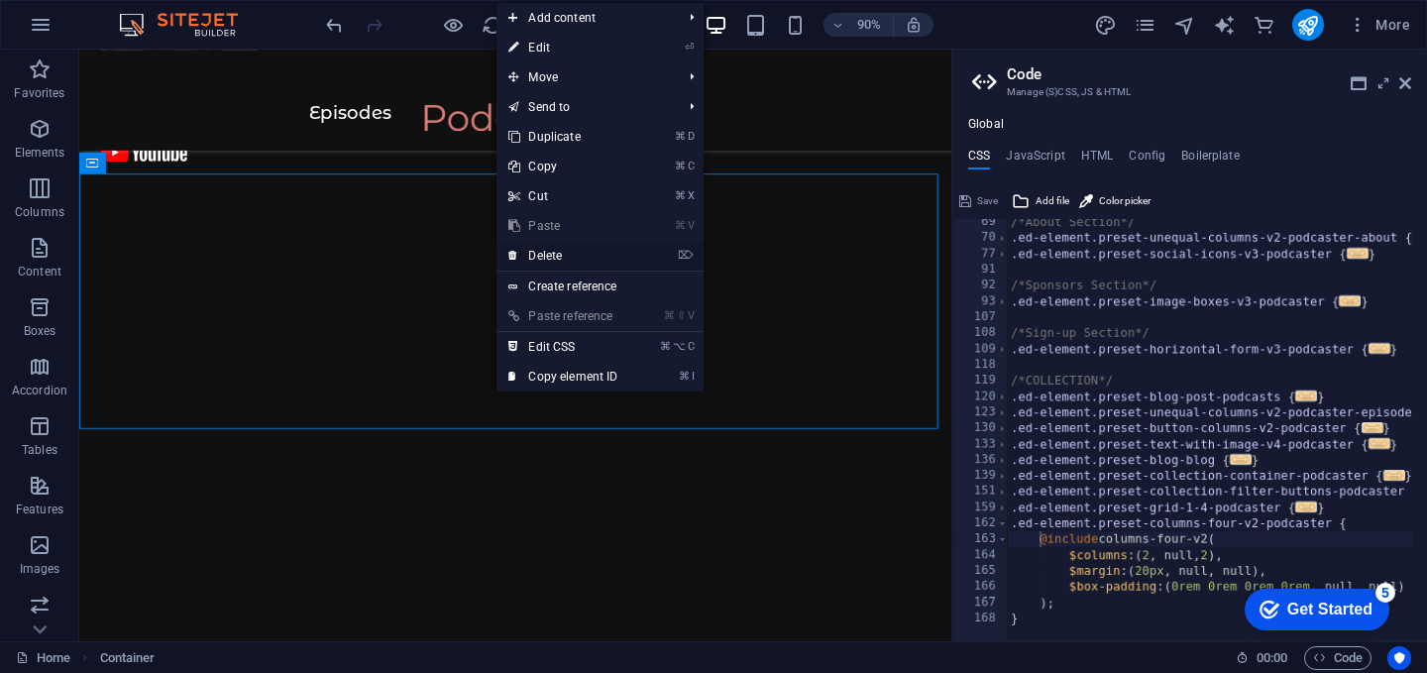
click at [565, 258] on link "⌦ Delete" at bounding box center [562, 256] width 133 height 30
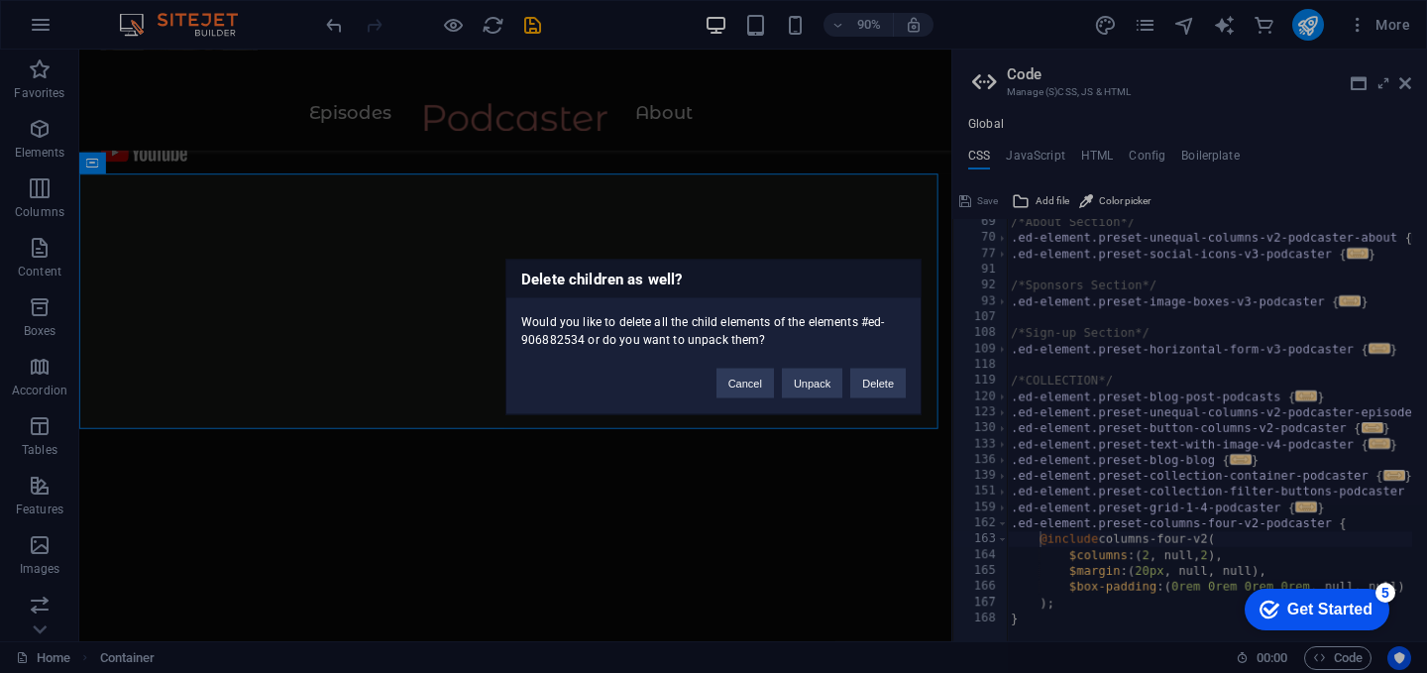
click at [921, 387] on div "Delete children as well? Would you like to delete all the child elements of the…" at bounding box center [713, 336] width 1427 height 673
click at [875, 384] on button "Delete" at bounding box center [877, 383] width 55 height 30
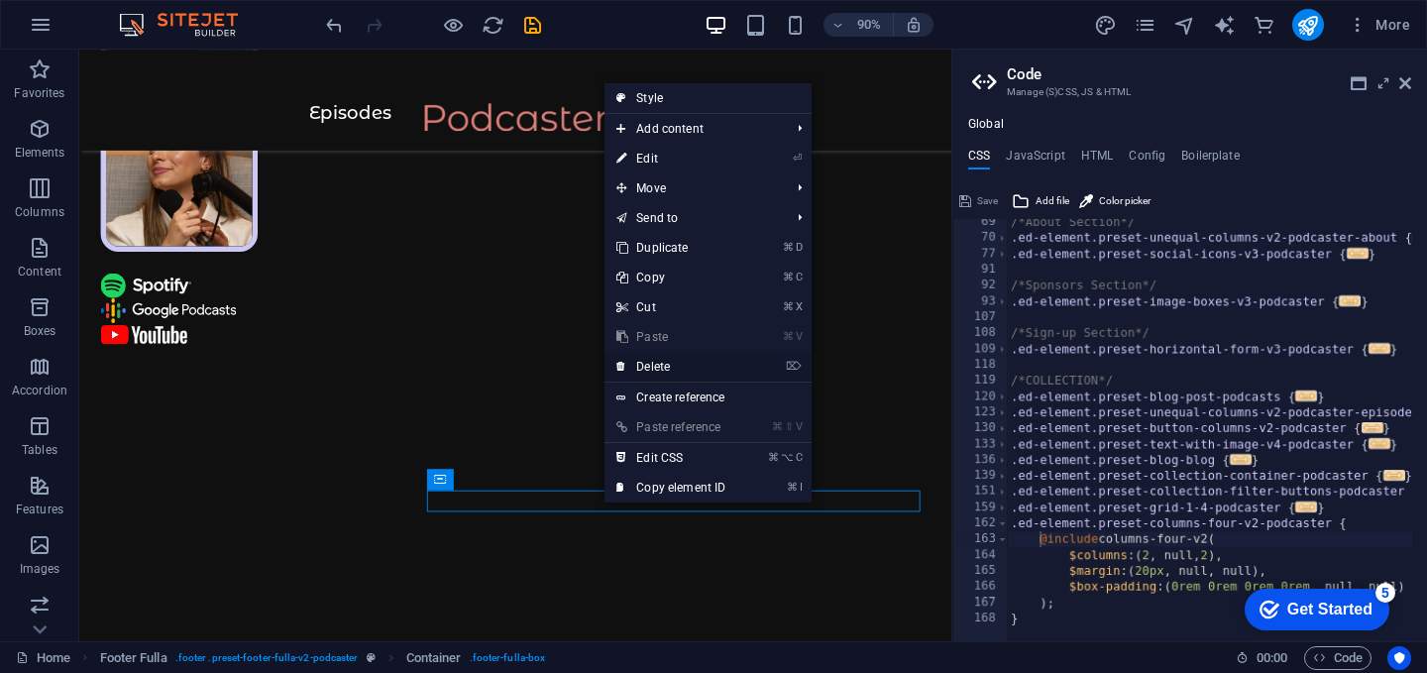
click at [653, 368] on link "⌦ Delete" at bounding box center [670, 367] width 133 height 30
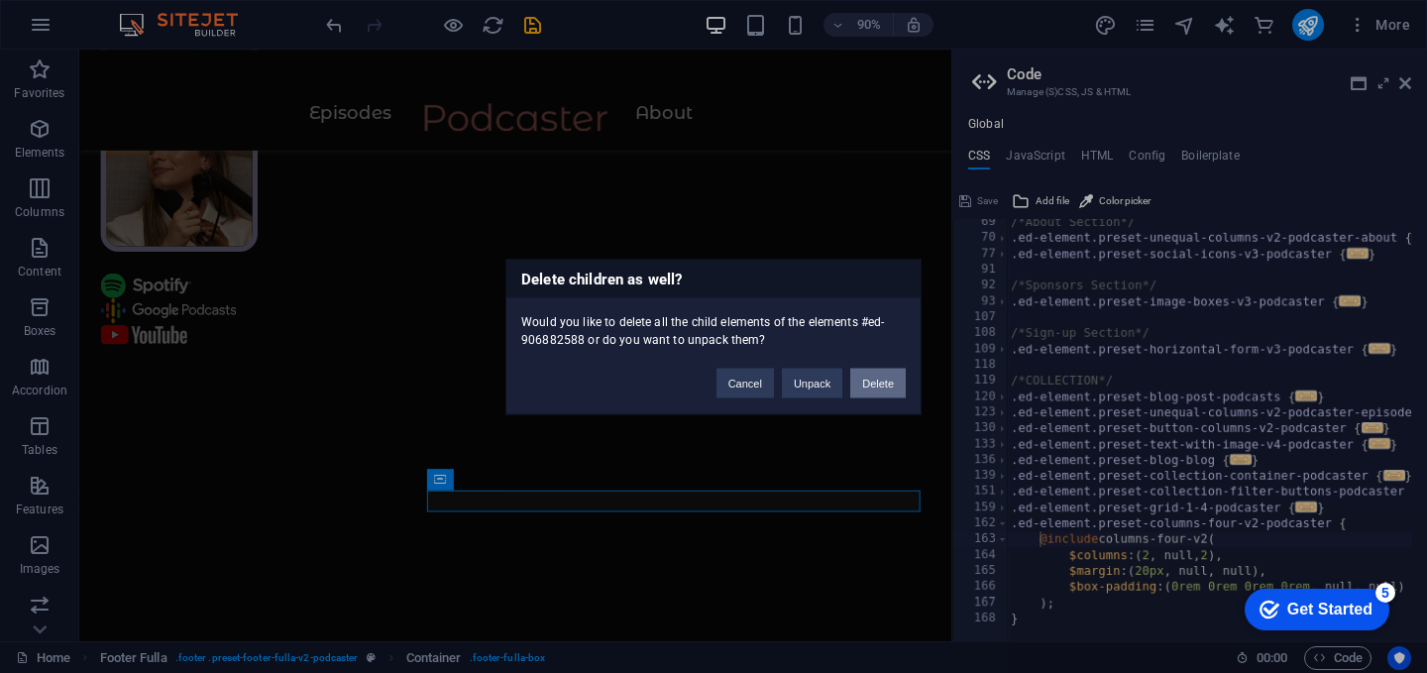
click at [870, 378] on button "Delete" at bounding box center [877, 383] width 55 height 30
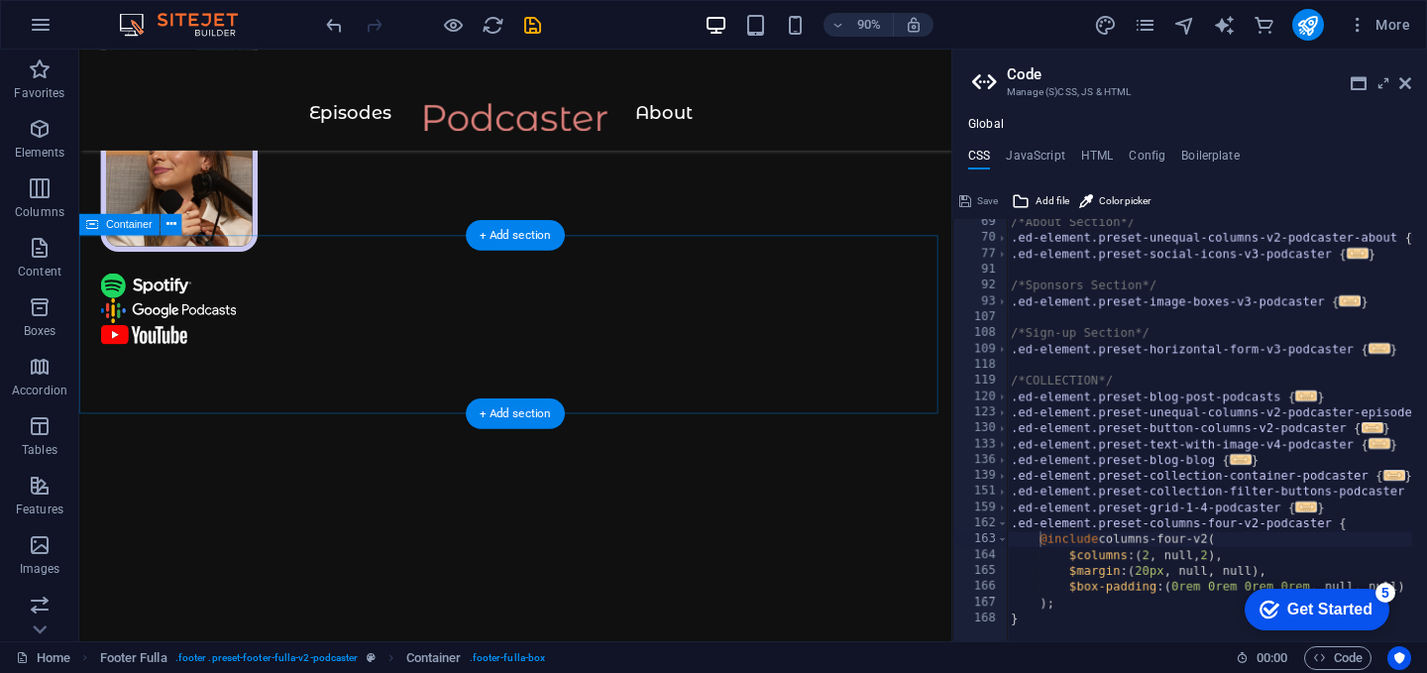
scroll to position [643, 0]
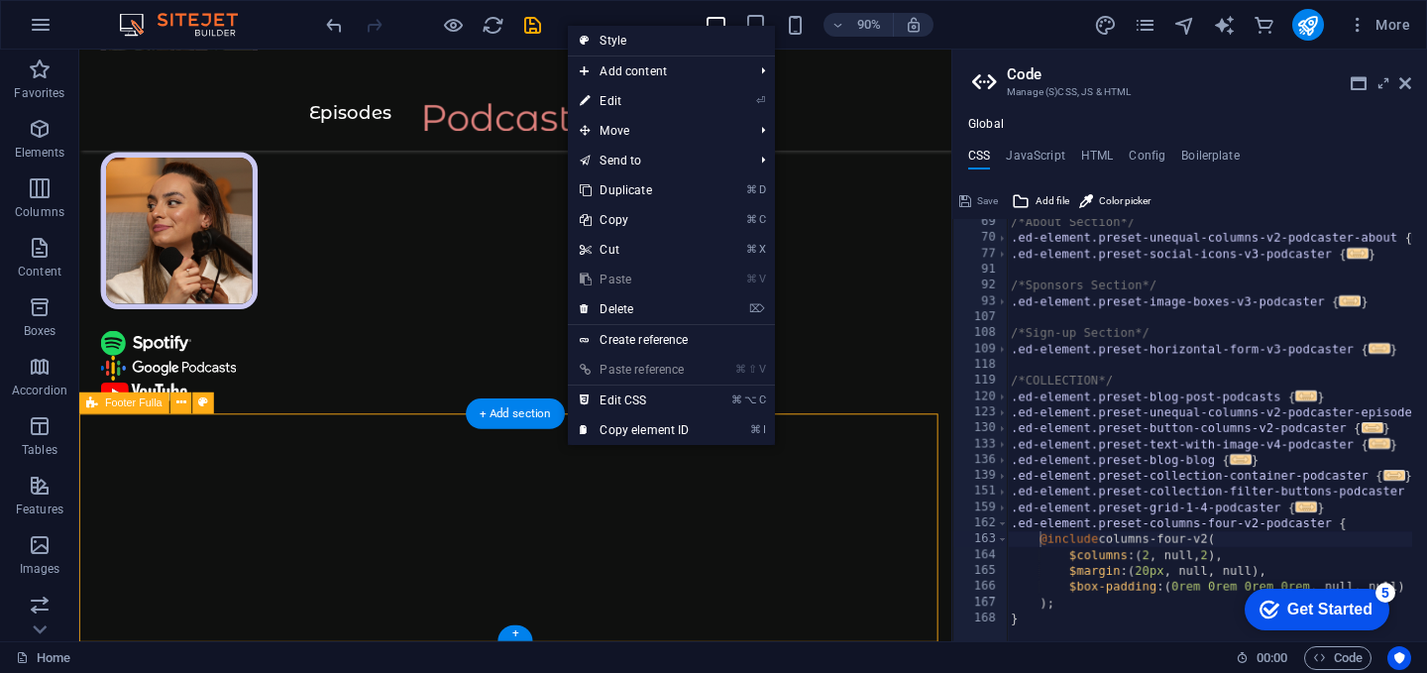
drag, startPoint x: 620, startPoint y: 491, endPoint x: 731, endPoint y: 400, distance: 143.6
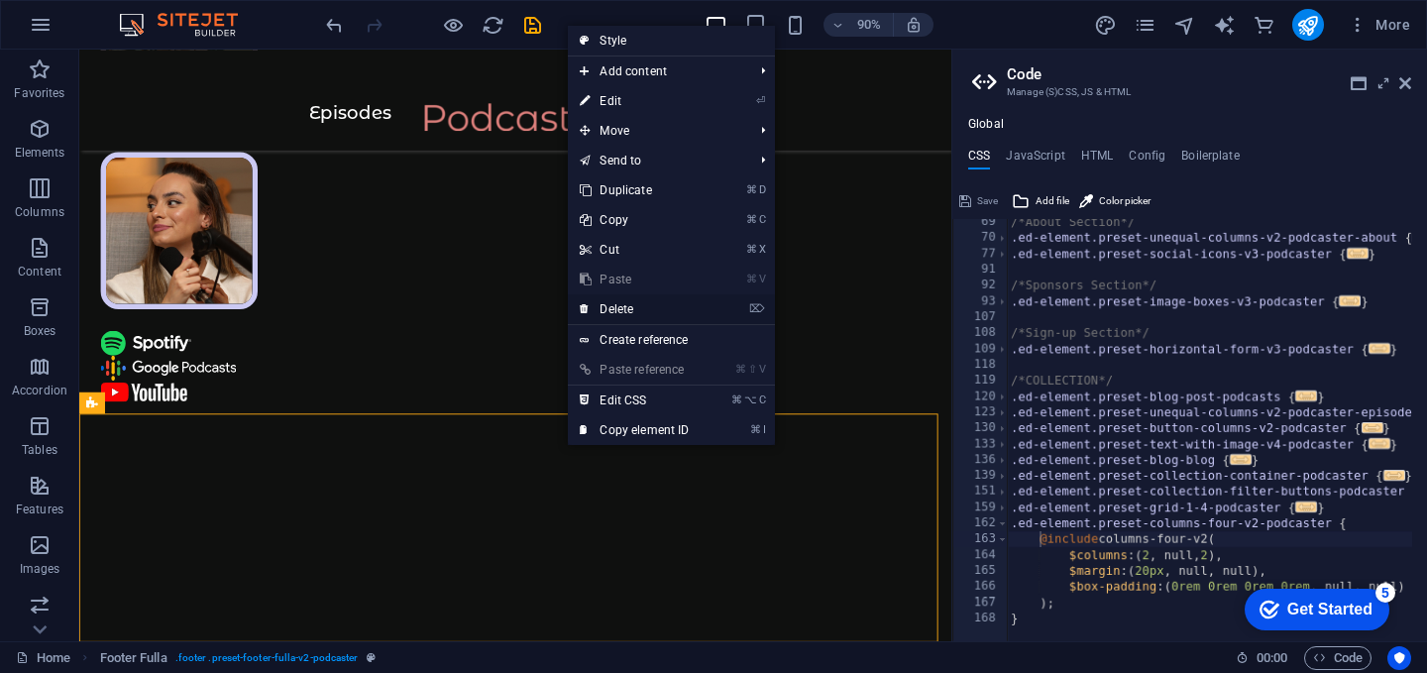
click at [664, 301] on link "⌦ Delete" at bounding box center [634, 309] width 133 height 30
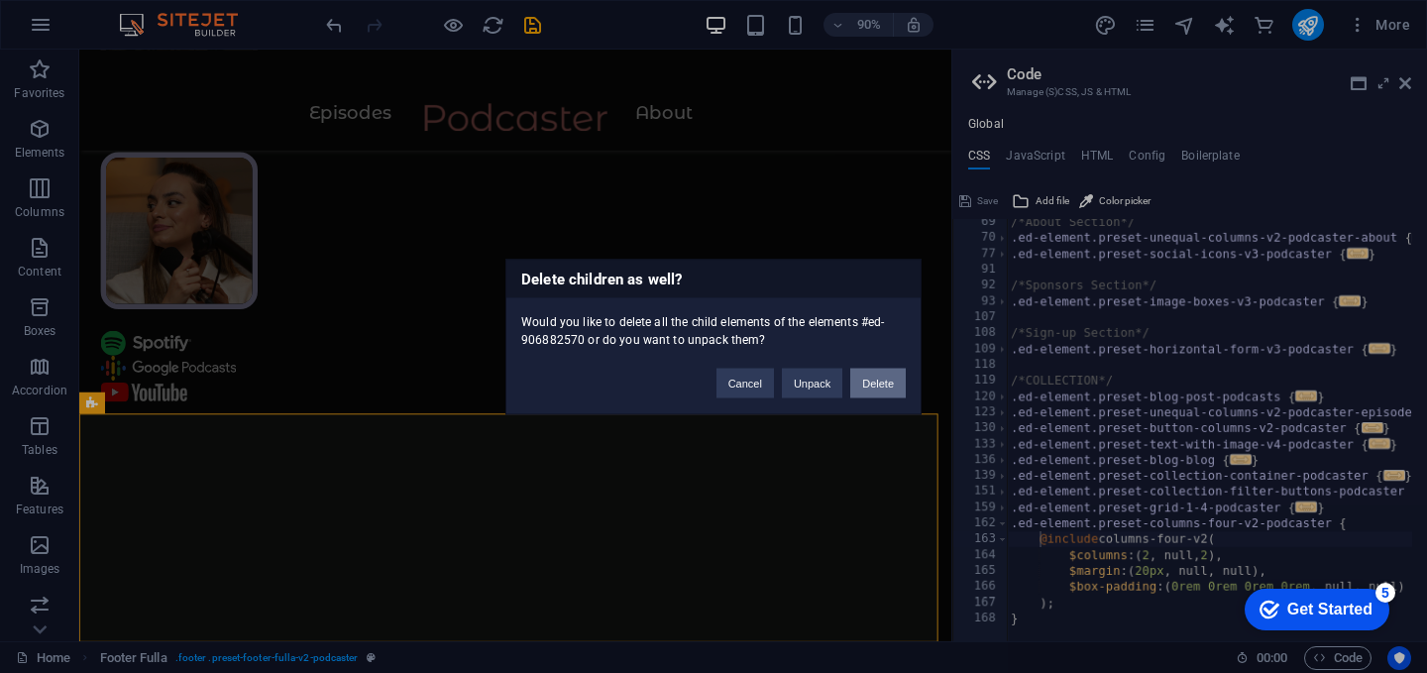
click at [889, 384] on button "Delete" at bounding box center [877, 383] width 55 height 30
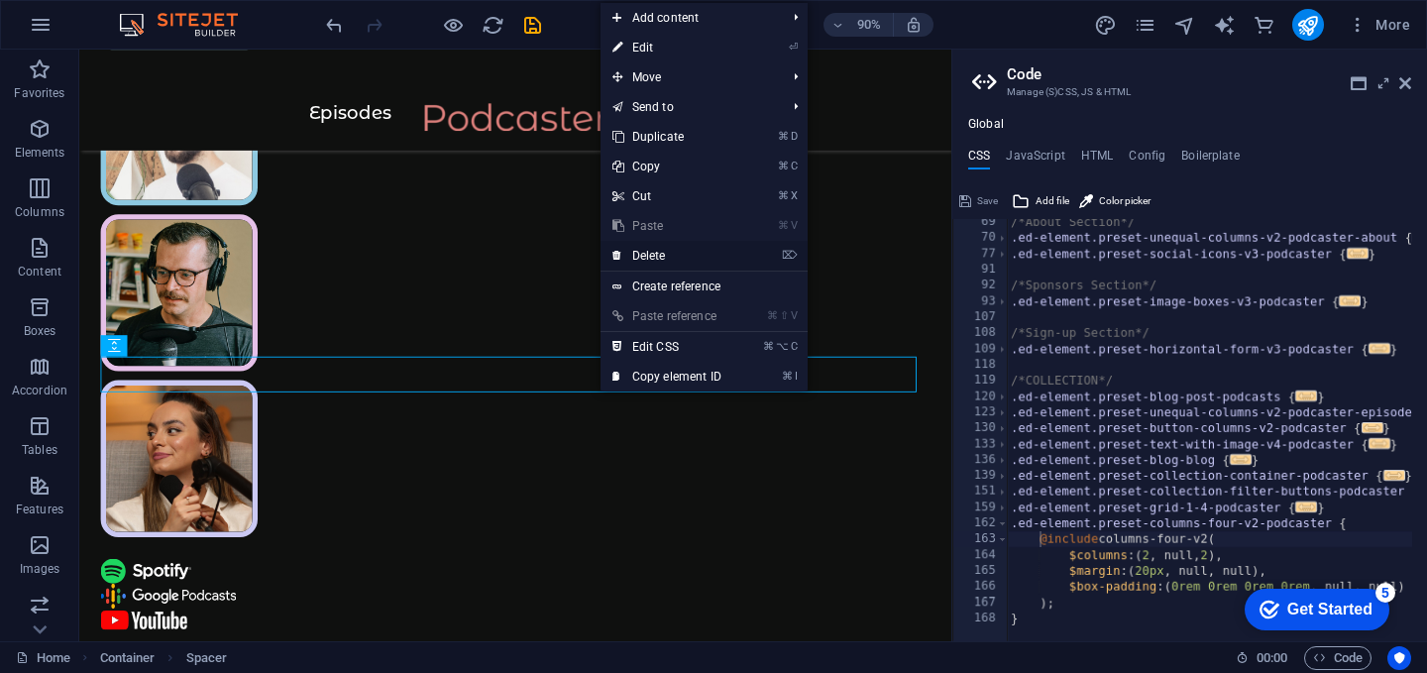
click at [736, 258] on li "⌦ Delete" at bounding box center [703, 256] width 207 height 31
drag, startPoint x: 689, startPoint y: 263, endPoint x: 678, endPoint y: 234, distance: 31.1
click at [689, 263] on link "⌦ Delete" at bounding box center [666, 256] width 133 height 30
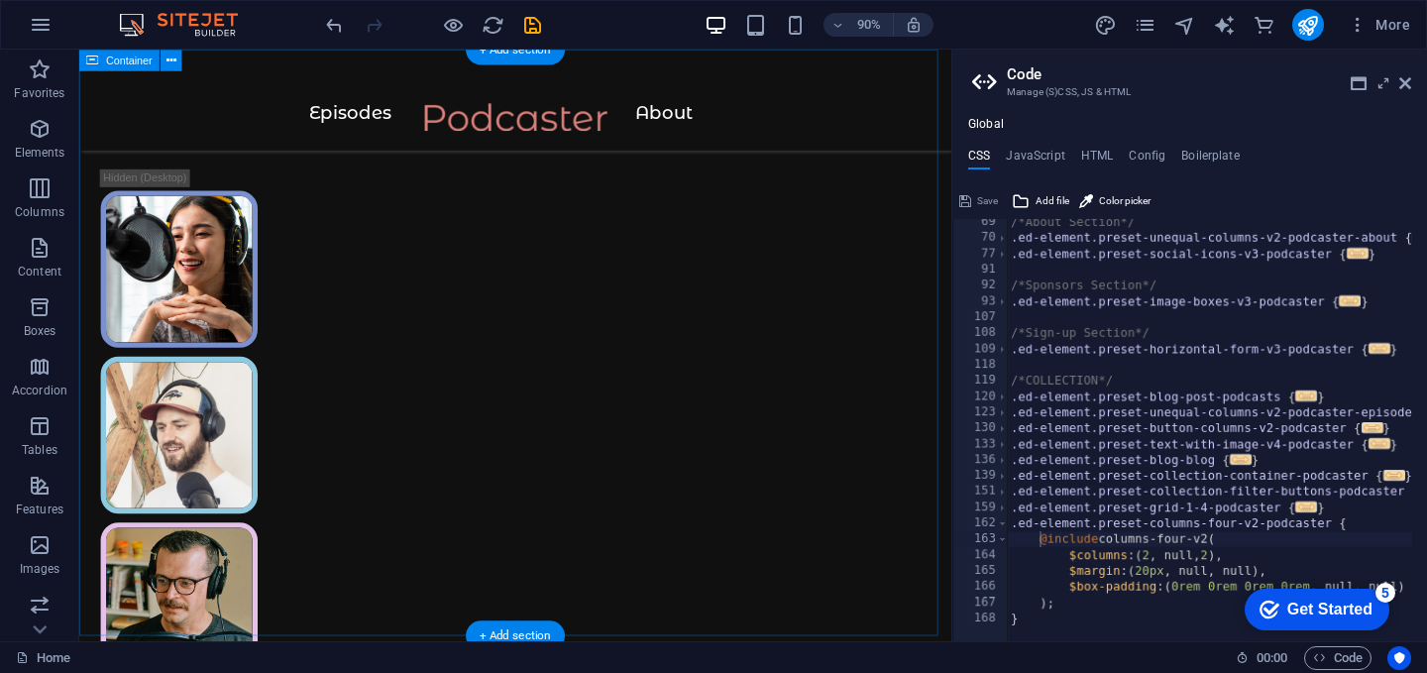
scroll to position [0, 0]
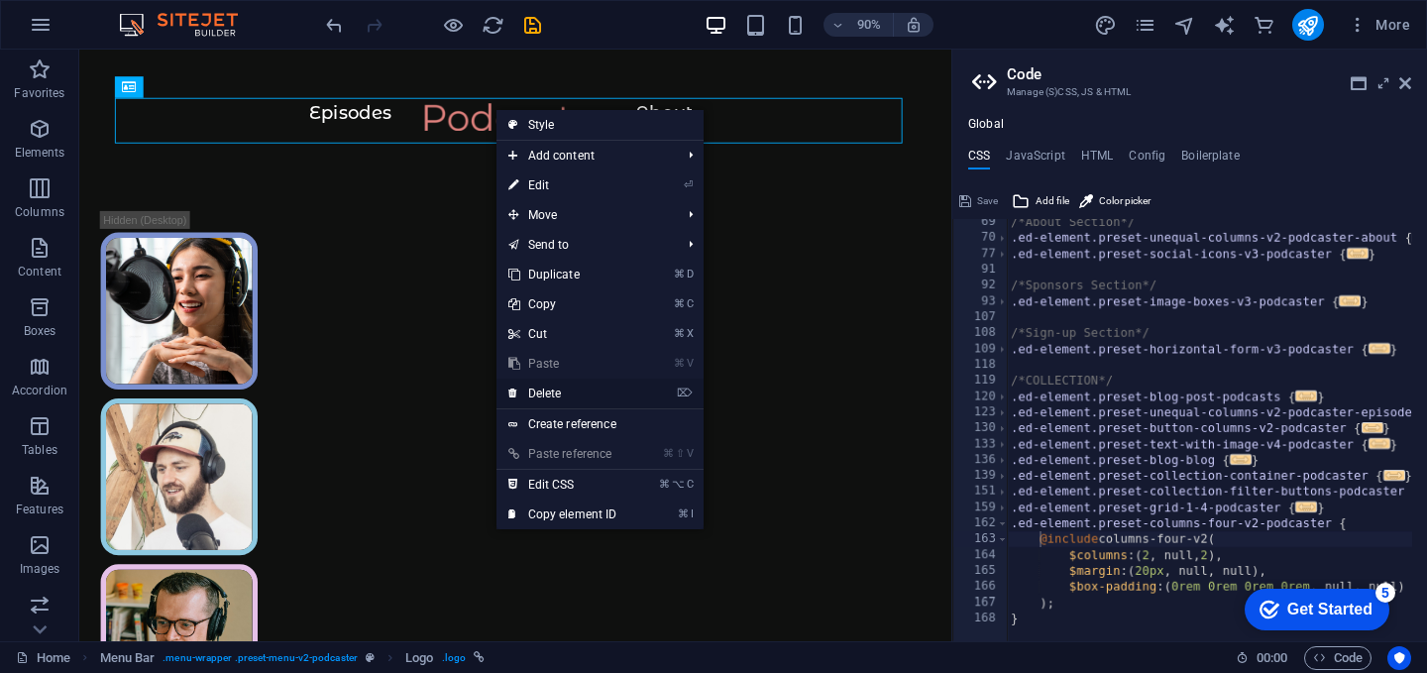
click at [547, 386] on link "⌦ Delete" at bounding box center [562, 393] width 133 height 30
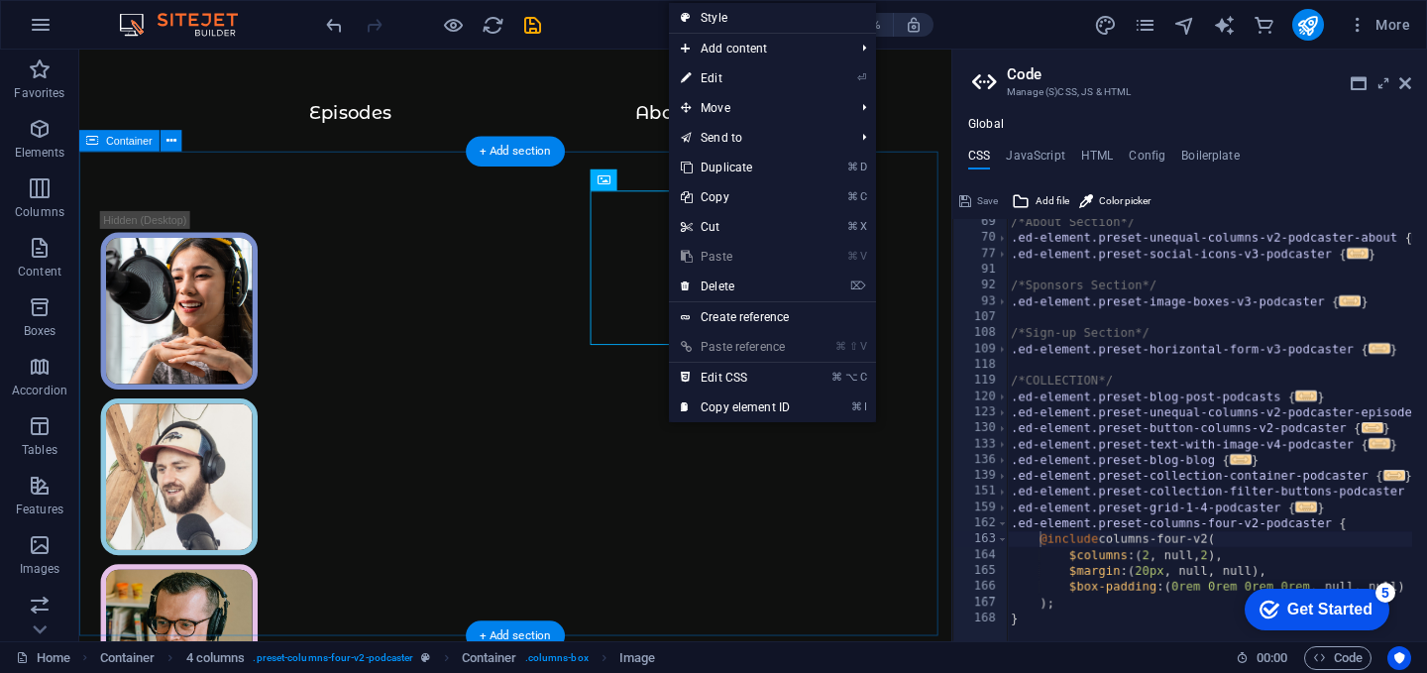
click at [536, 340] on div at bounding box center [563, 662] width 969 height 1002
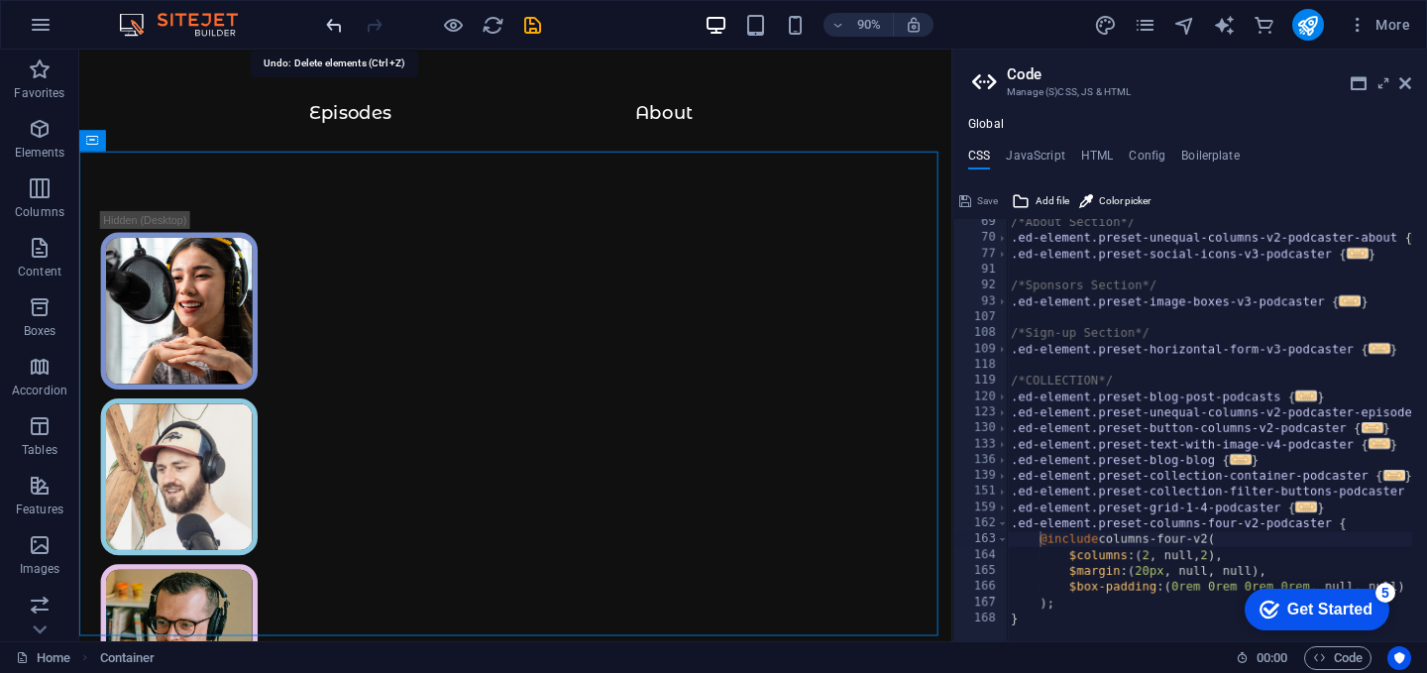
click at [340, 23] on icon "undo" at bounding box center [334, 25] width 23 height 23
click at [335, 25] on icon "undo" at bounding box center [334, 25] width 23 height 23
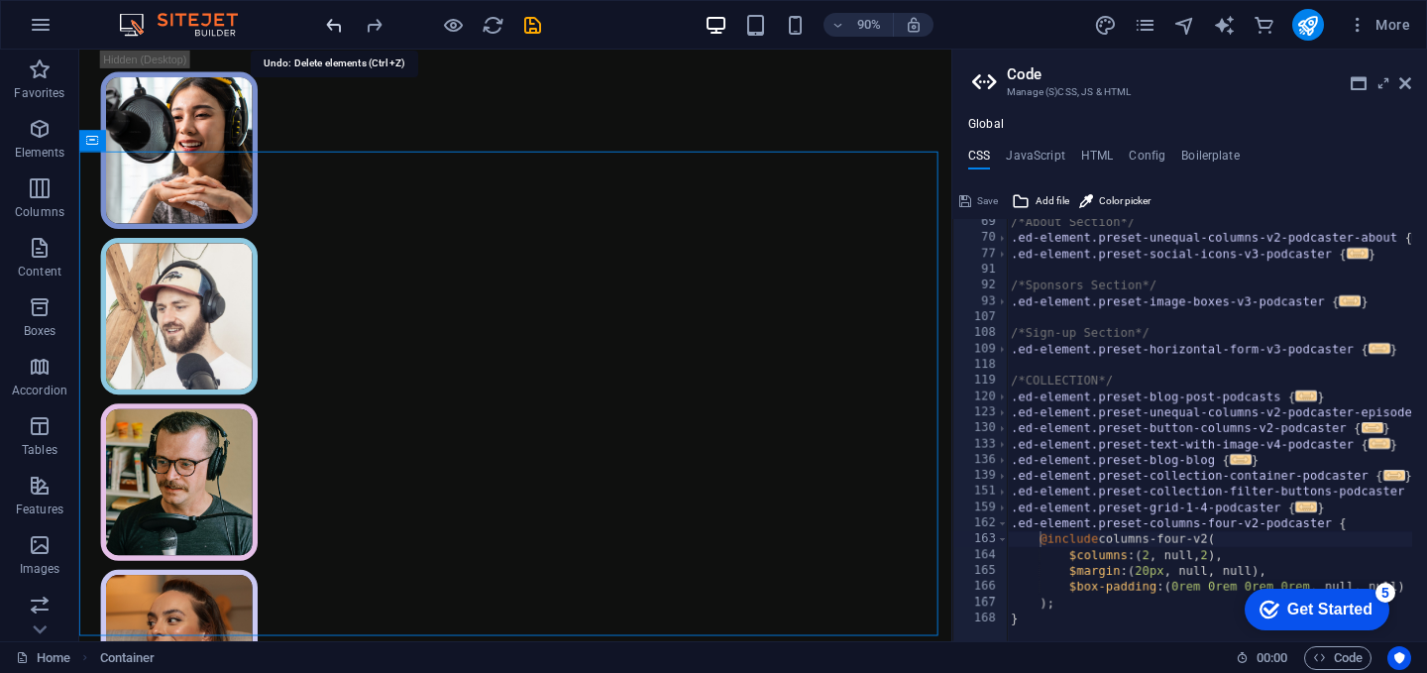
click at [335, 25] on icon "undo" at bounding box center [334, 25] width 23 height 23
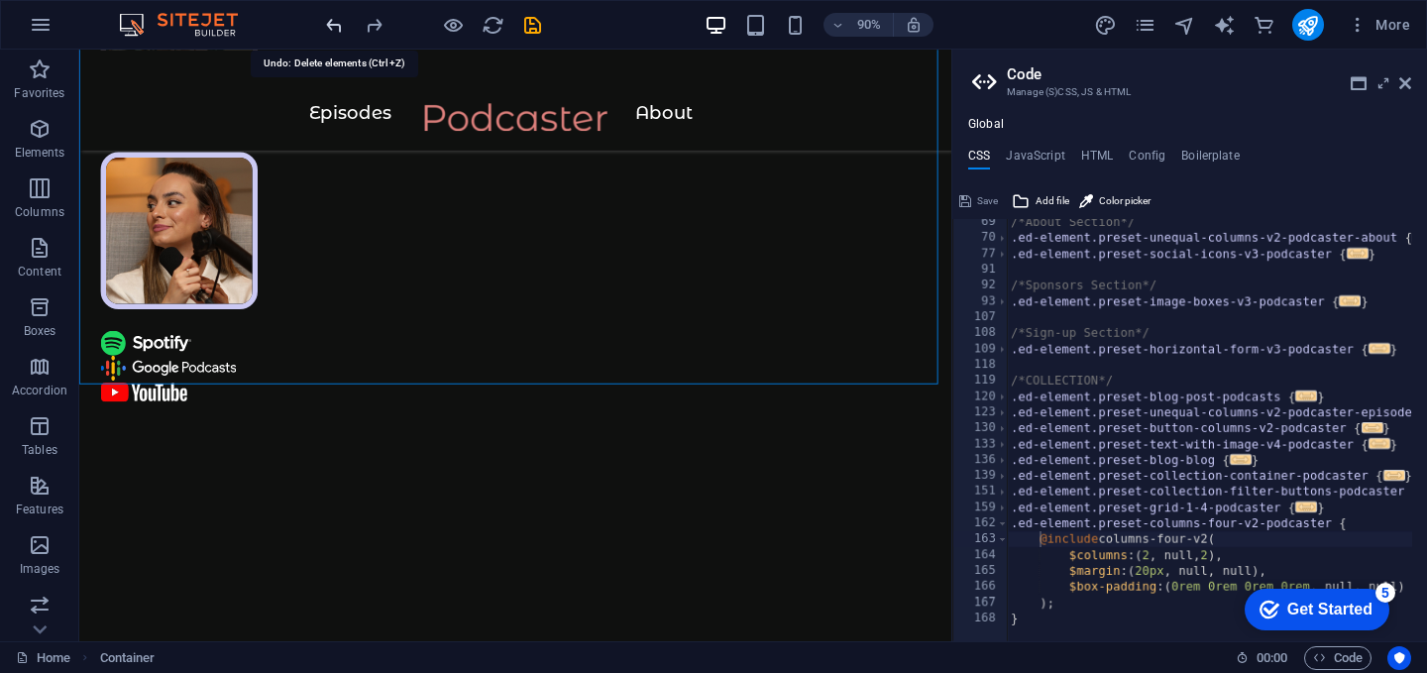
click at [336, 25] on icon "undo" at bounding box center [334, 25] width 23 height 23
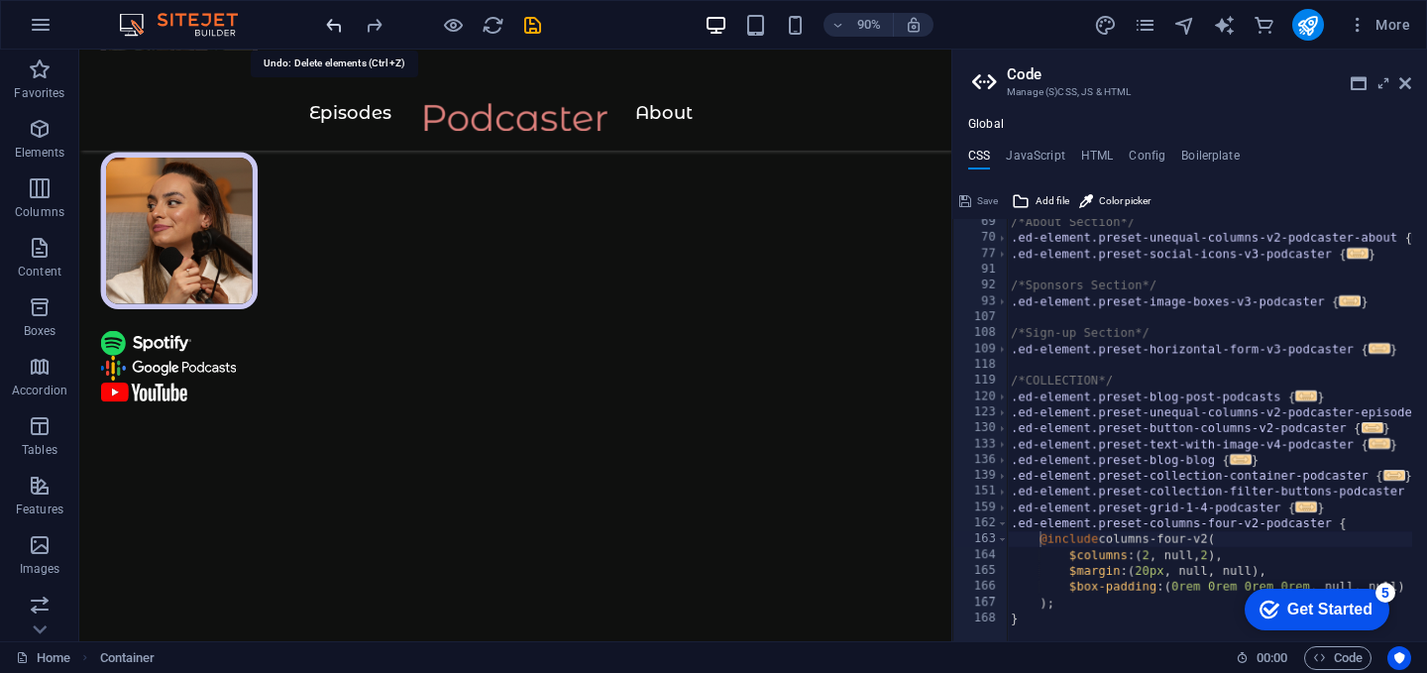
scroll to position [707, 0]
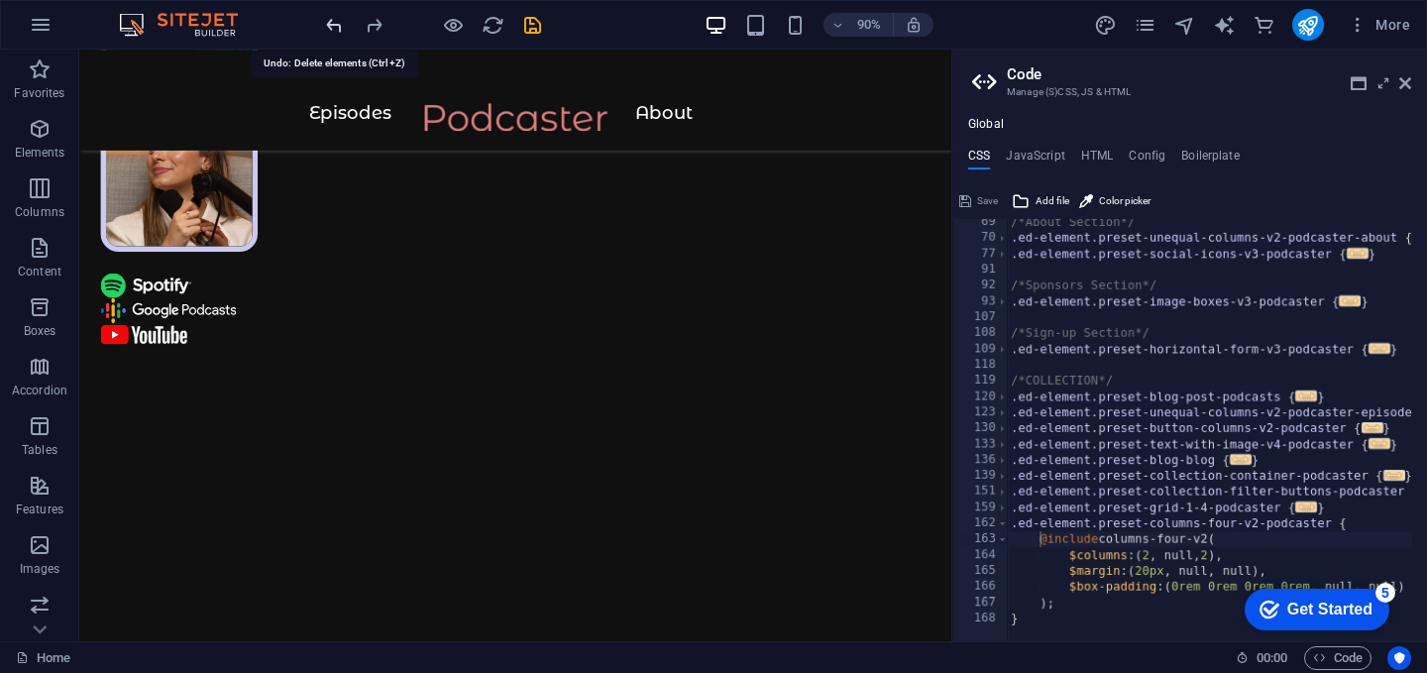
click at [335, 25] on icon "undo" at bounding box center [334, 25] width 23 height 23
click at [335, 24] on icon "undo" at bounding box center [334, 25] width 23 height 23
click at [337, 24] on icon "undo" at bounding box center [334, 25] width 23 height 23
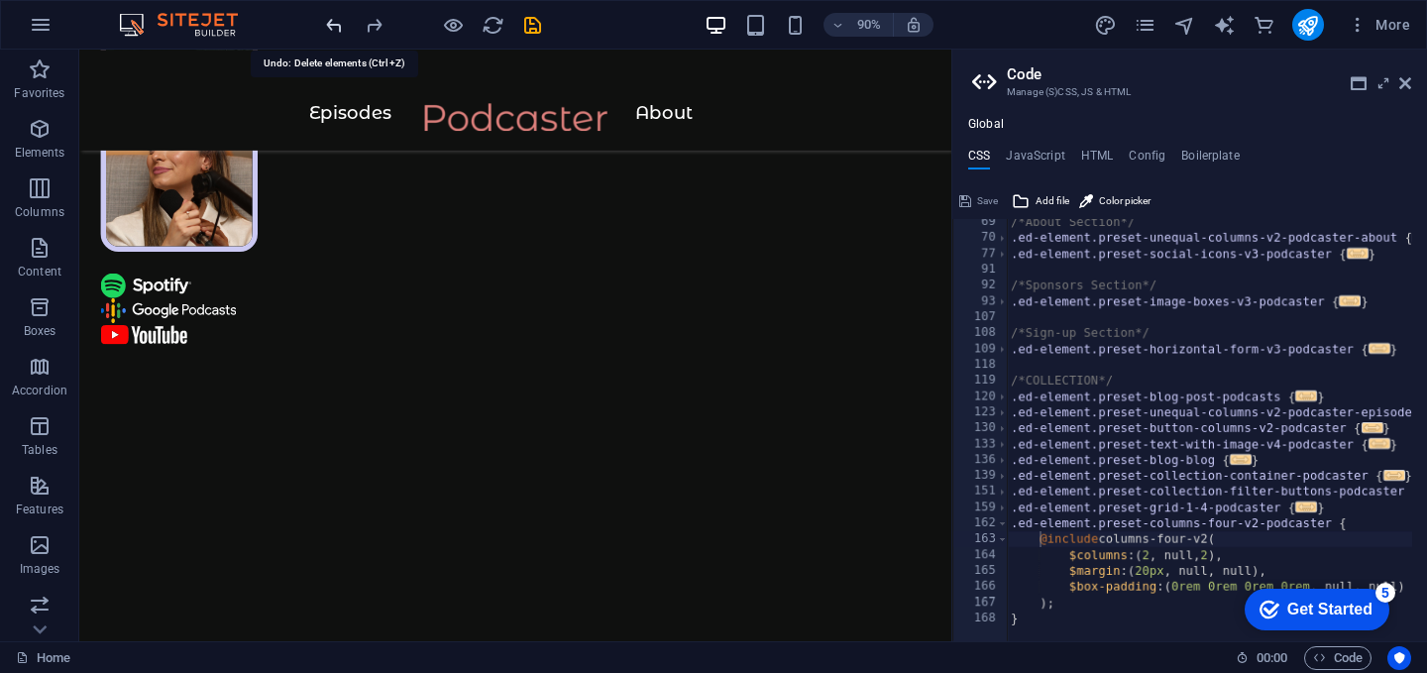
click at [337, 24] on icon "undo" at bounding box center [334, 25] width 23 height 23
click at [338, 23] on icon "undo" at bounding box center [334, 25] width 23 height 23
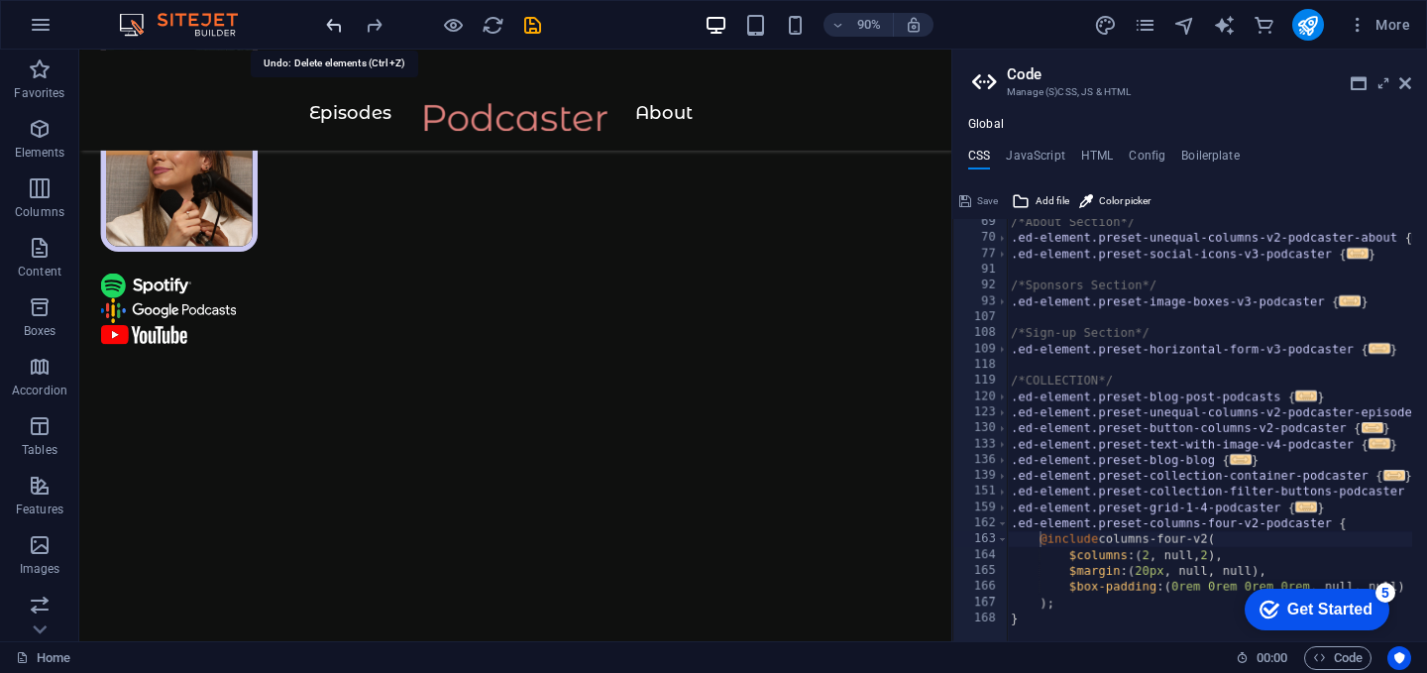
click at [339, 23] on icon "undo" at bounding box center [334, 25] width 23 height 23
click at [340, 23] on icon "undo" at bounding box center [334, 25] width 23 height 23
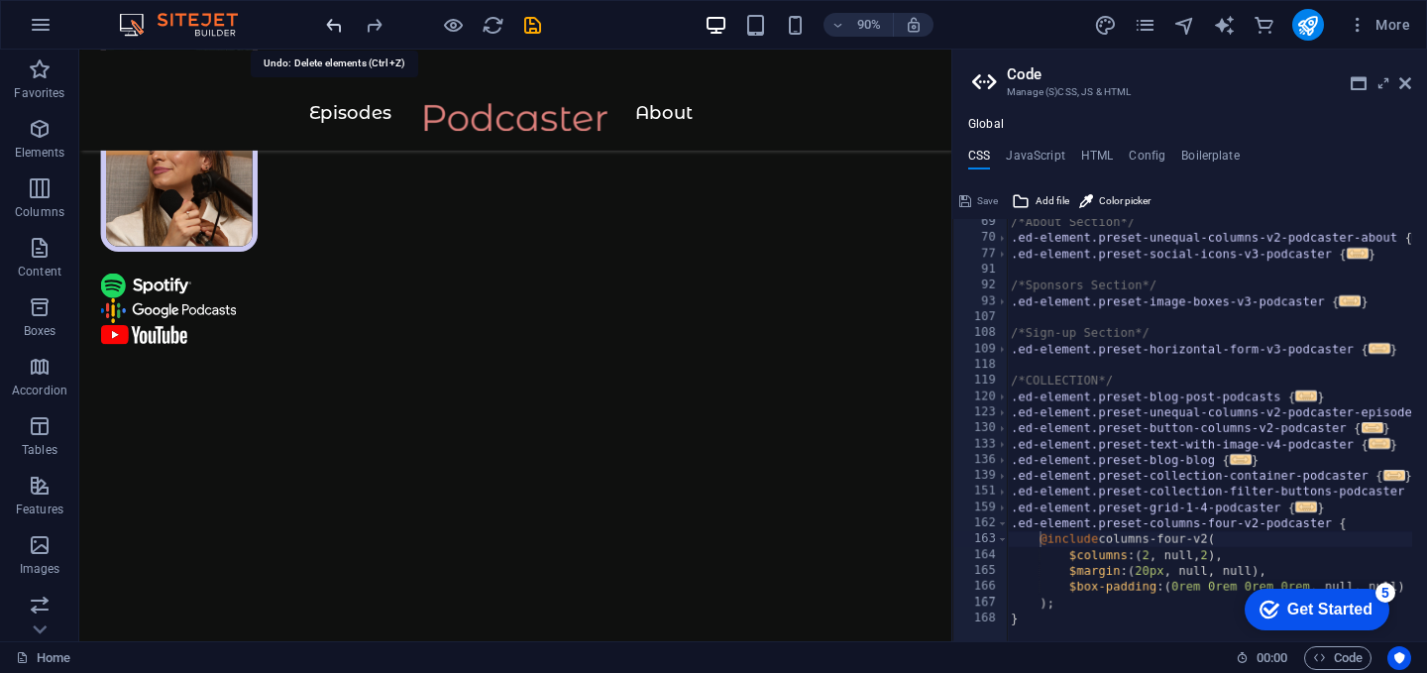
click at [340, 23] on icon "undo" at bounding box center [334, 25] width 23 height 23
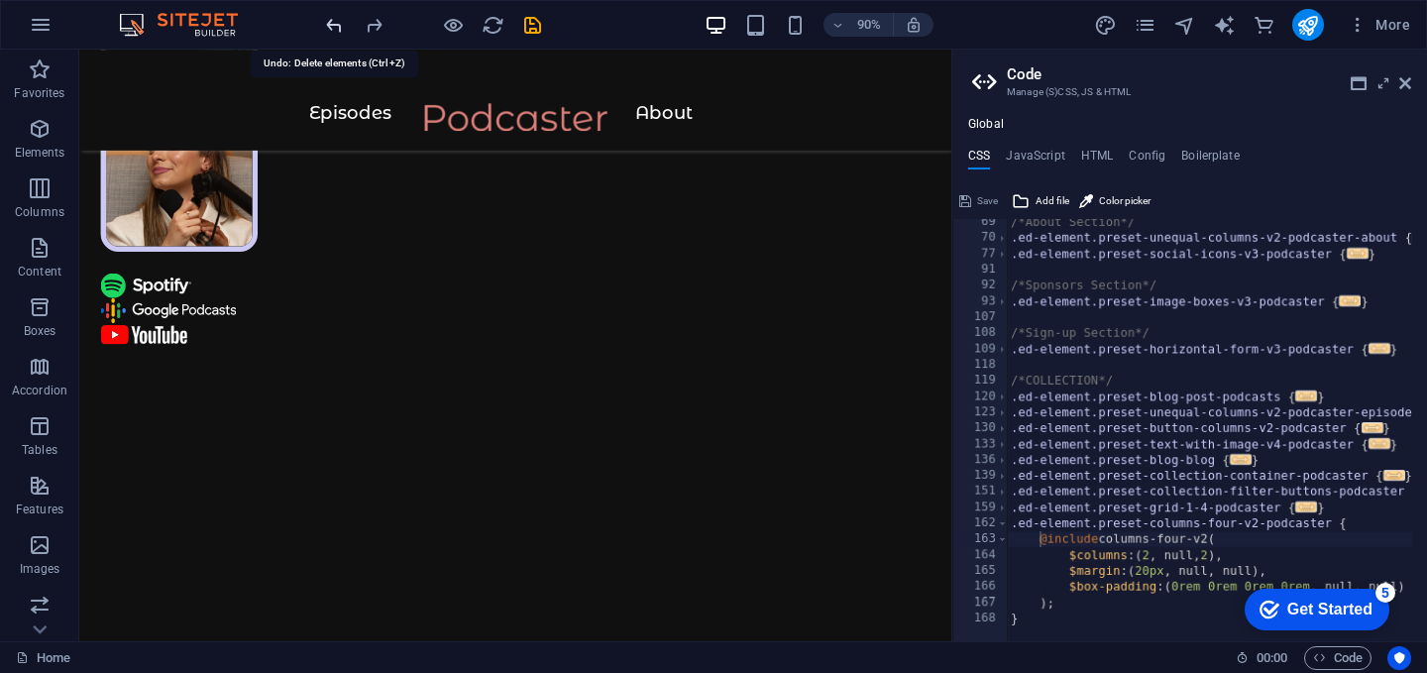
click at [340, 23] on icon "undo" at bounding box center [334, 25] width 23 height 23
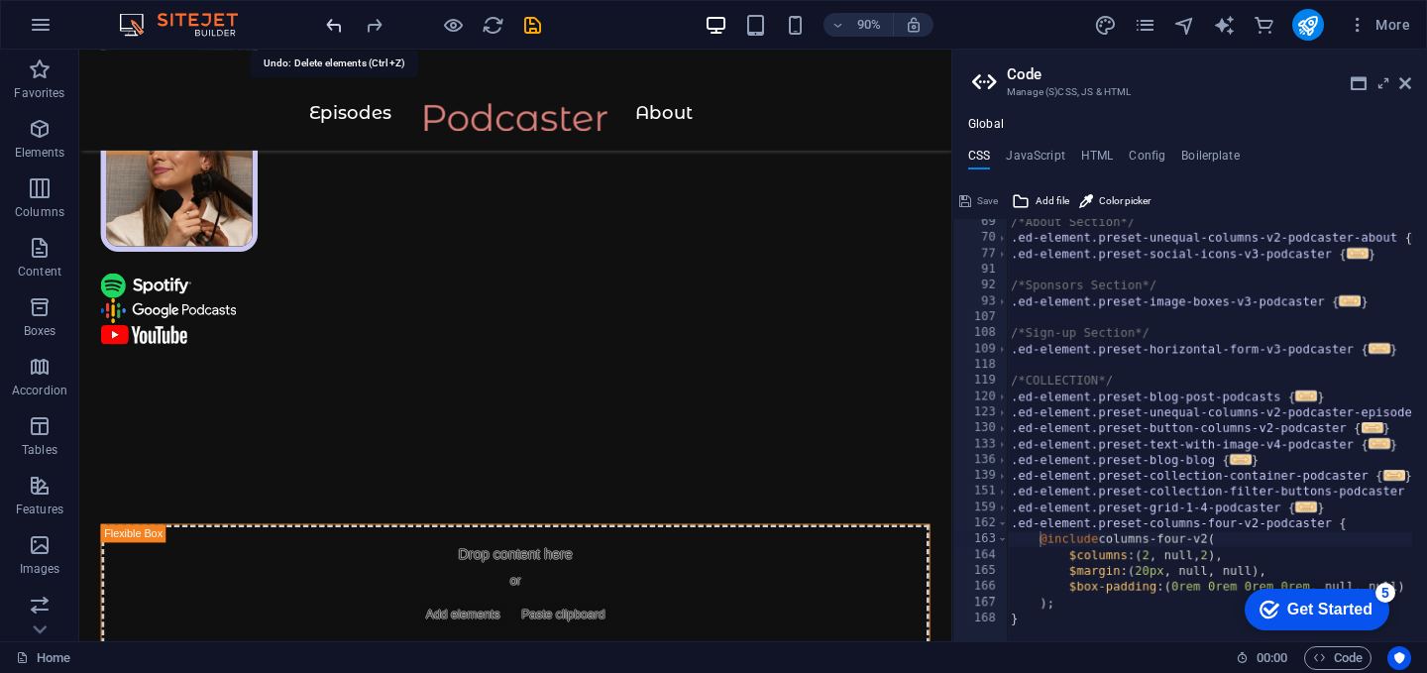
click at [340, 23] on icon "undo" at bounding box center [334, 25] width 23 height 23
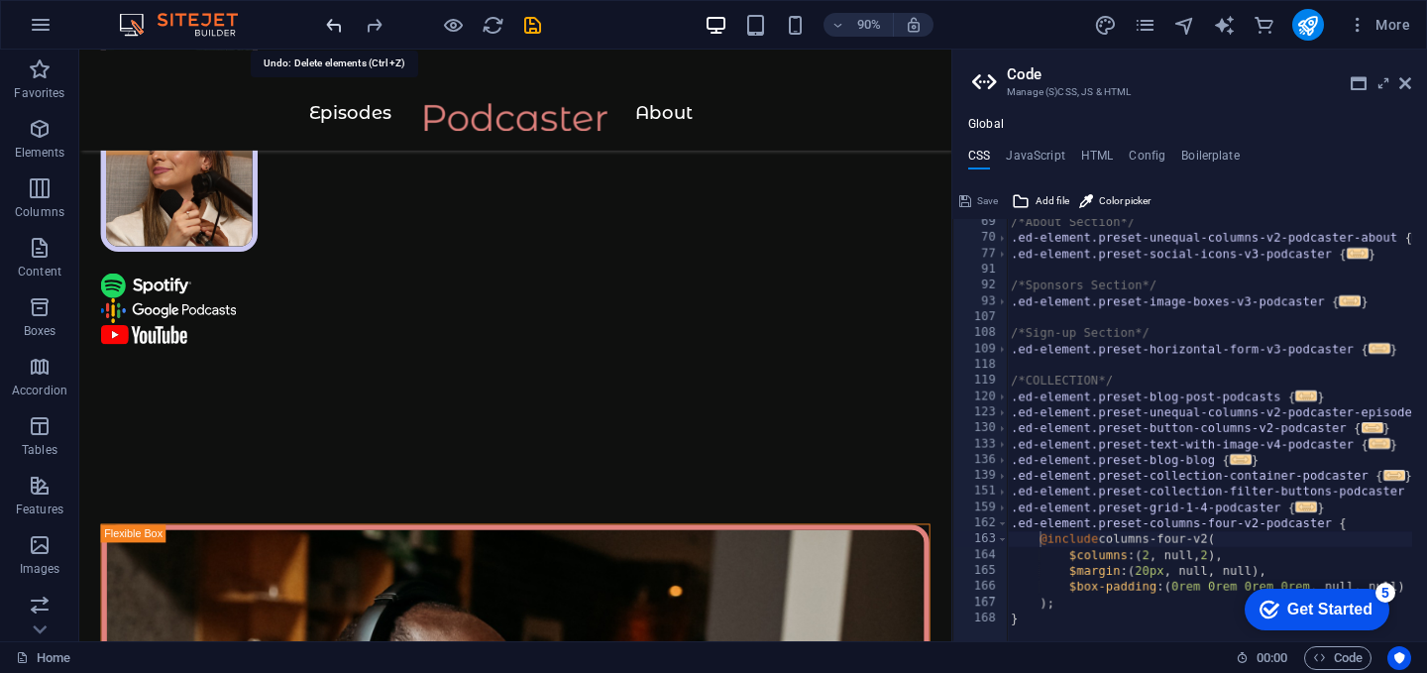
click at [340, 23] on icon "undo" at bounding box center [334, 25] width 23 height 23
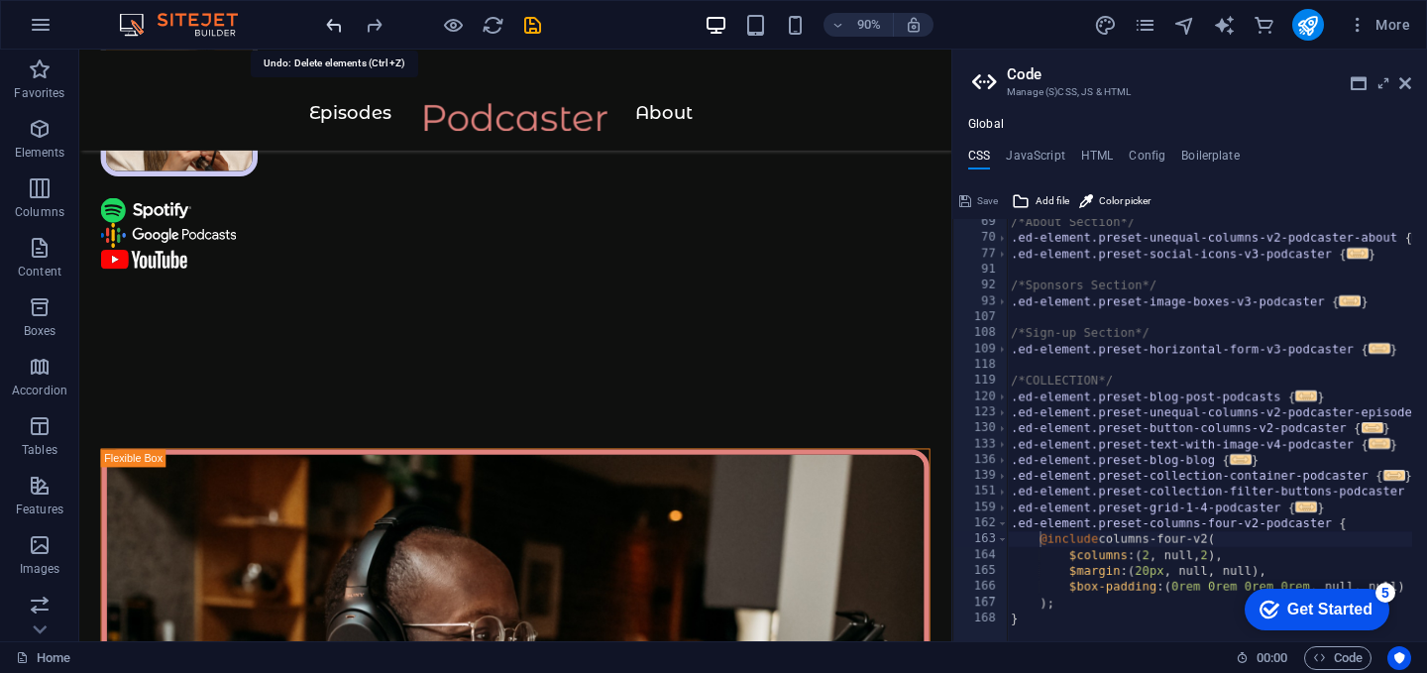
click at [340, 23] on icon "undo" at bounding box center [334, 25] width 23 height 23
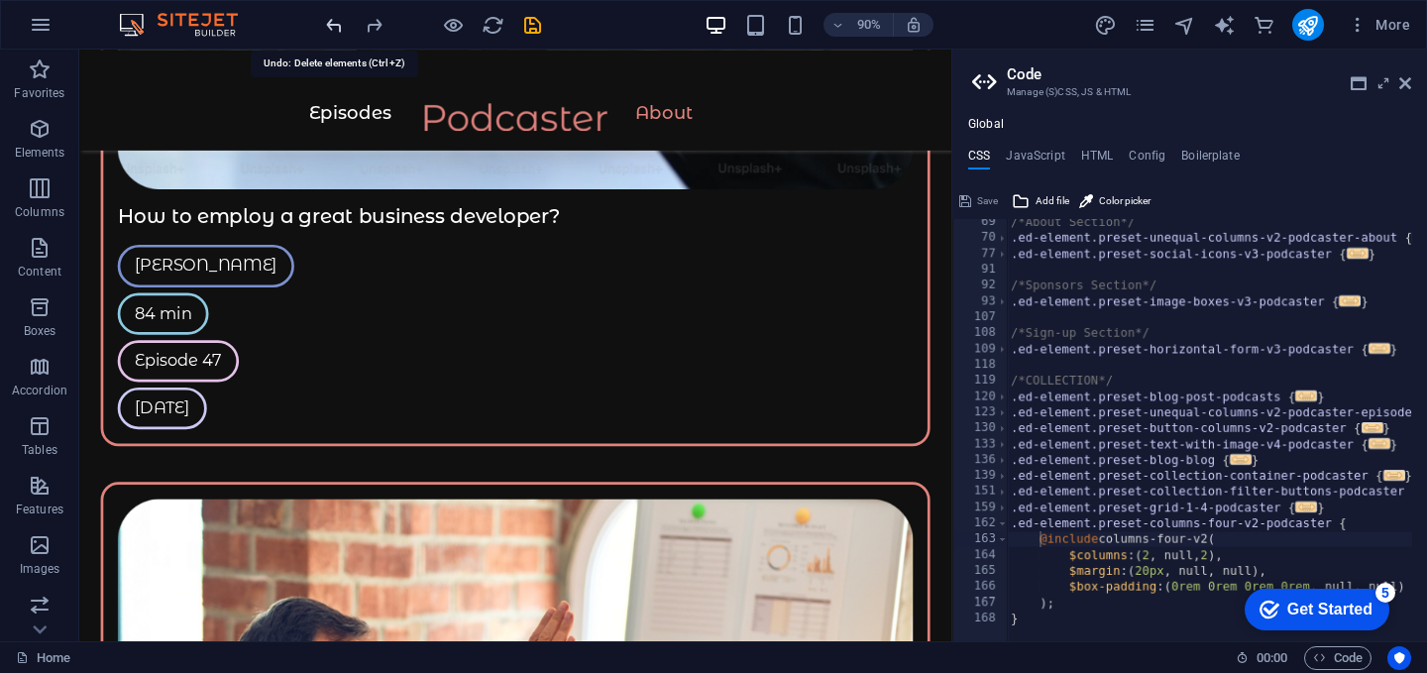
click at [340, 23] on icon "undo" at bounding box center [334, 25] width 23 height 23
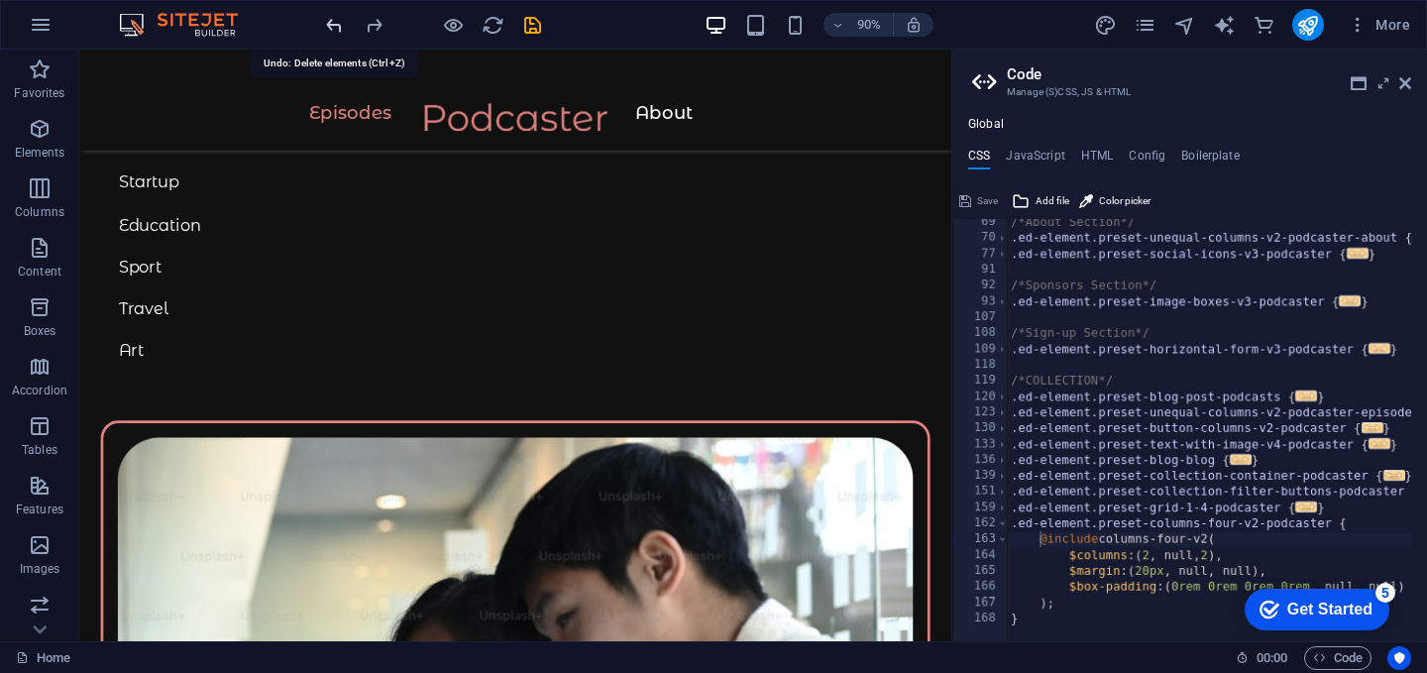
click at [340, 23] on icon "undo" at bounding box center [334, 25] width 23 height 23
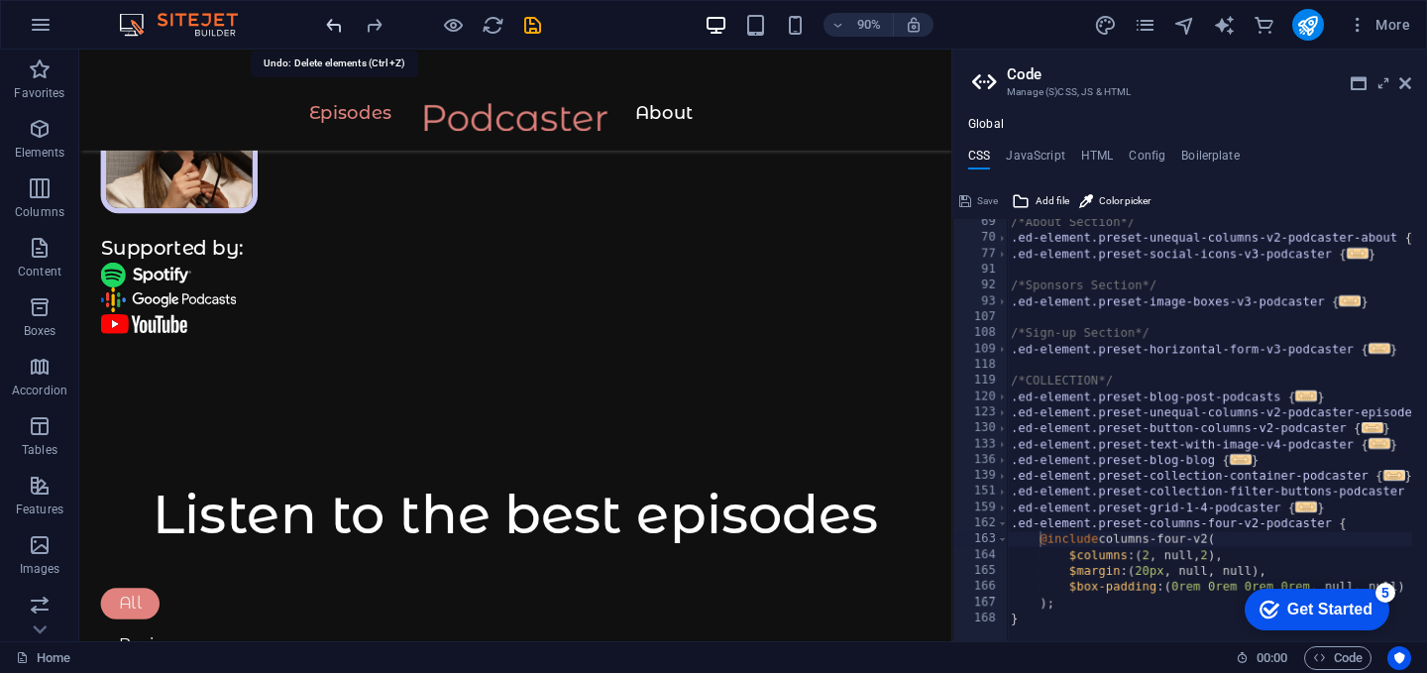
click at [340, 23] on icon "undo" at bounding box center [334, 25] width 23 height 23
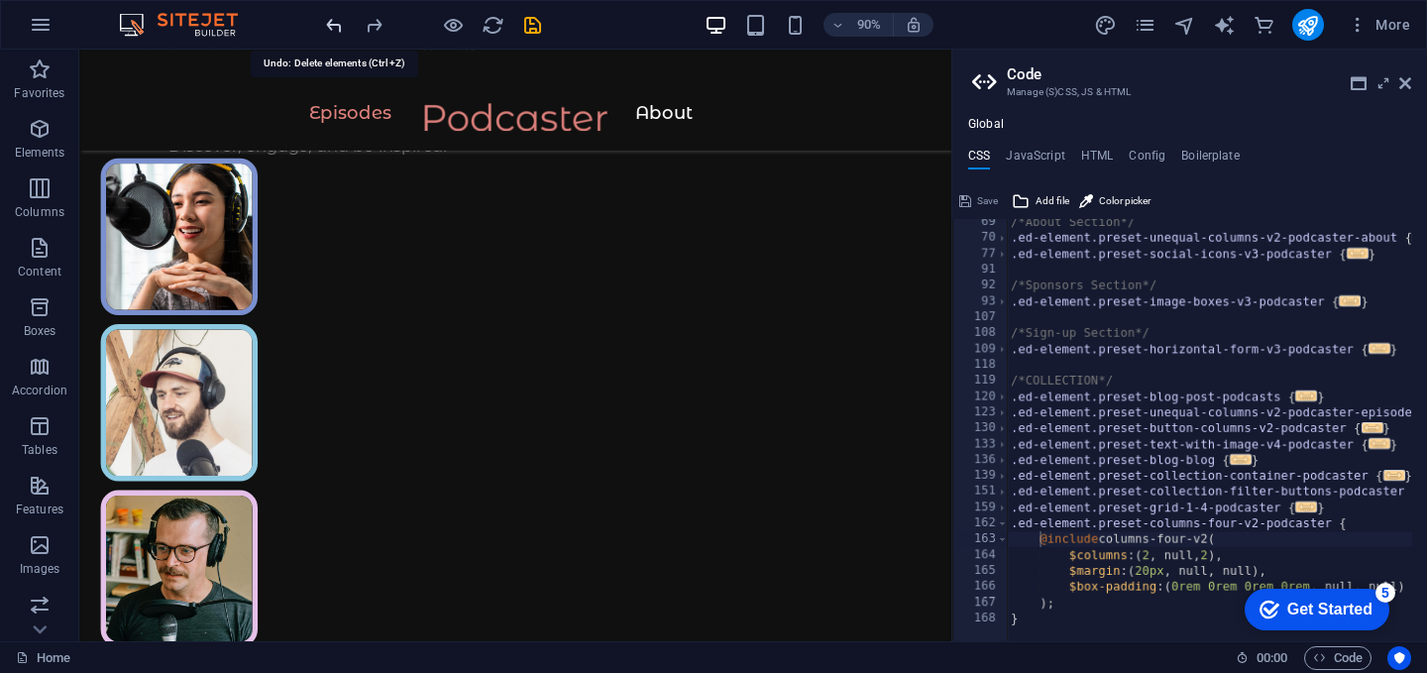
click at [340, 23] on icon "undo" at bounding box center [334, 25] width 23 height 23
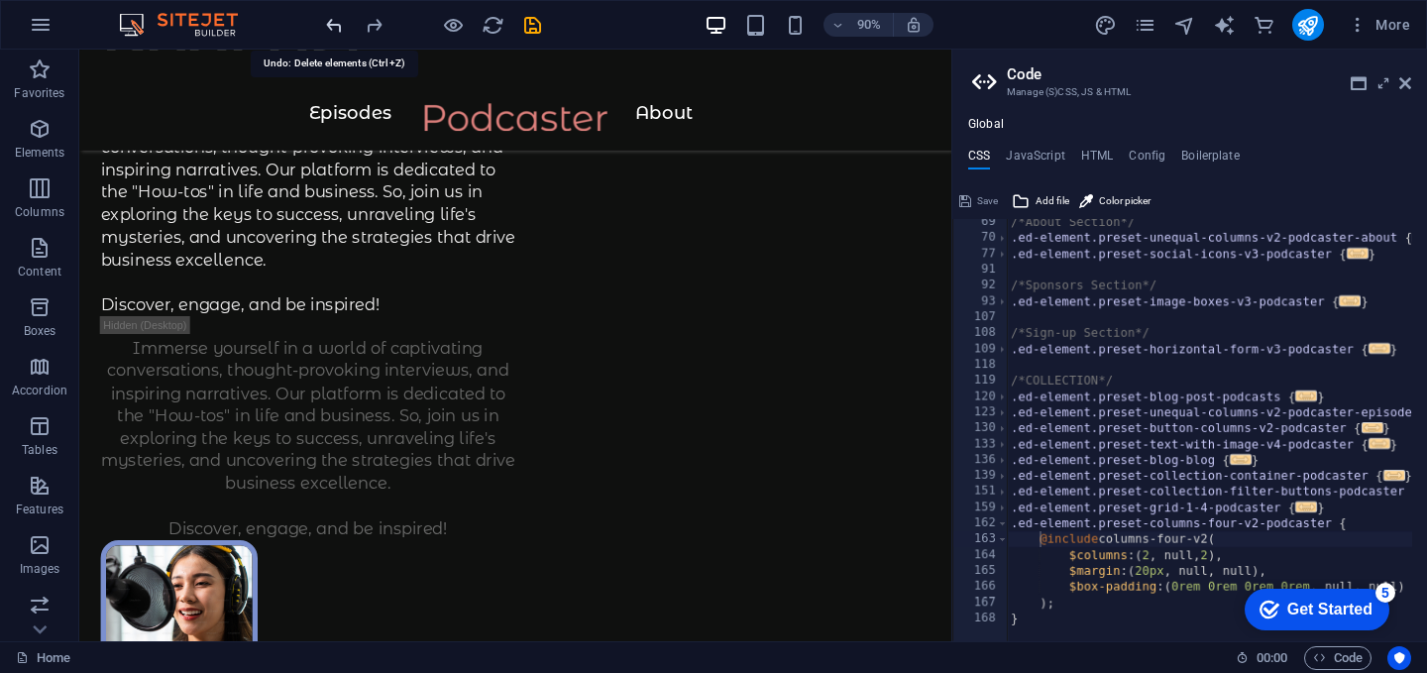
scroll to position [56, 0]
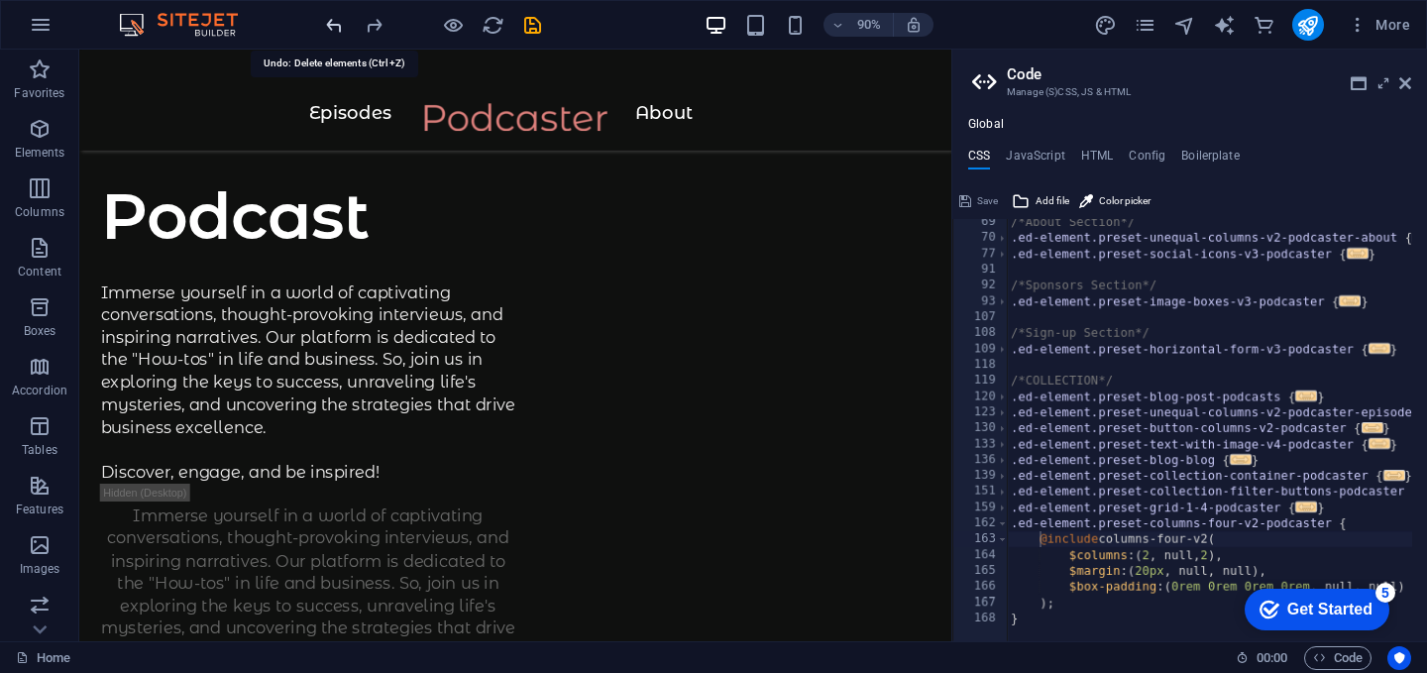
click at [340, 23] on div at bounding box center [433, 25] width 222 height 32
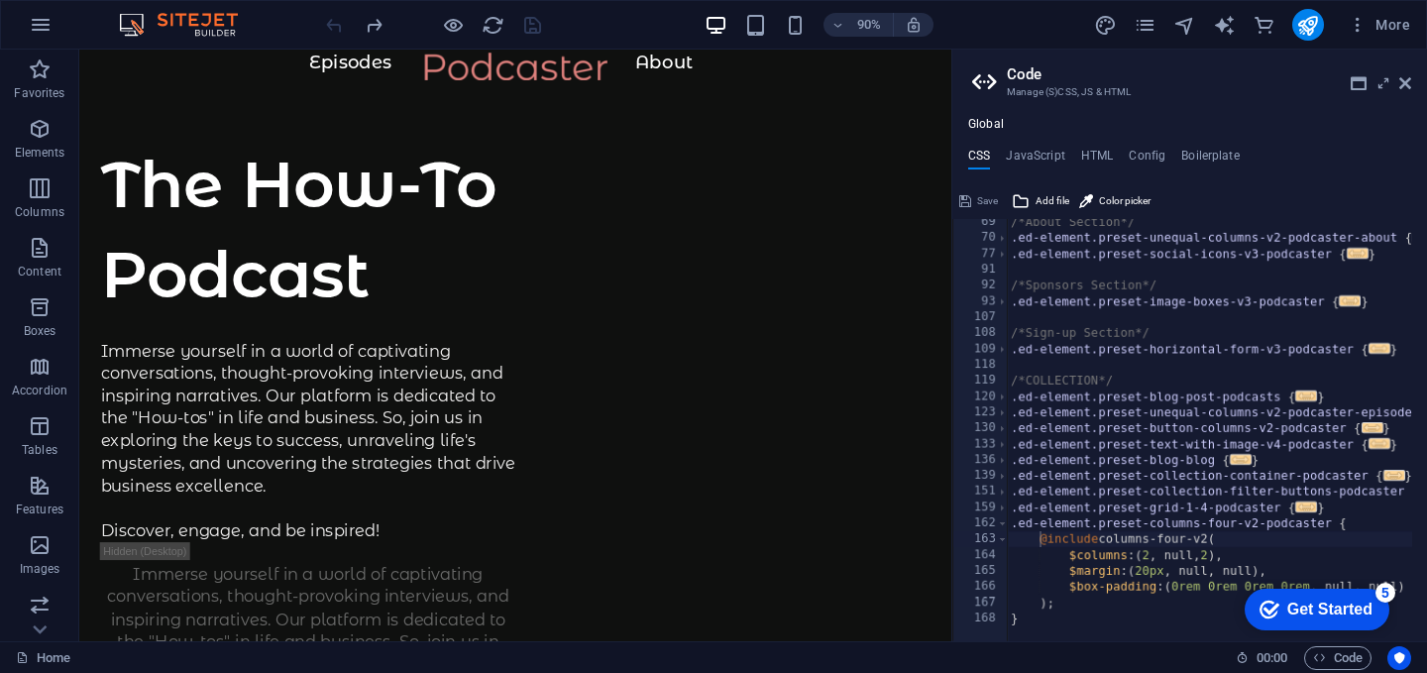
scroll to position [0, 0]
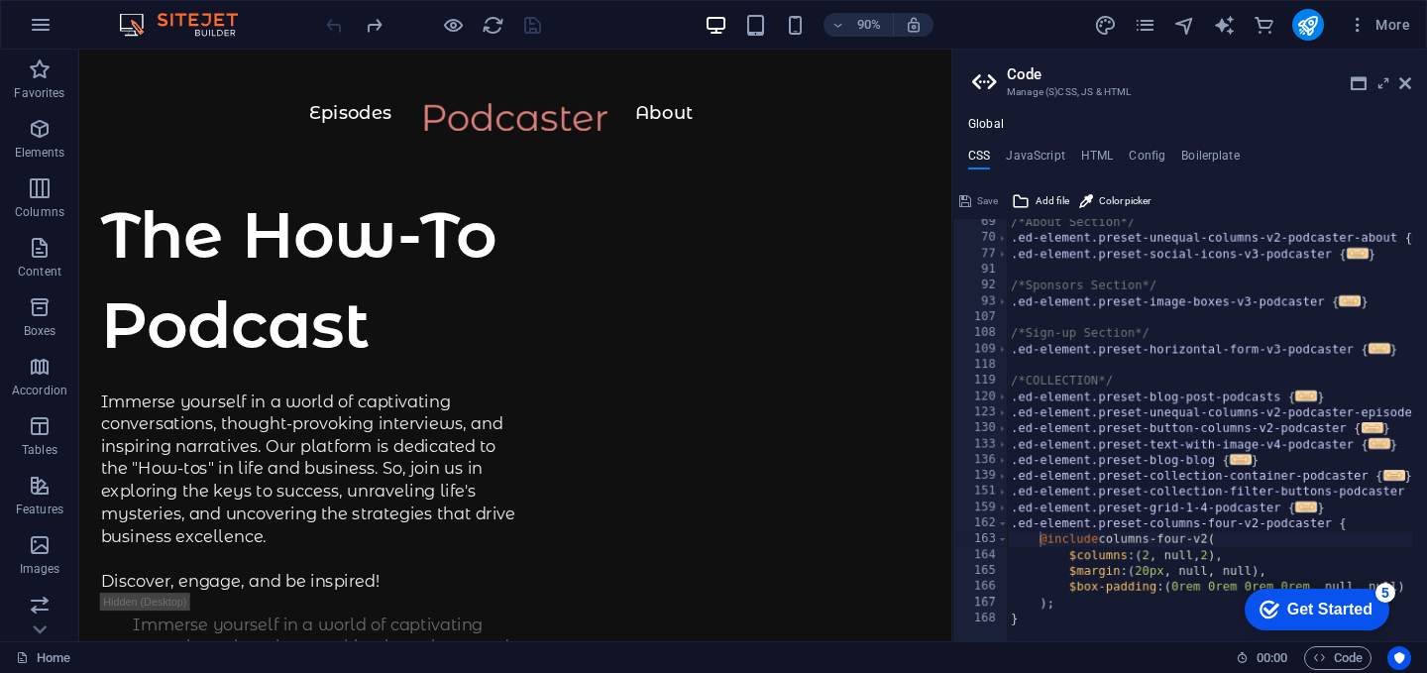
click at [340, 23] on div at bounding box center [433, 25] width 222 height 32
click at [585, 131] on div at bounding box center [564, 134] width 890 height 51
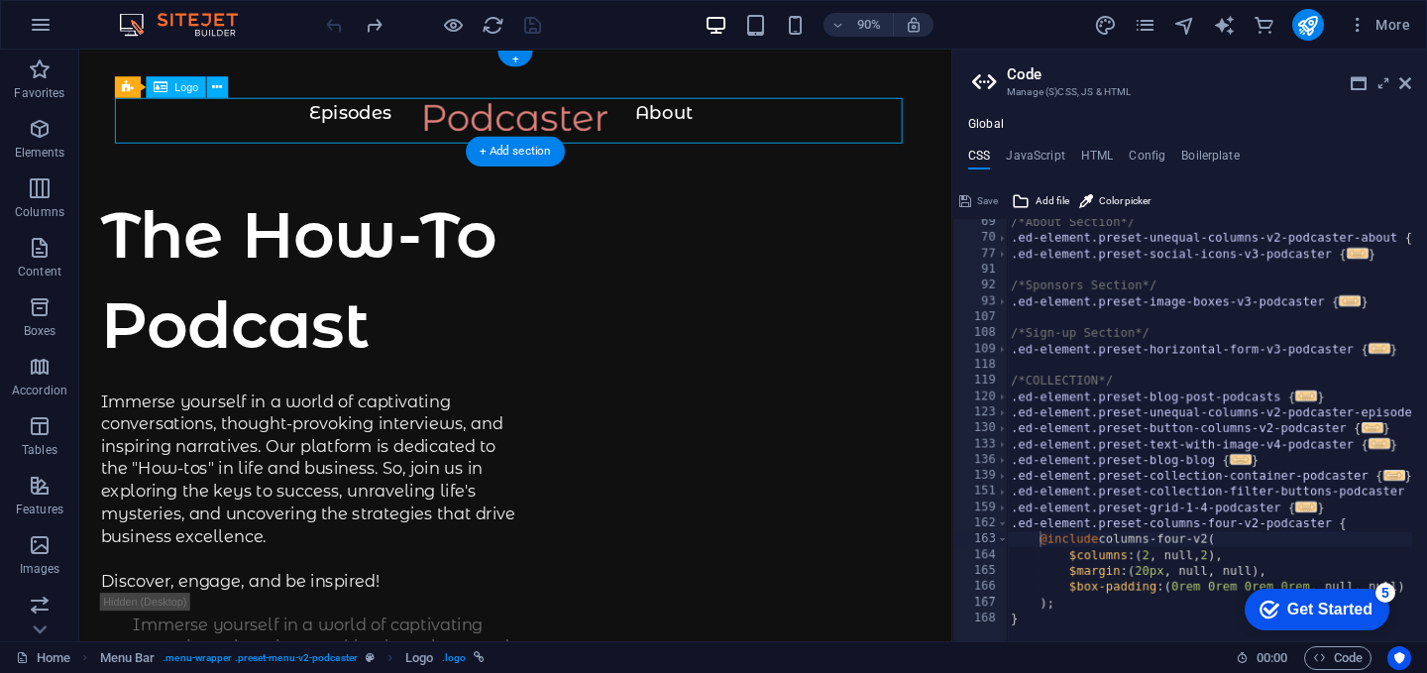
click at [702, 123] on div at bounding box center [564, 134] width 890 height 51
drag, startPoint x: 498, startPoint y: 157, endPoint x: 87, endPoint y: 119, distance: 412.8
click at [498, 157] on div "+ Add section" at bounding box center [515, 151] width 99 height 31
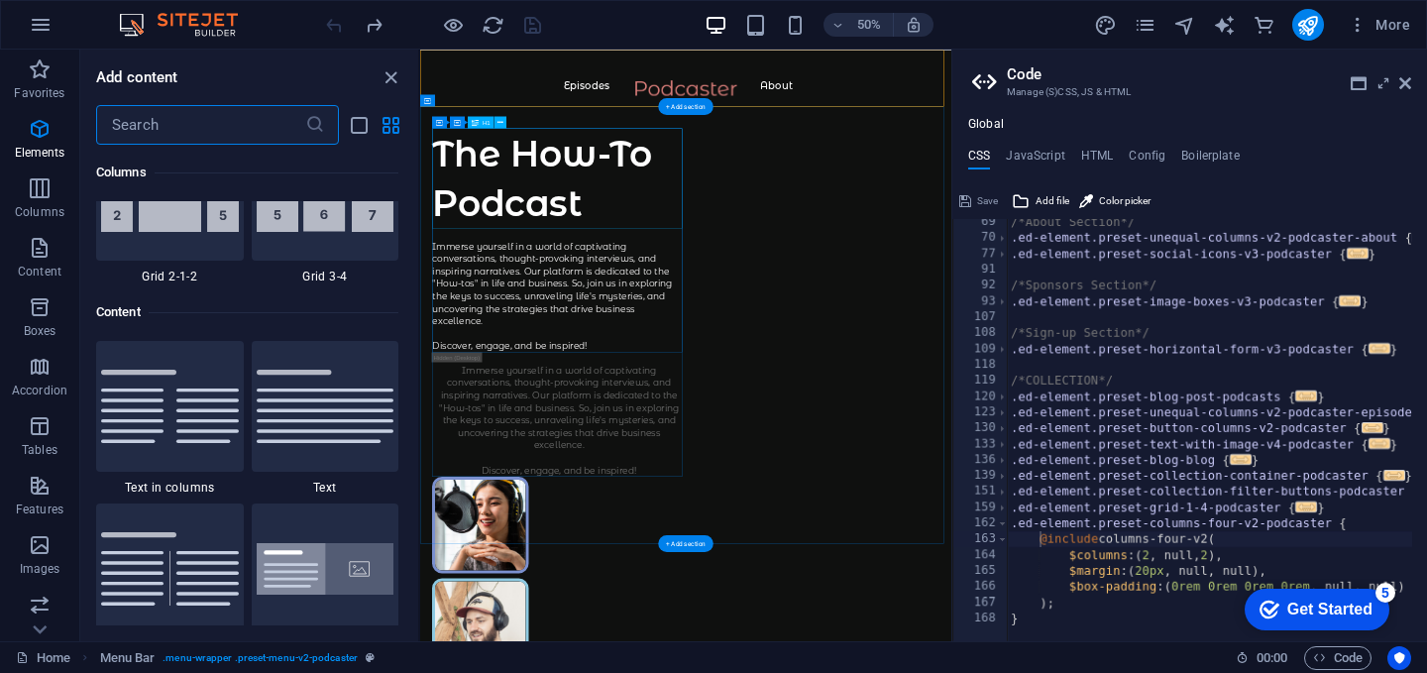
scroll to position [3466, 0]
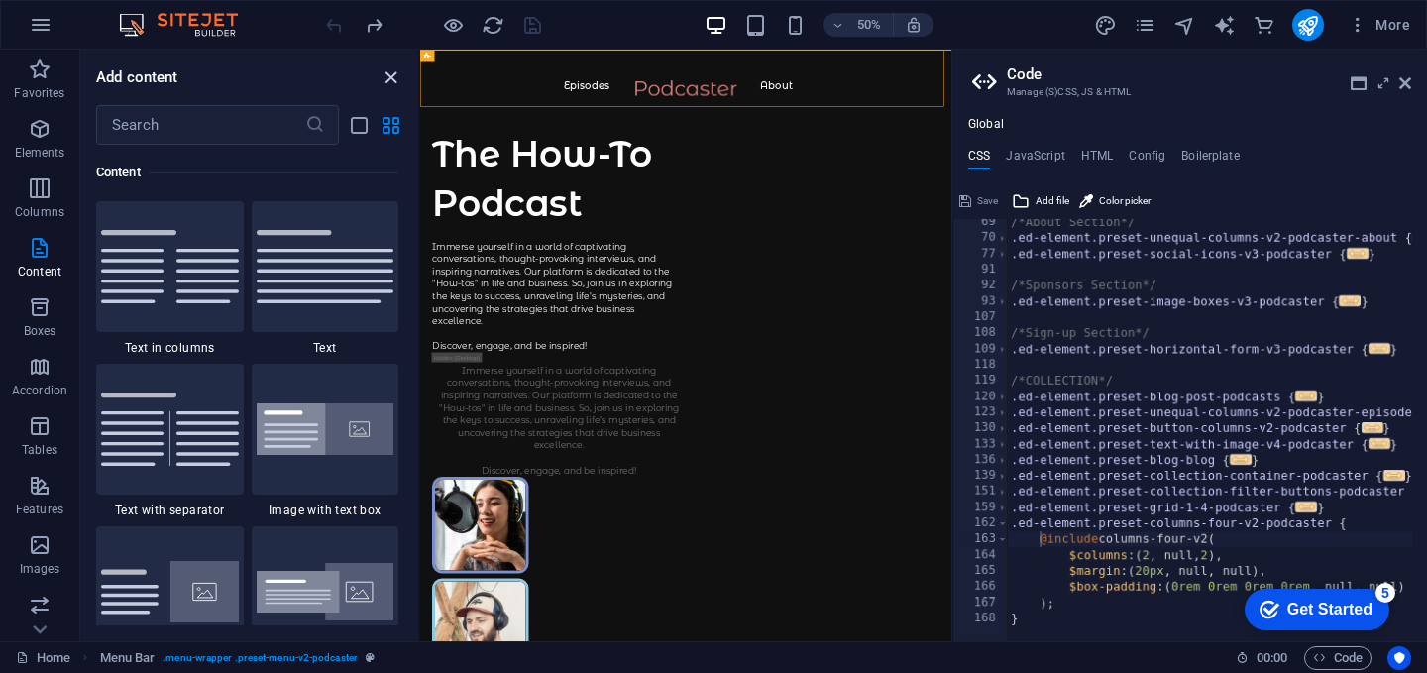
click at [392, 78] on icon "close panel" at bounding box center [390, 77] width 23 height 23
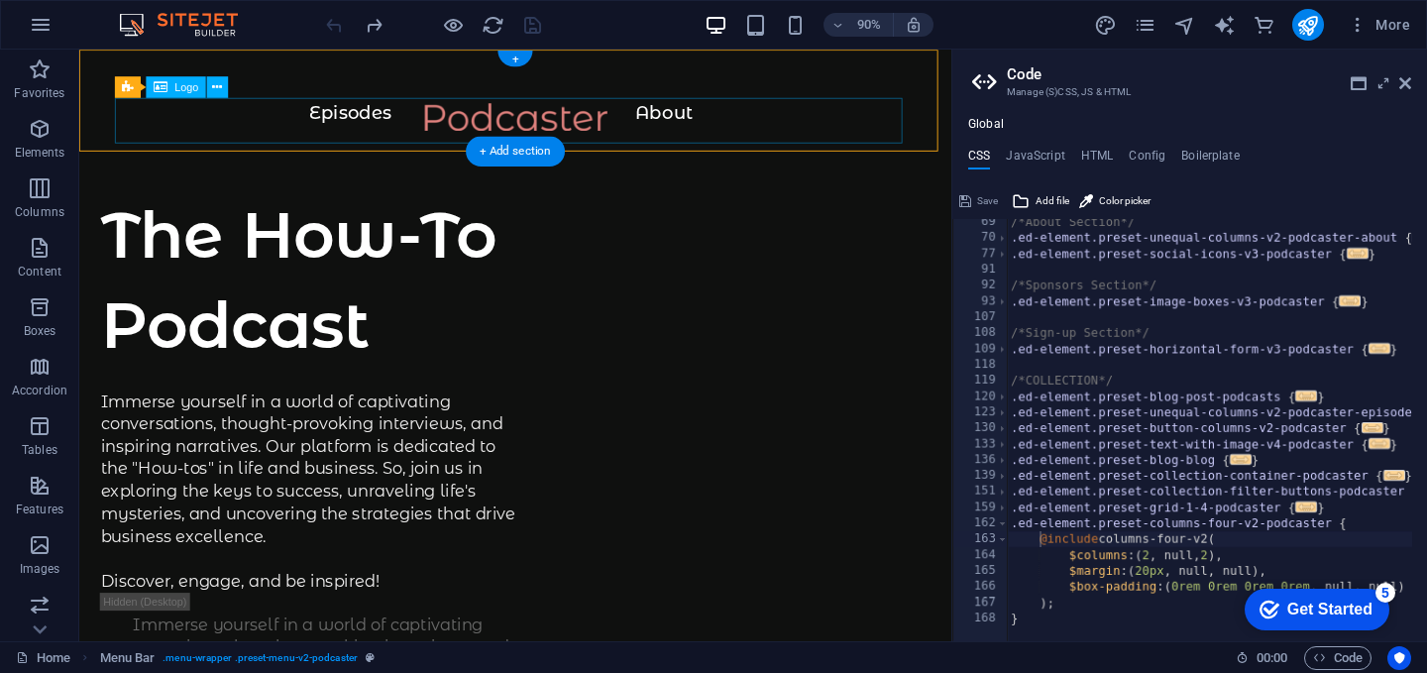
click at [698, 119] on div at bounding box center [564, 134] width 890 height 51
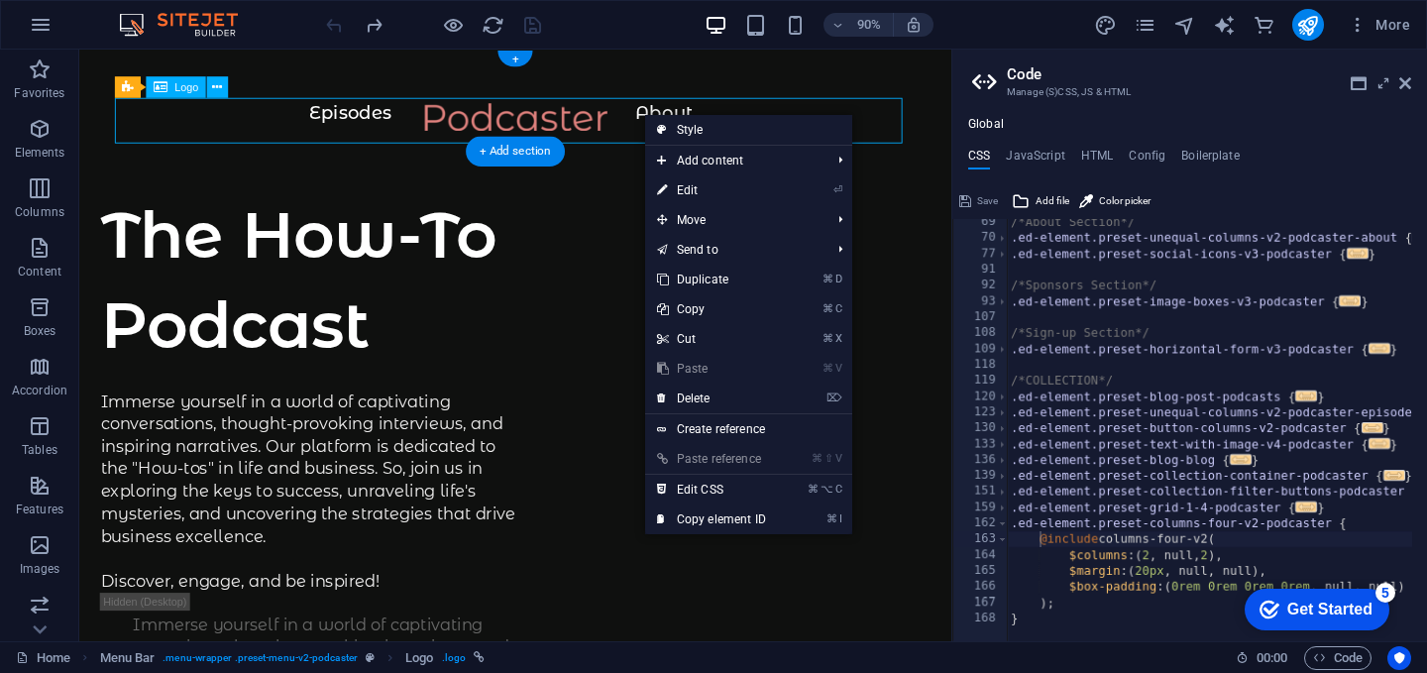
click at [705, 120] on div at bounding box center [564, 134] width 890 height 51
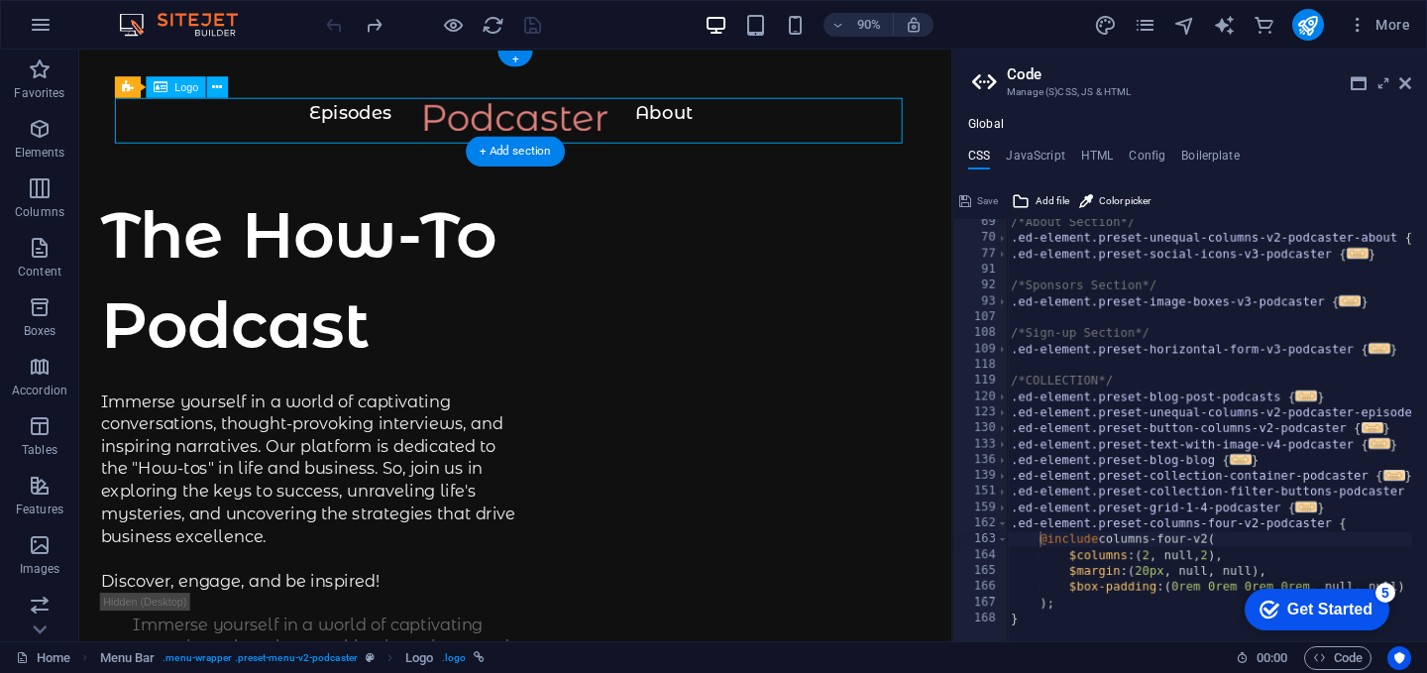
click at [722, 124] on div at bounding box center [564, 134] width 890 height 51
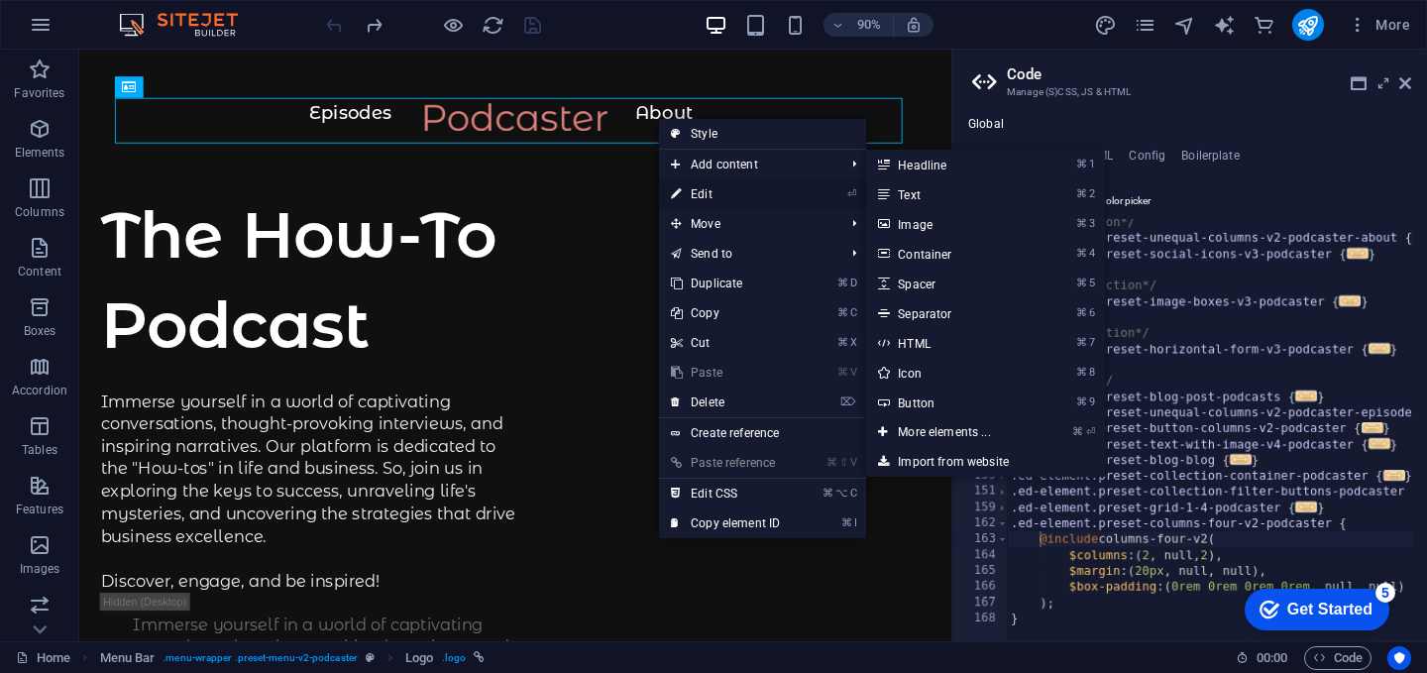
click at [710, 187] on link "⏎ Edit" at bounding box center [725, 194] width 133 height 30
select select "px"
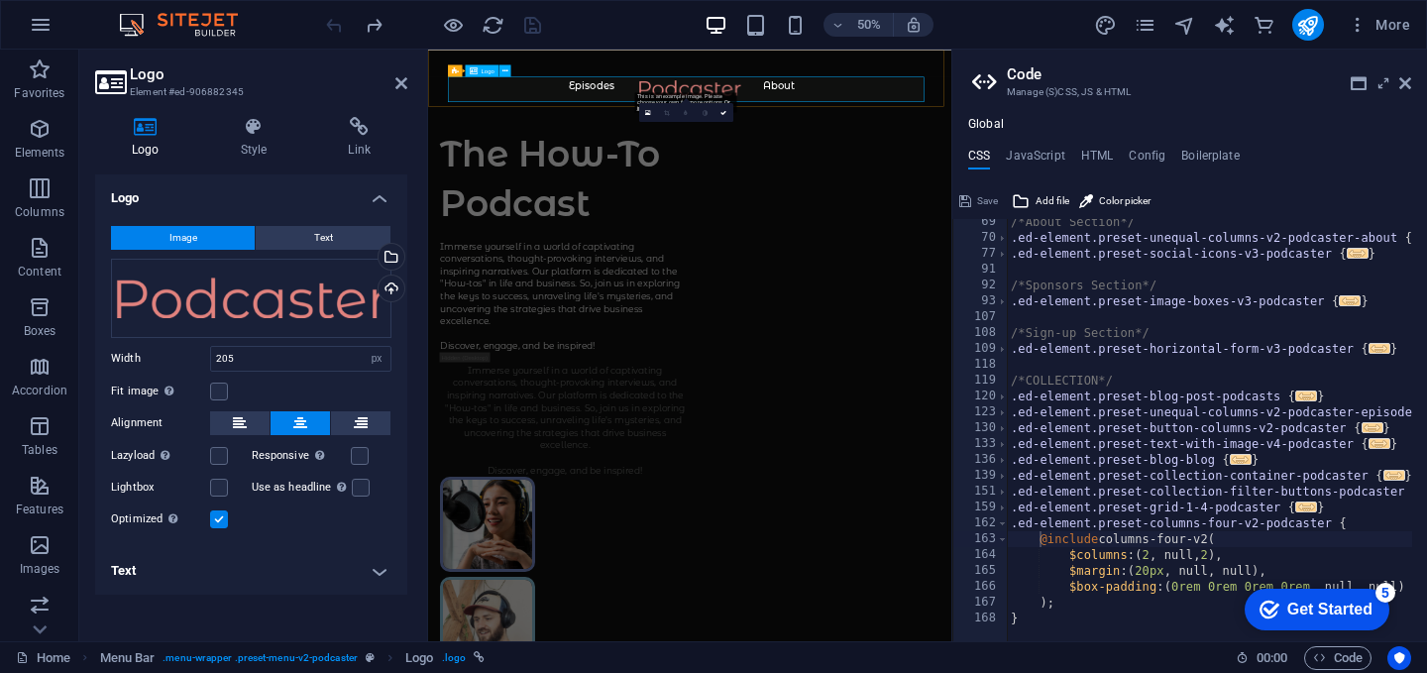
click at [753, 126] on div at bounding box center [951, 134] width 967 height 51
click at [404, 83] on icon at bounding box center [401, 83] width 12 height 16
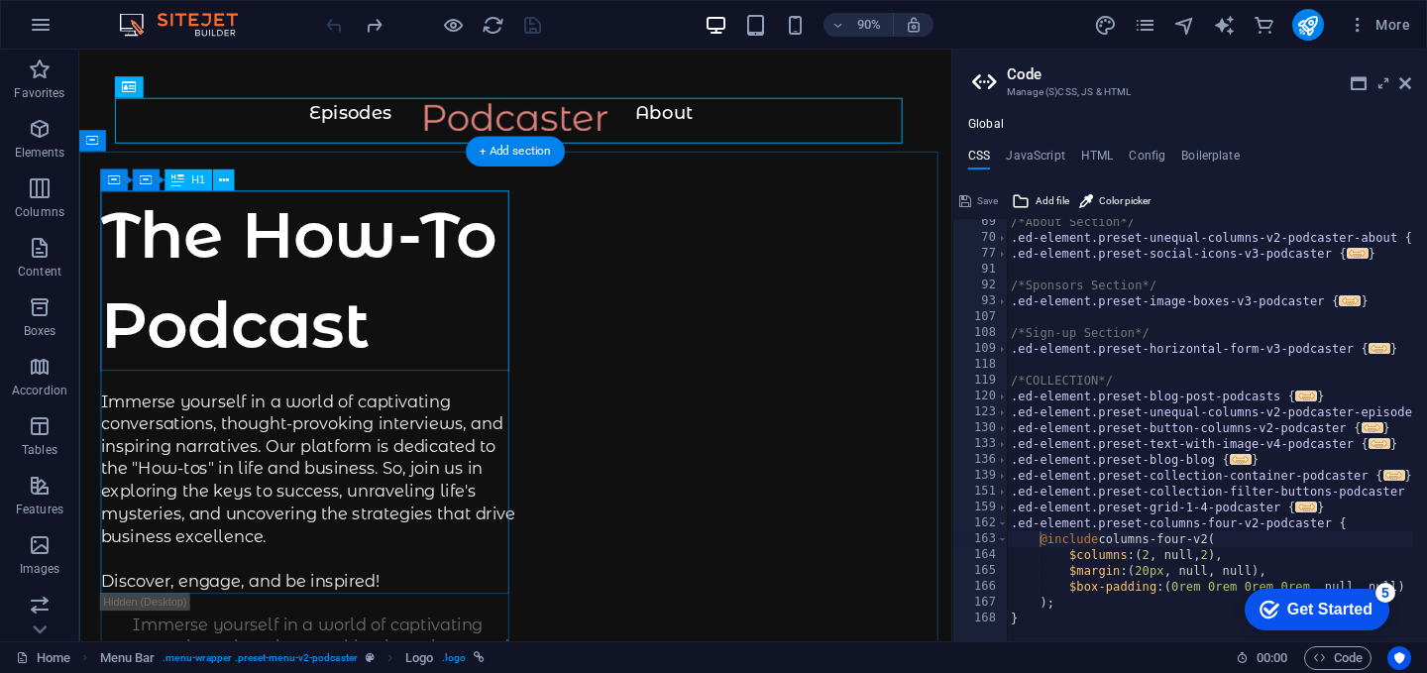
click at [370, 314] on div "The How-To Podcast" at bounding box center [333, 305] width 461 height 200
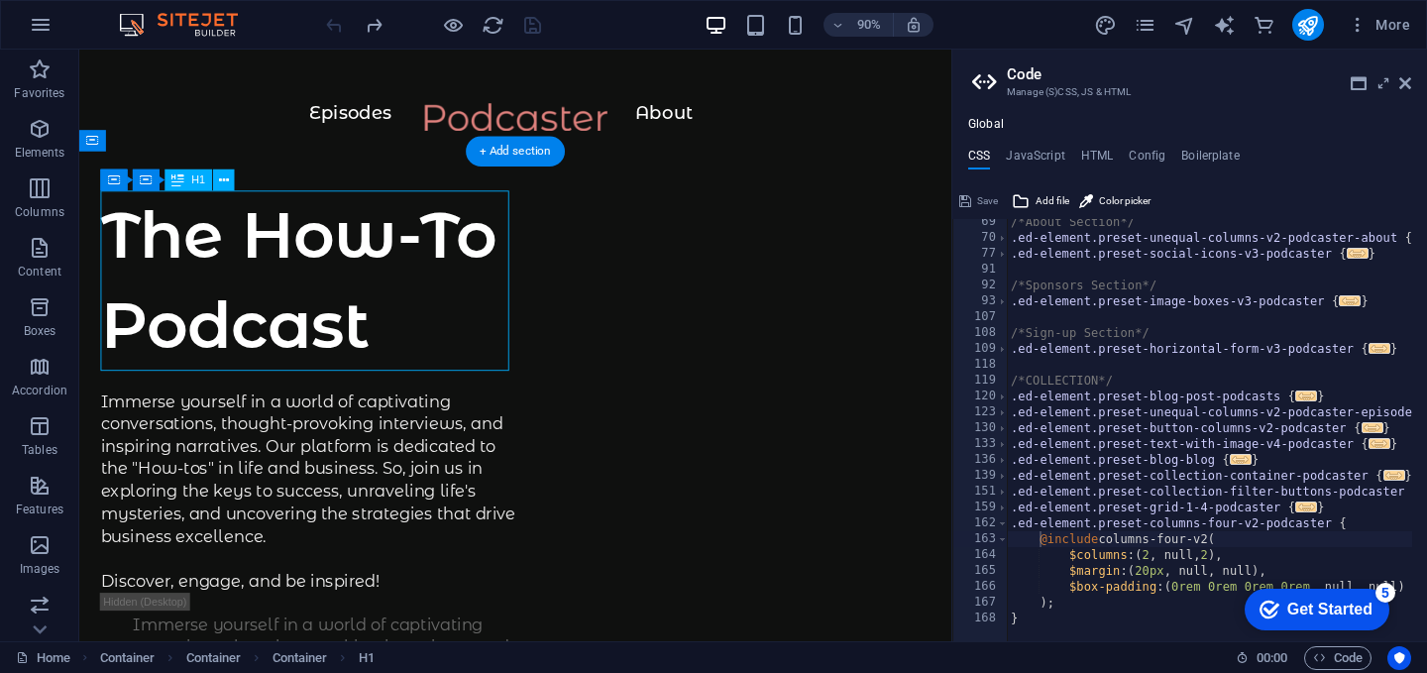
click at [365, 350] on div "The How-To Podcast" at bounding box center [333, 305] width 461 height 200
click at [368, 358] on div "The How-To Podcast" at bounding box center [333, 305] width 461 height 200
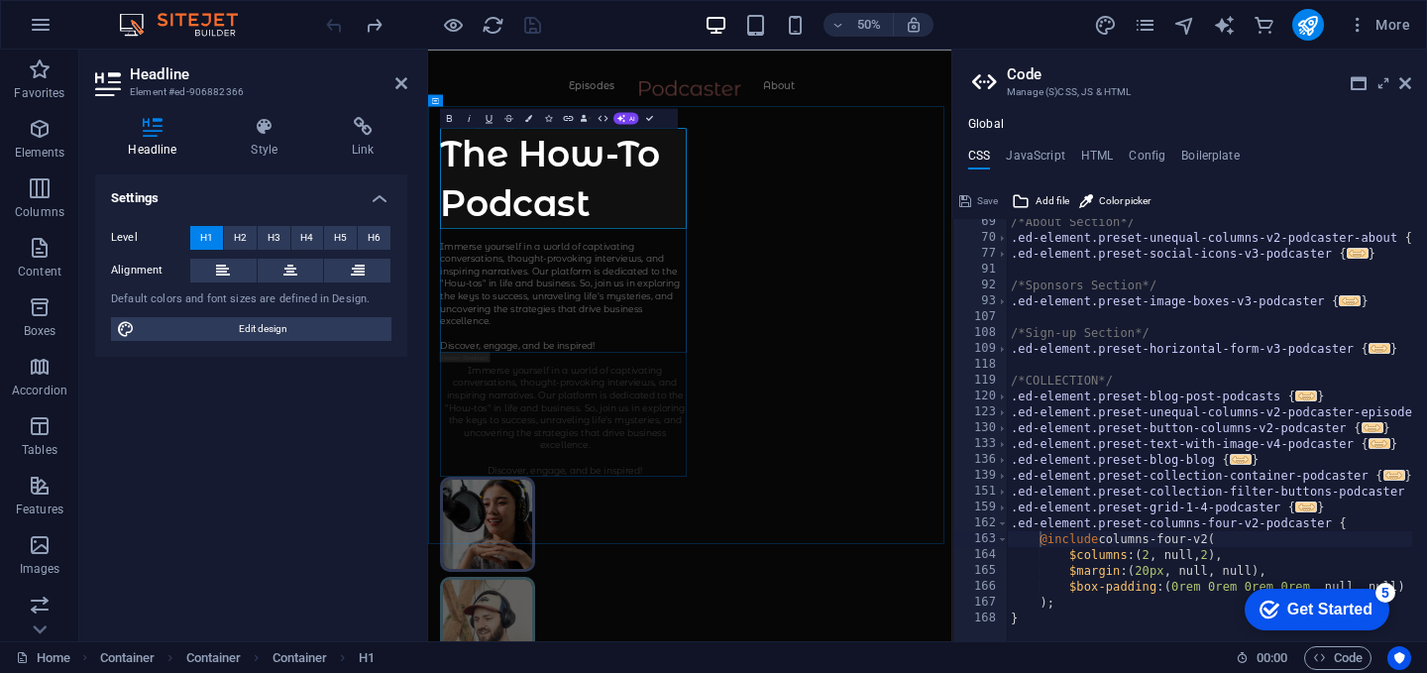
click at [583, 316] on h1 "The How-To Podcast" at bounding box center [701, 305] width 499 height 200
click at [582, 316] on h1 "The How-To Podcast" at bounding box center [701, 305] width 499 height 200
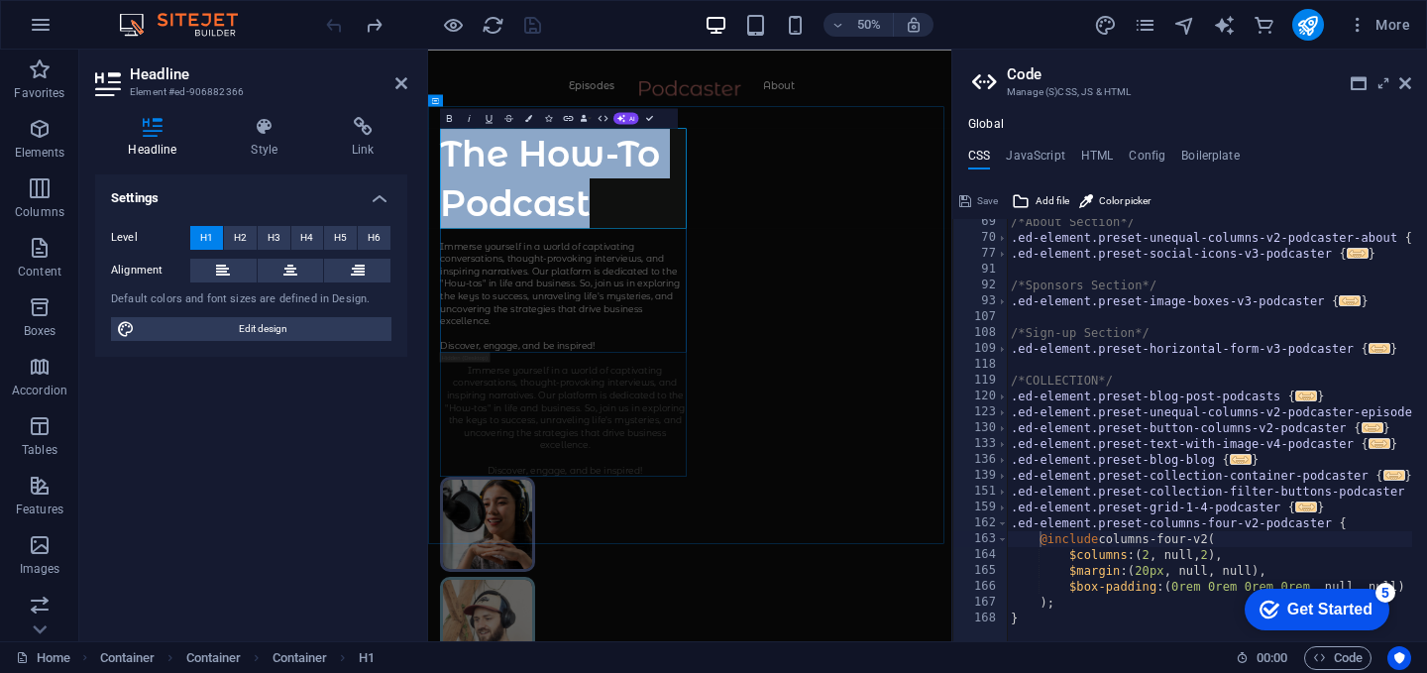
click at [582, 315] on h1 "The How-To Podcast" at bounding box center [701, 305] width 499 height 200
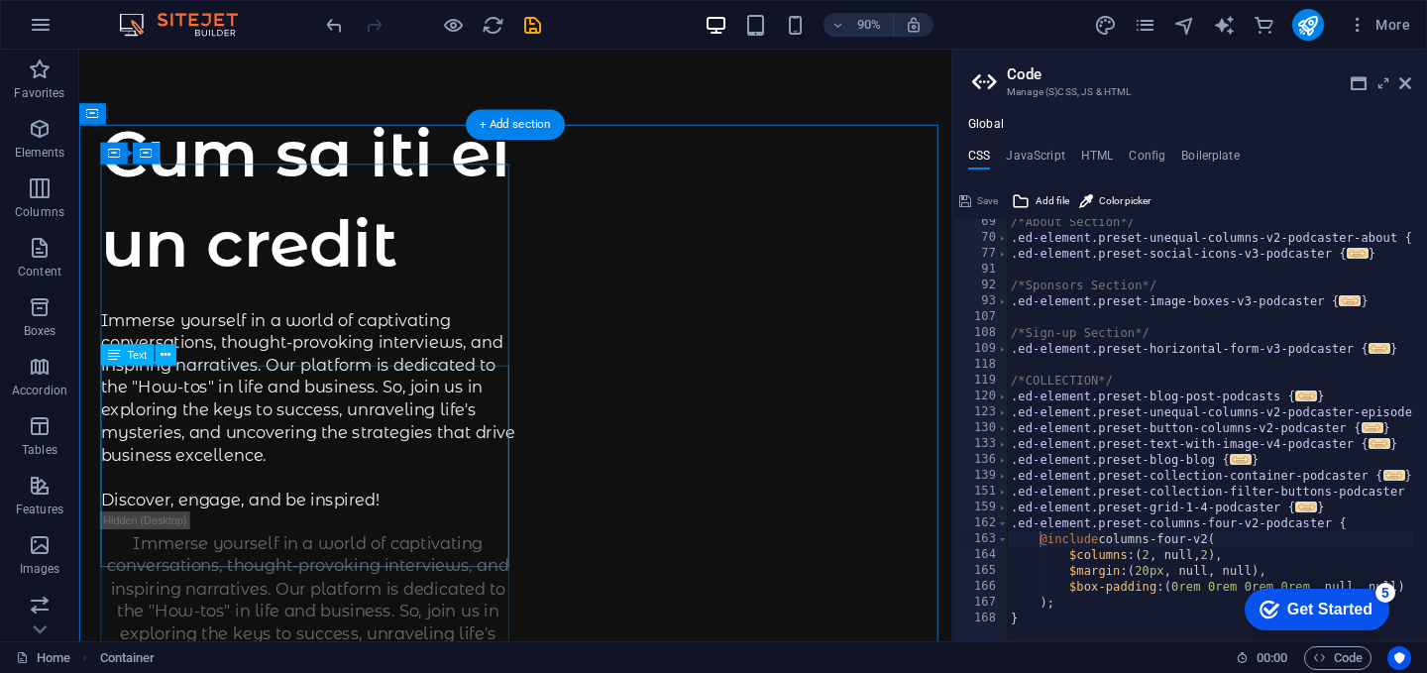
scroll to position [101, 0]
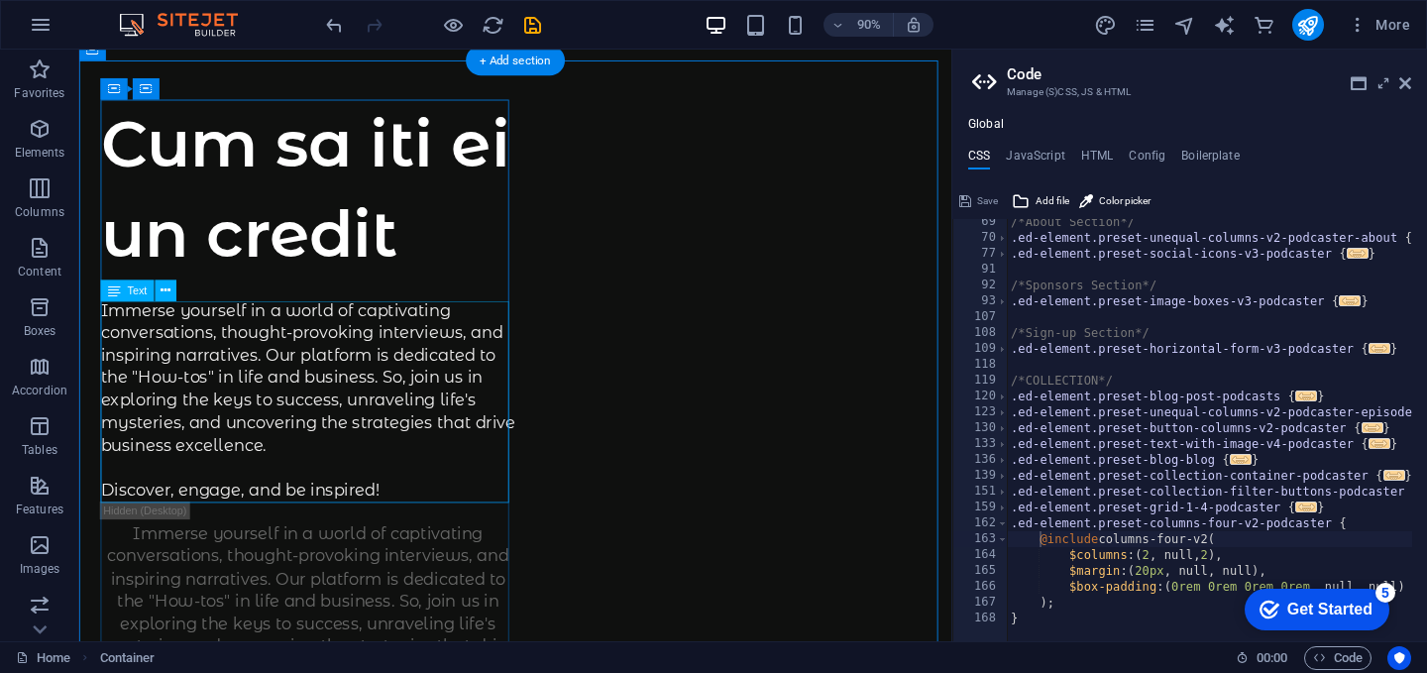
click at [296, 414] on div "Immerse yourself in a world of captivating conversations, thought-provoking int…" at bounding box center [333, 440] width 461 height 225
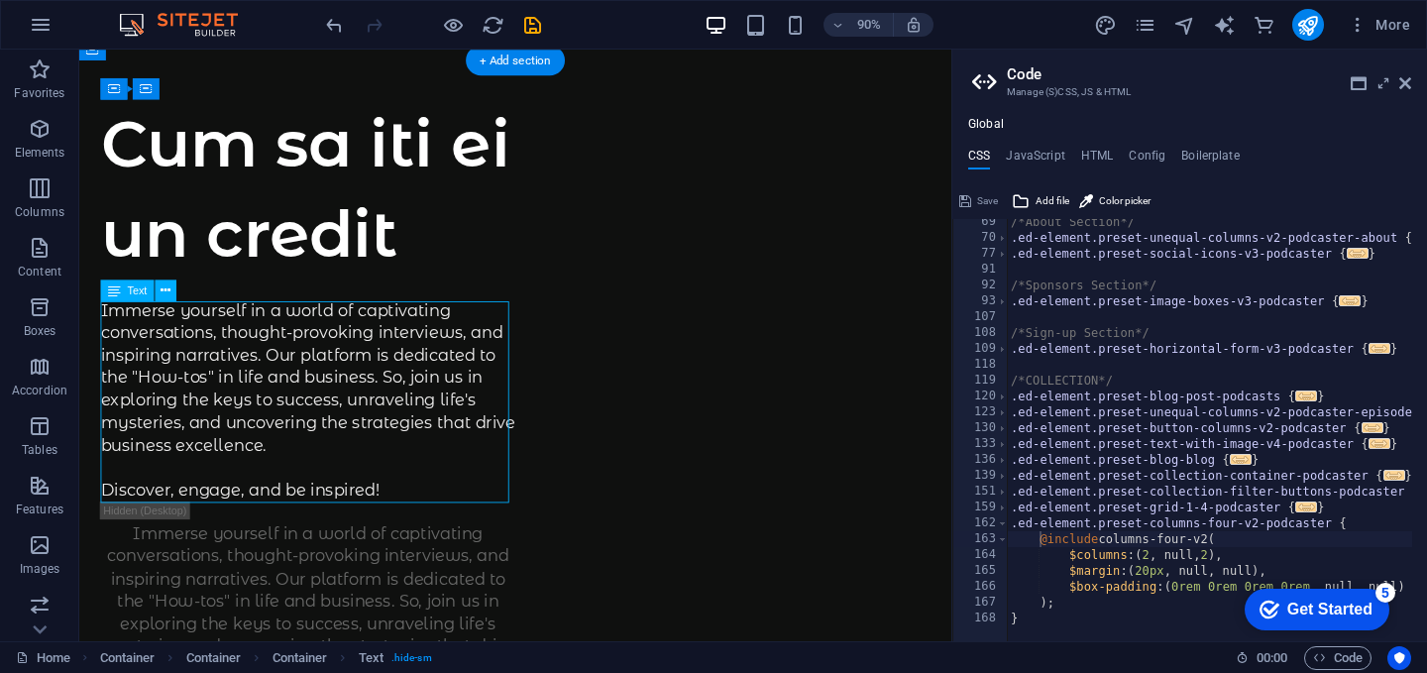
click at [293, 420] on div "Immerse yourself in a world of captivating conversations, thought-provoking int…" at bounding box center [333, 440] width 461 height 225
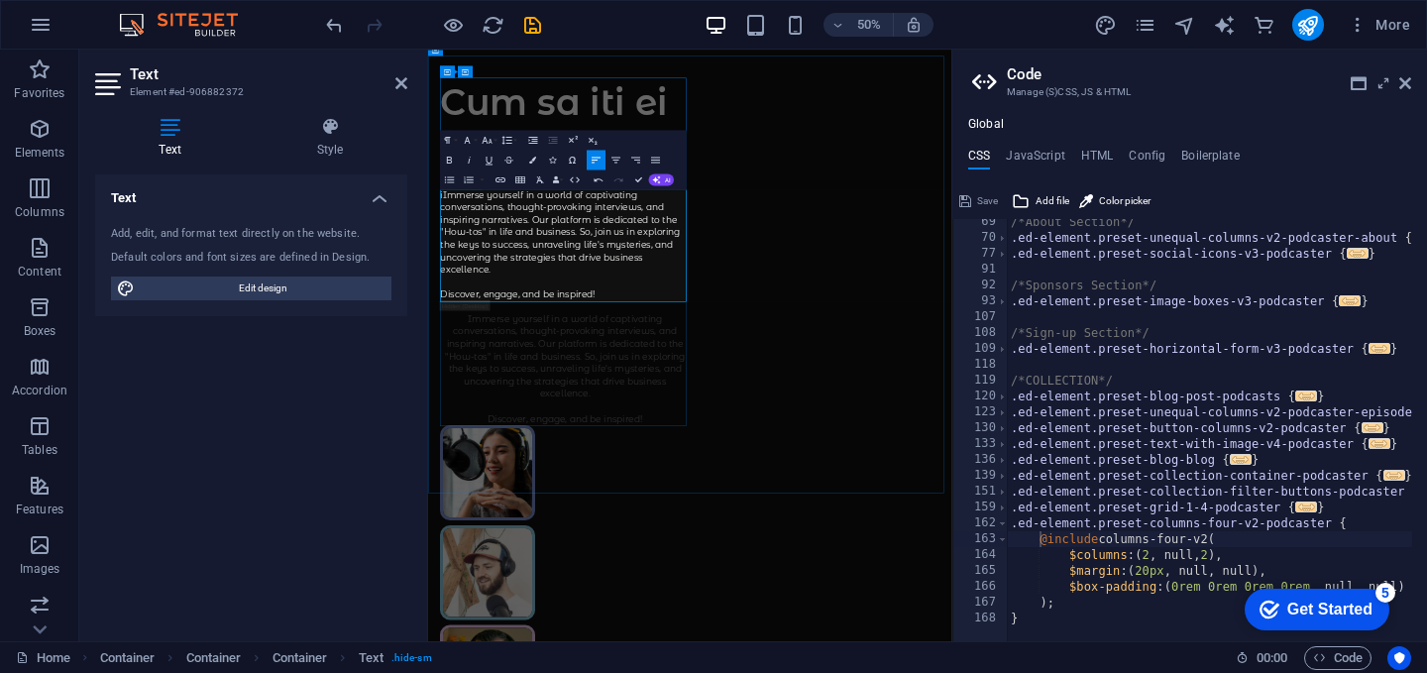
click at [584, 469] on p "iImmerse yourself in a world of captivating conversations, thought-provoking in…" at bounding box center [701, 440] width 499 height 225
click at [584, 470] on p "iImmerse yourself in a world of captivating conversations, thought-provoking in…" at bounding box center [701, 440] width 499 height 225
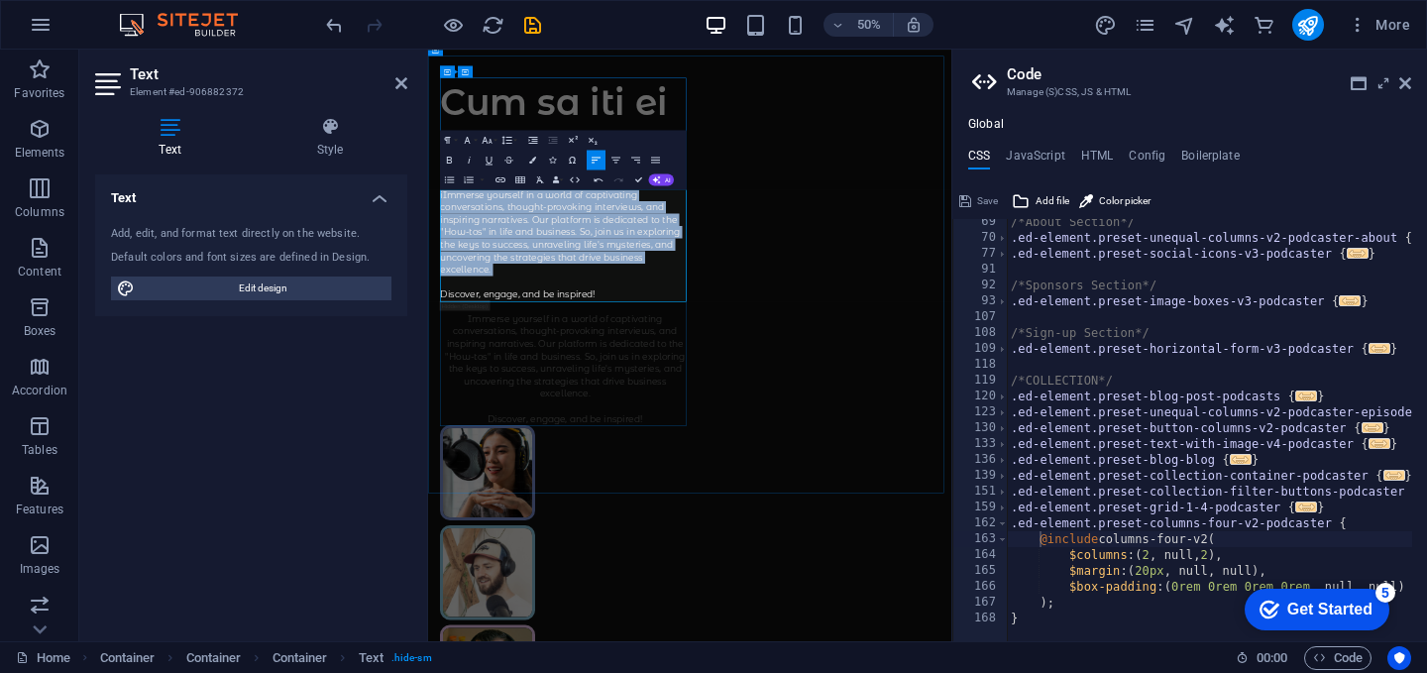
click at [584, 469] on p "iImmerse yourself in a world of captivating conversations, thought-provoking in…" at bounding box center [701, 440] width 499 height 225
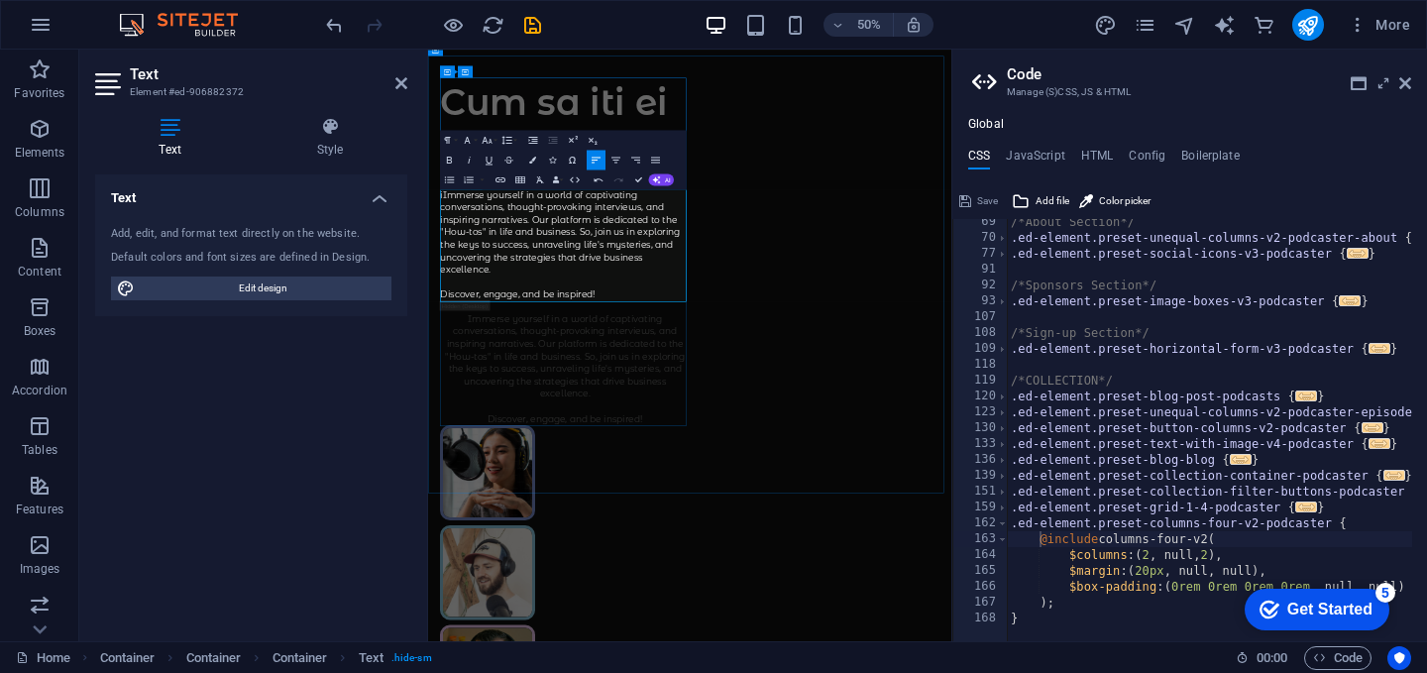
click at [785, 530] on p "iImmerse yourself in a world of captivating conversations, thought-provoking in…" at bounding box center [701, 440] width 499 height 225
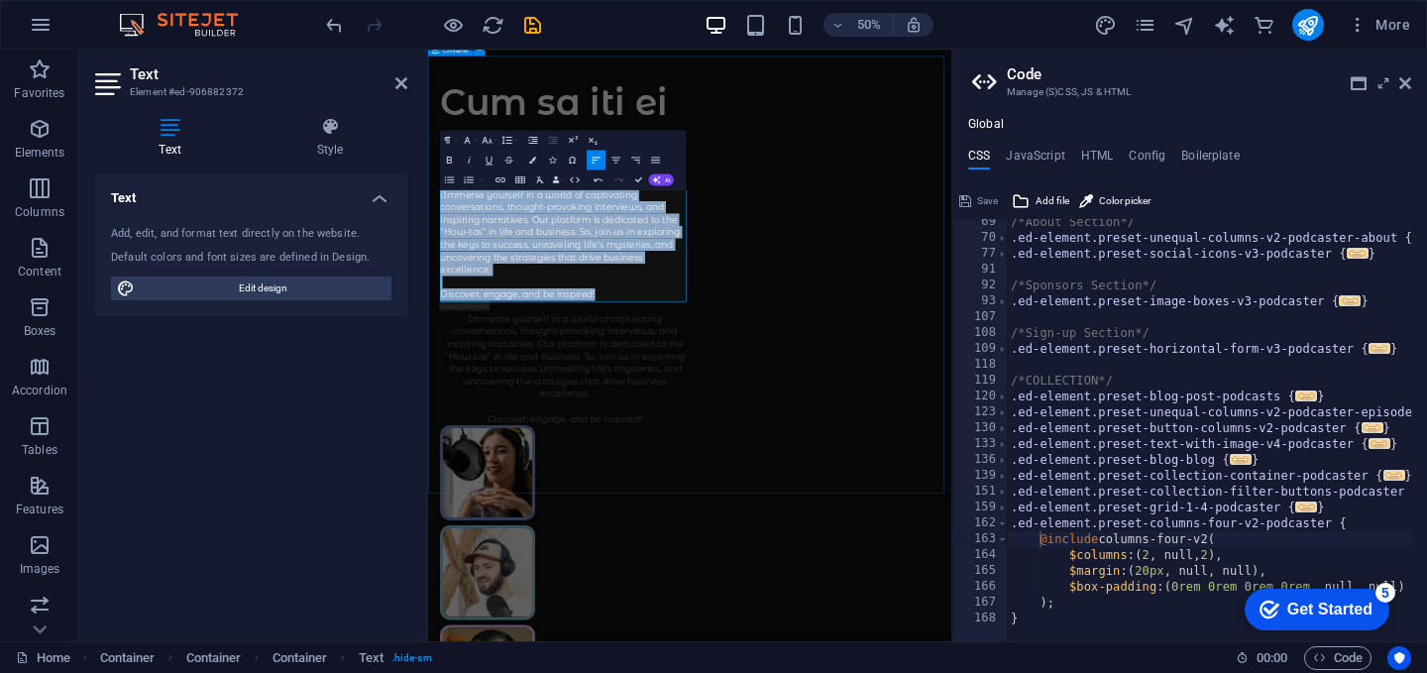
drag, startPoint x: 779, startPoint y: 531, endPoint x: 446, endPoint y: 334, distance: 386.9
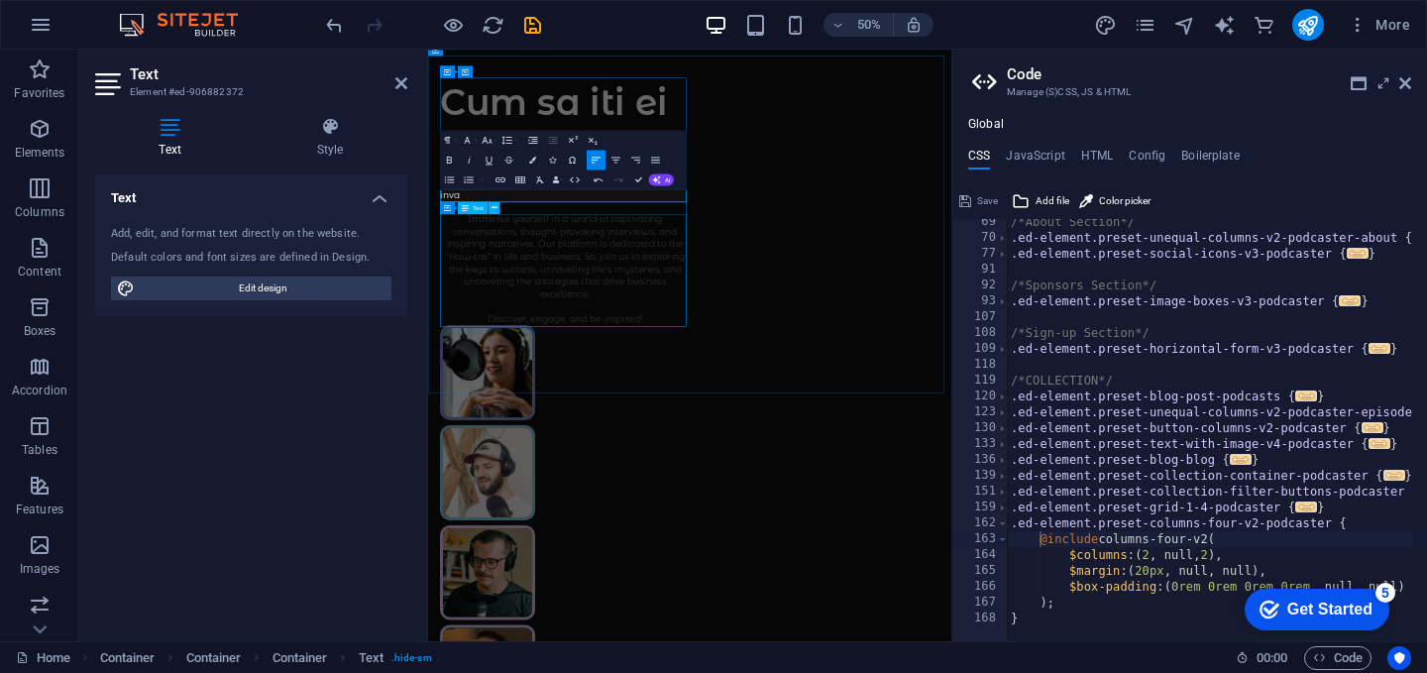
drag, startPoint x: 627, startPoint y: 519, endPoint x: 925, endPoint y: 312, distance: 363.0
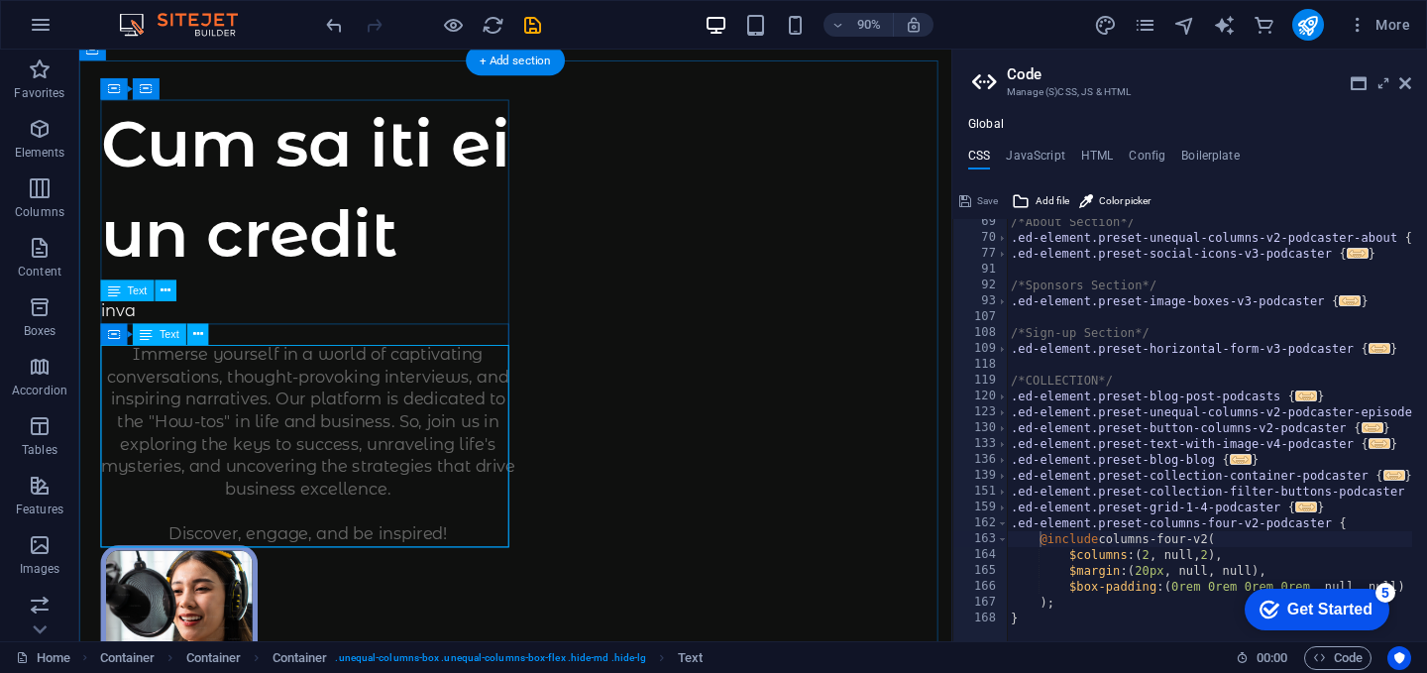
click at [311, 458] on div "Immerse yourself in a world of captivating conversations, thought-provoking int…" at bounding box center [333, 488] width 461 height 225
click at [310, 458] on div "Immerse yourself in a world of captivating conversations, thought-provoking int…" at bounding box center [333, 488] width 461 height 225
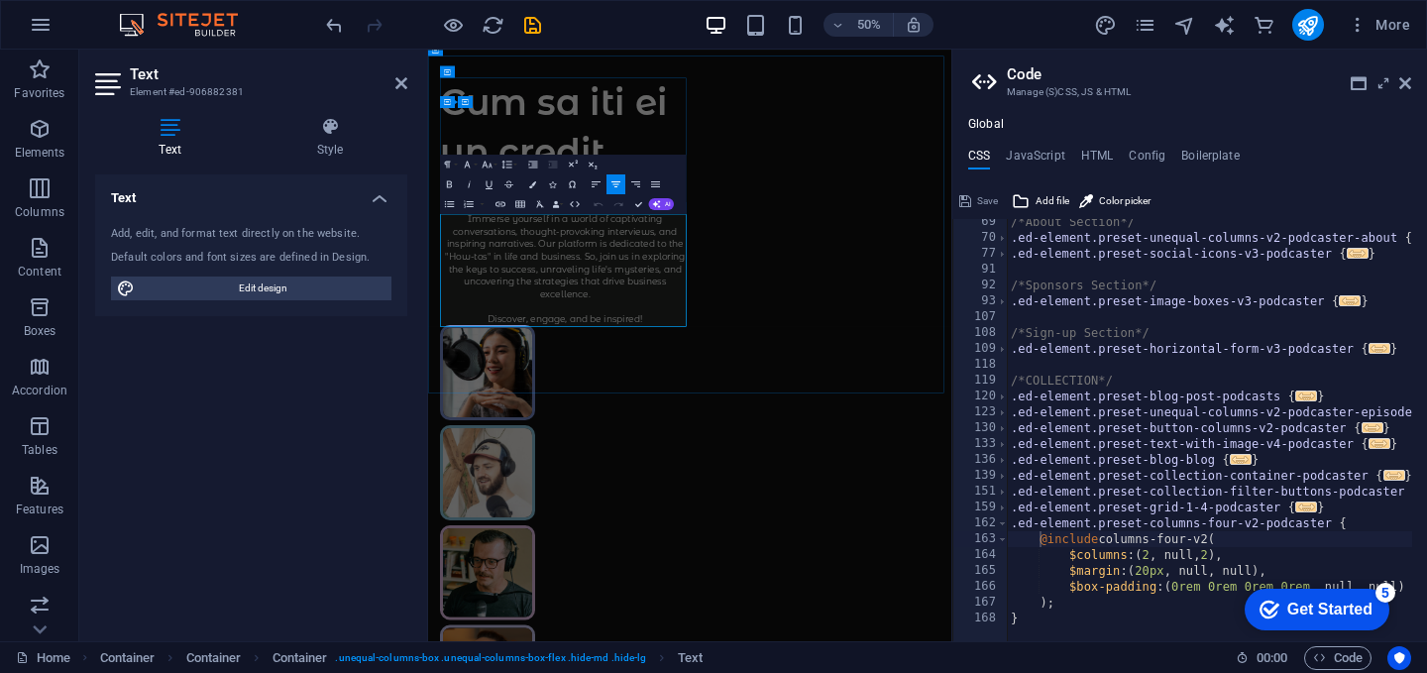
click at [659, 460] on p "Immerse yourself in a world of captivating conversations, thought-provoking int…" at bounding box center [701, 488] width 499 height 225
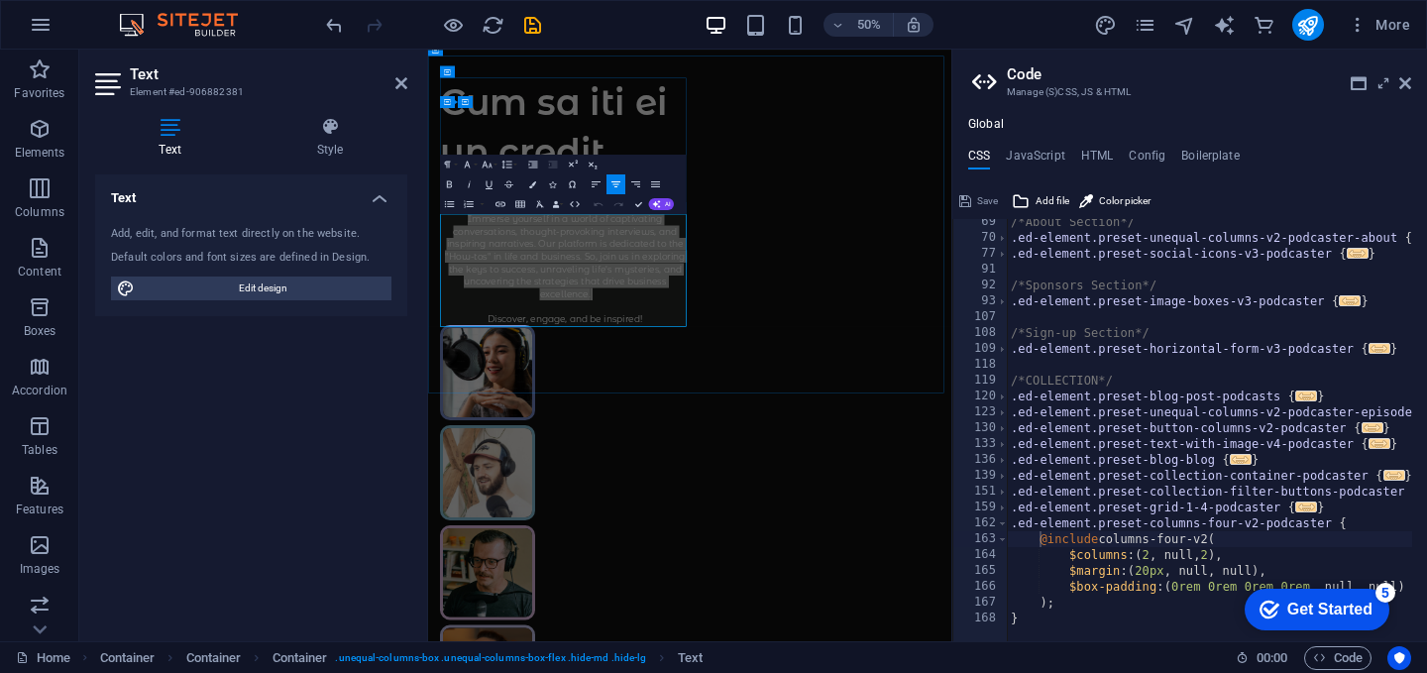
click at [659, 460] on p "Immerse yourself in a world of captivating conversations, thought-provoking int…" at bounding box center [701, 488] width 499 height 225
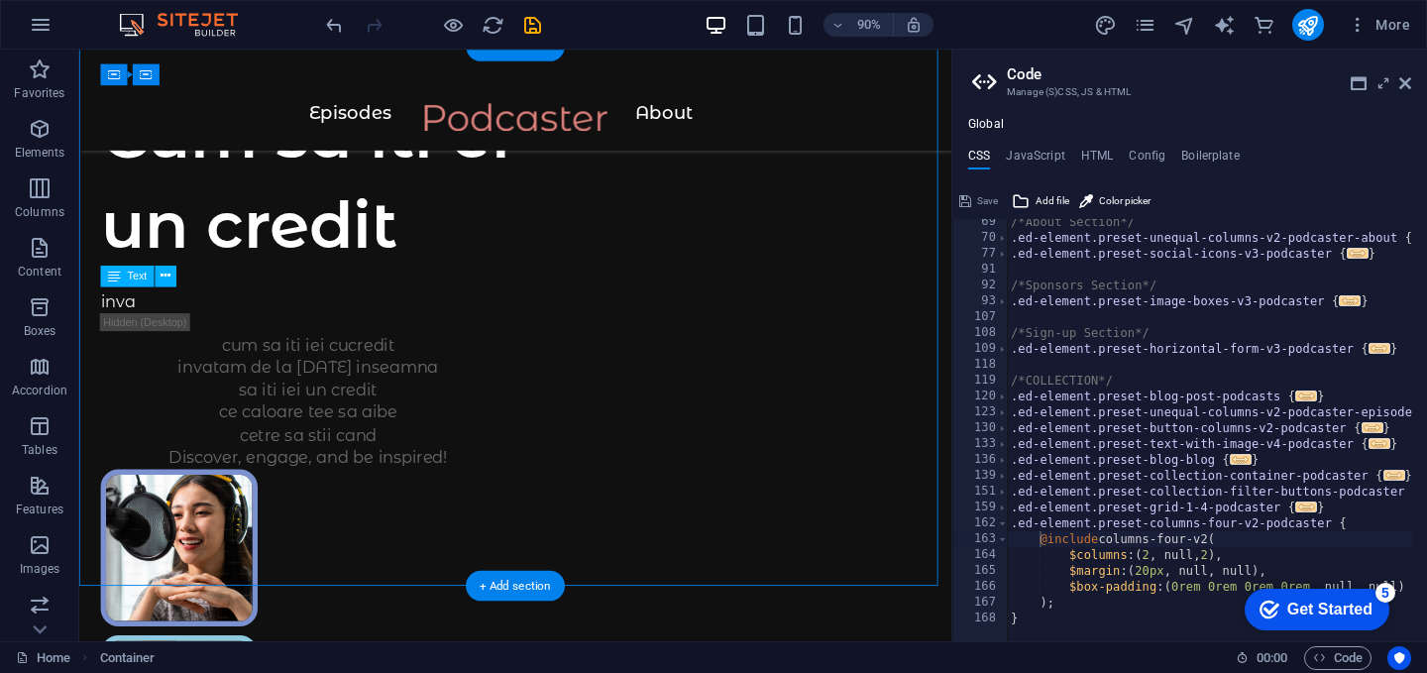
scroll to position [131, 0]
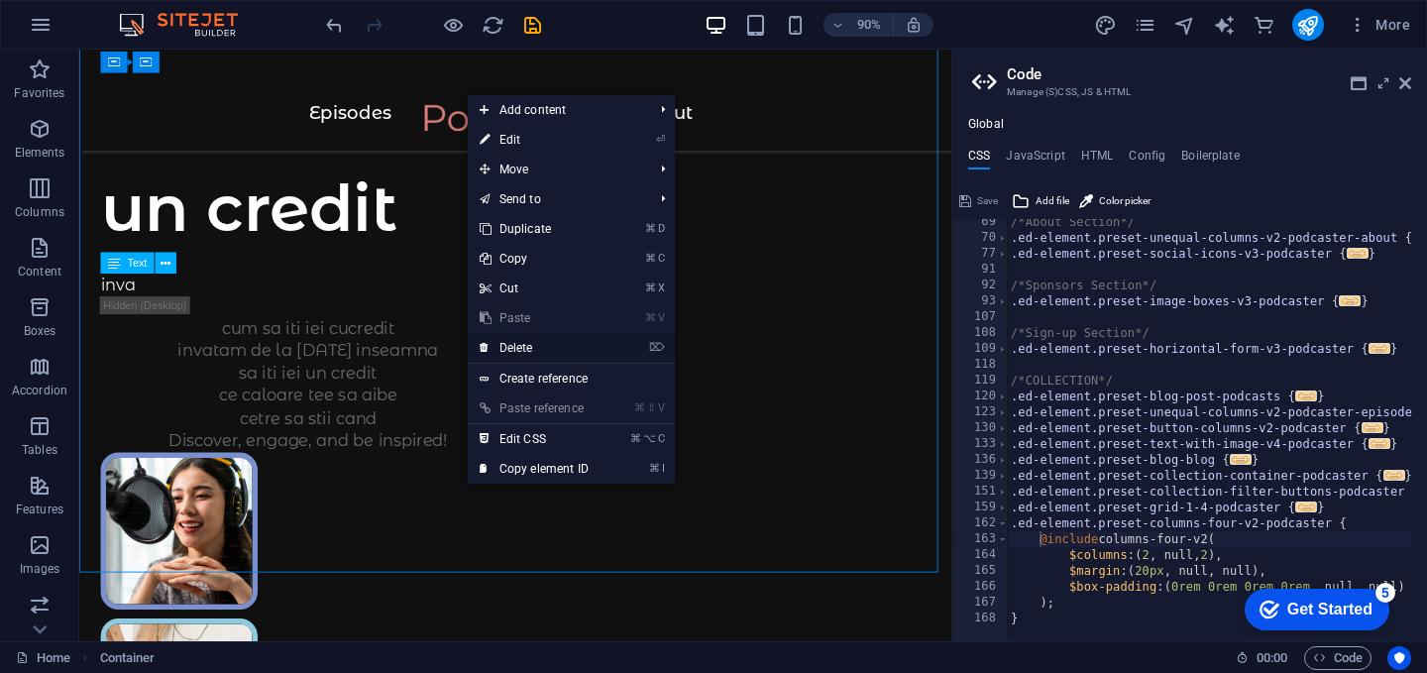
click at [528, 341] on link "⌦ Delete" at bounding box center [534, 348] width 133 height 30
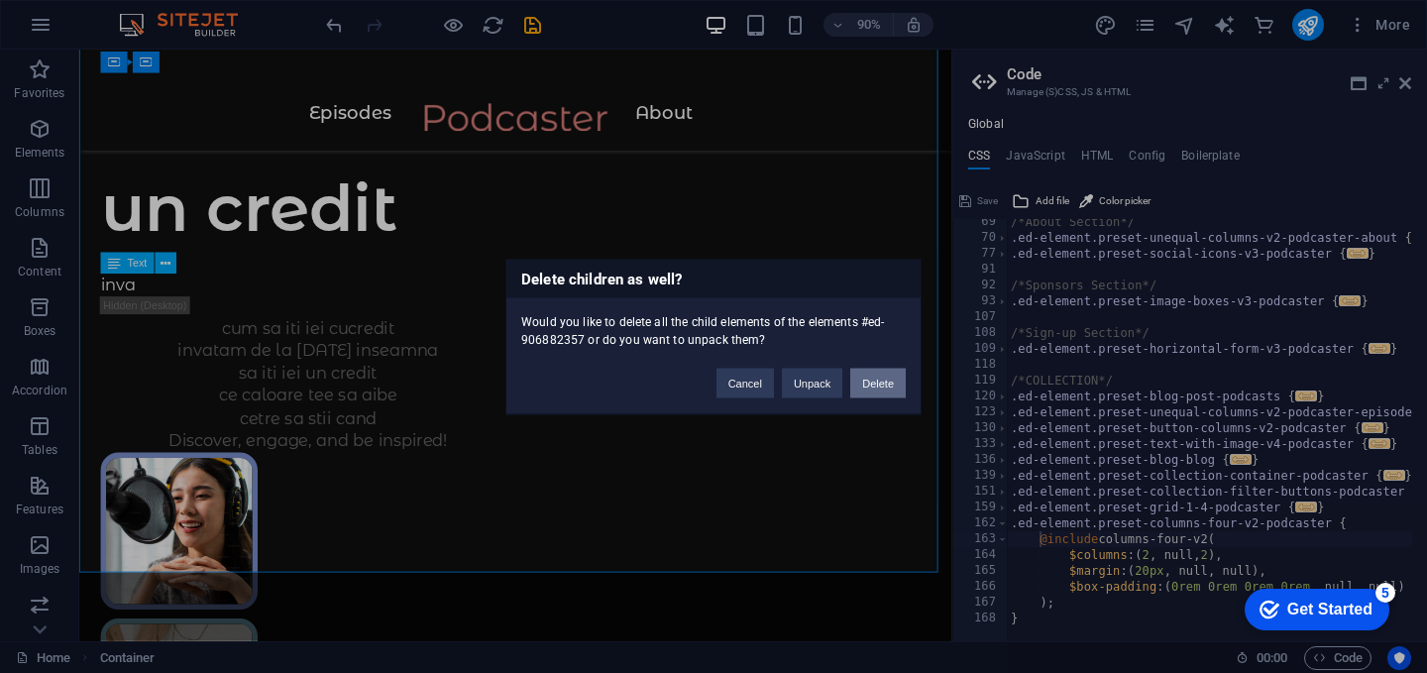
click at [858, 387] on button "Delete" at bounding box center [877, 383] width 55 height 30
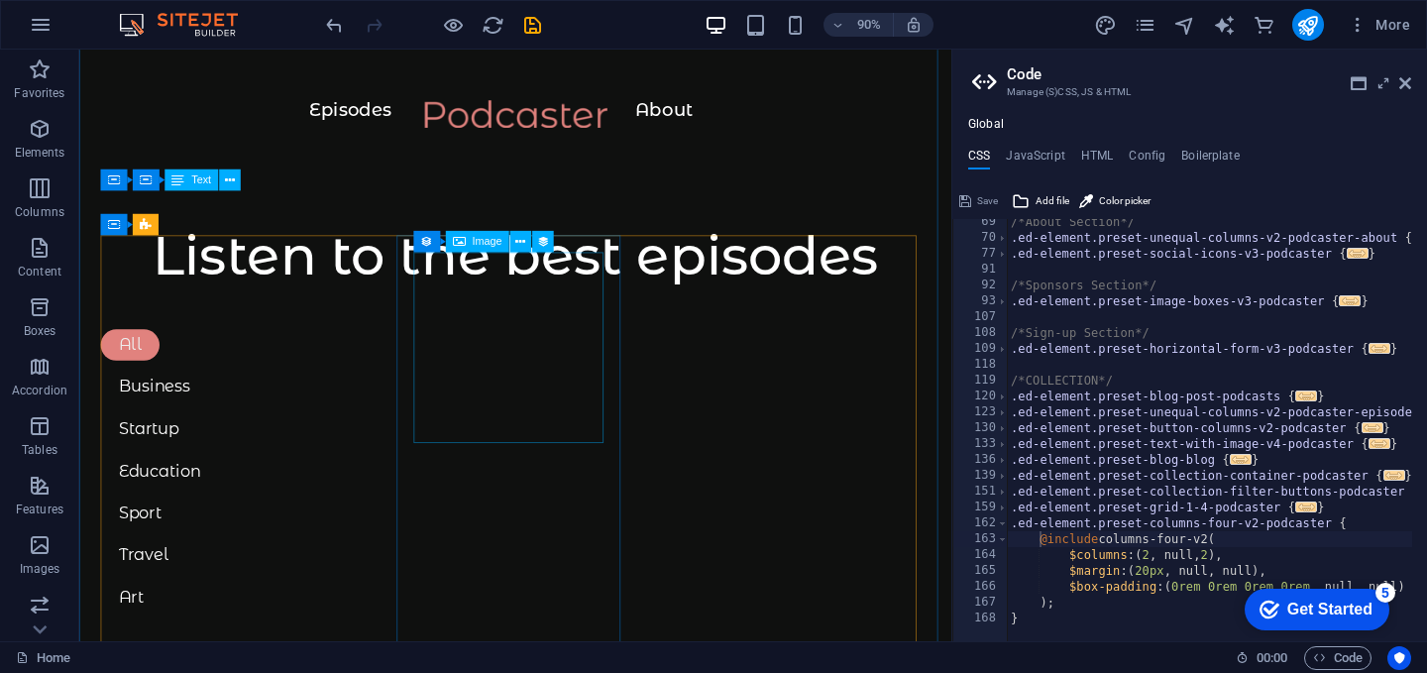
scroll to position [0, 0]
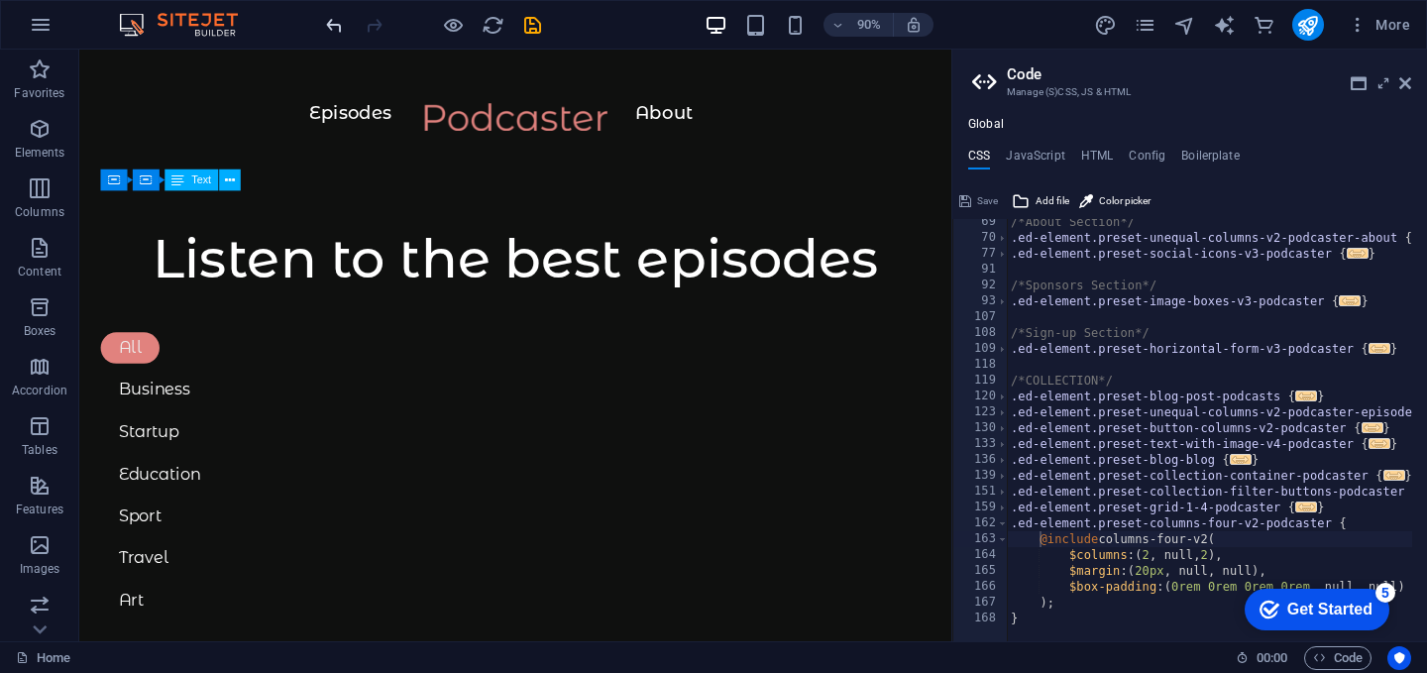
click at [325, 11] on div at bounding box center [433, 25] width 222 height 32
click at [335, 26] on icon "undo" at bounding box center [334, 25] width 23 height 23
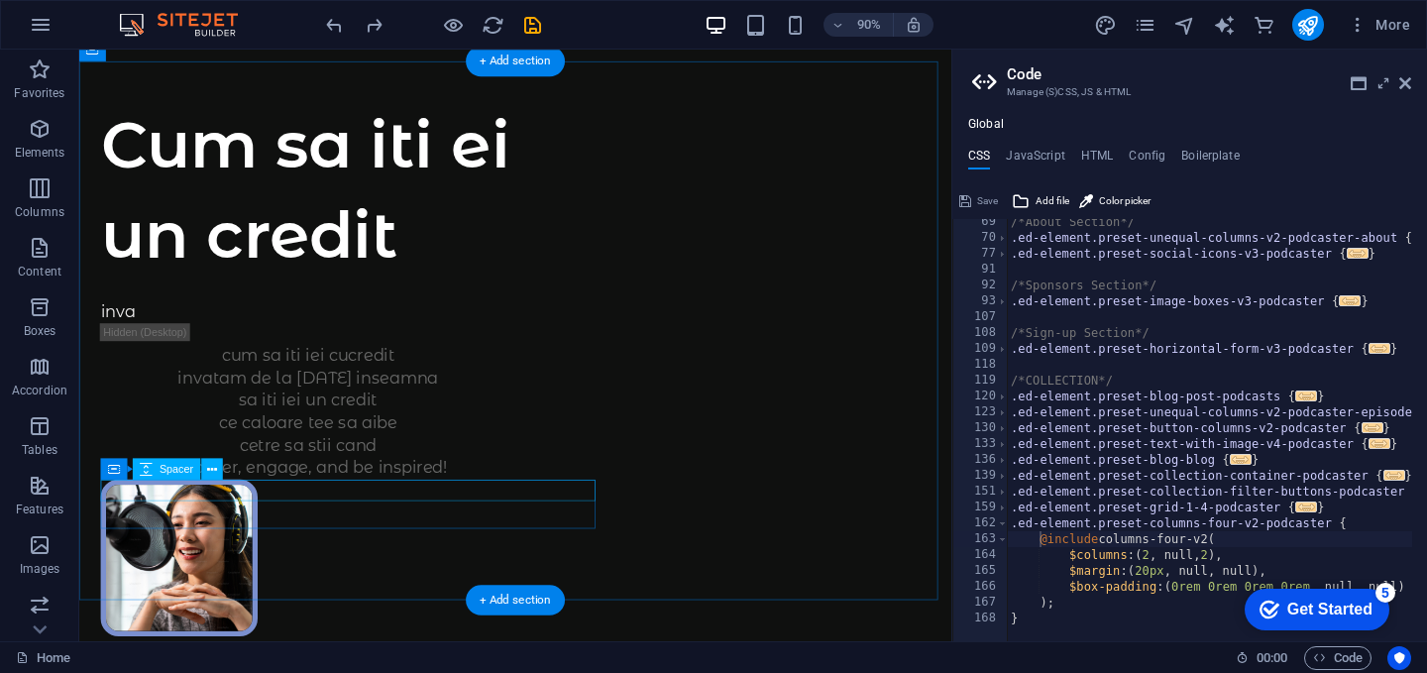
scroll to position [131, 0]
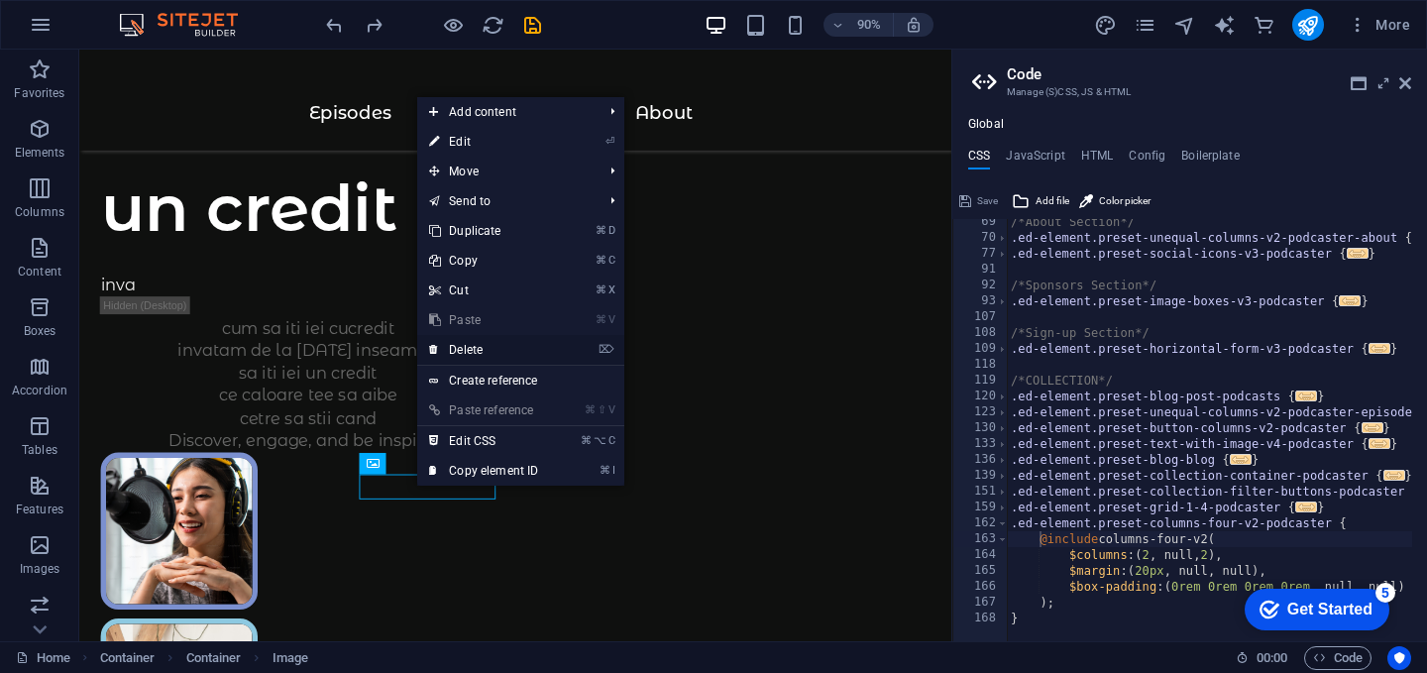
click at [470, 345] on link "⌦ Delete" at bounding box center [483, 350] width 133 height 30
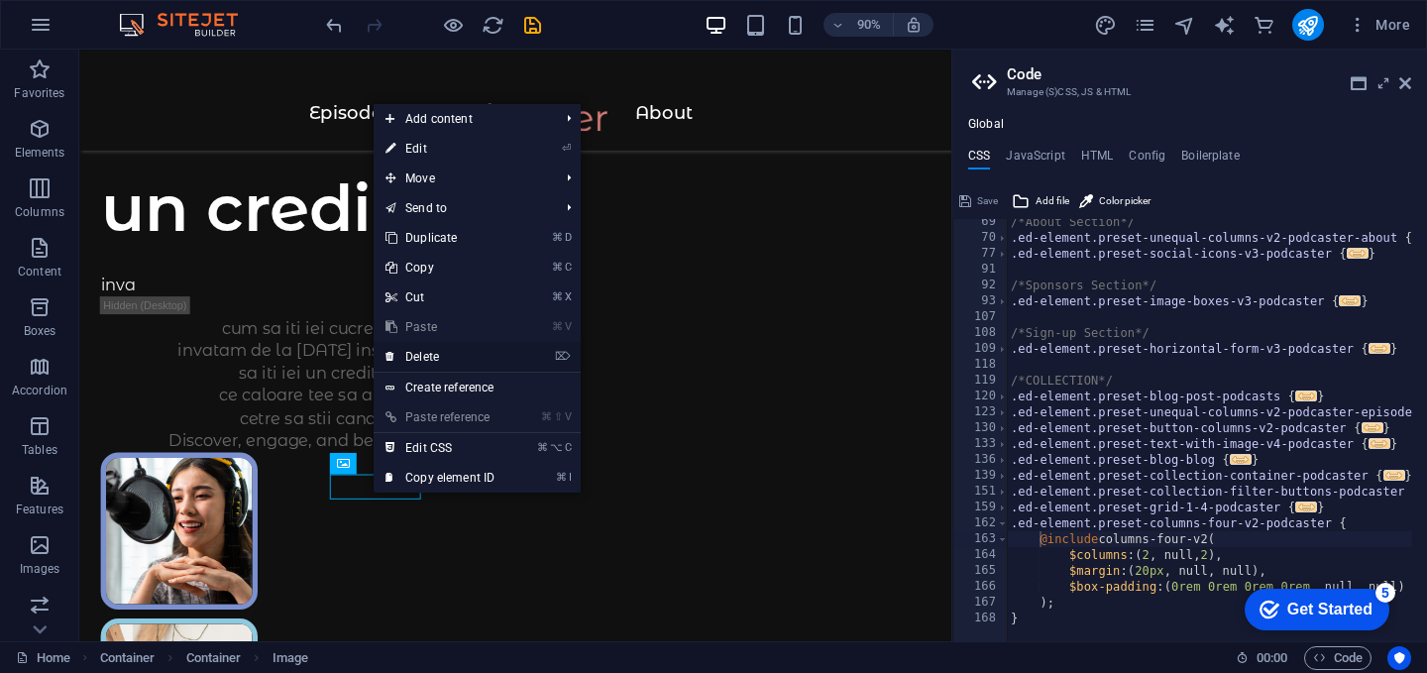
drag, startPoint x: 416, startPoint y: 355, endPoint x: 360, endPoint y: 353, distance: 56.5
click at [416, 354] on link "⌦ Delete" at bounding box center [439, 357] width 133 height 30
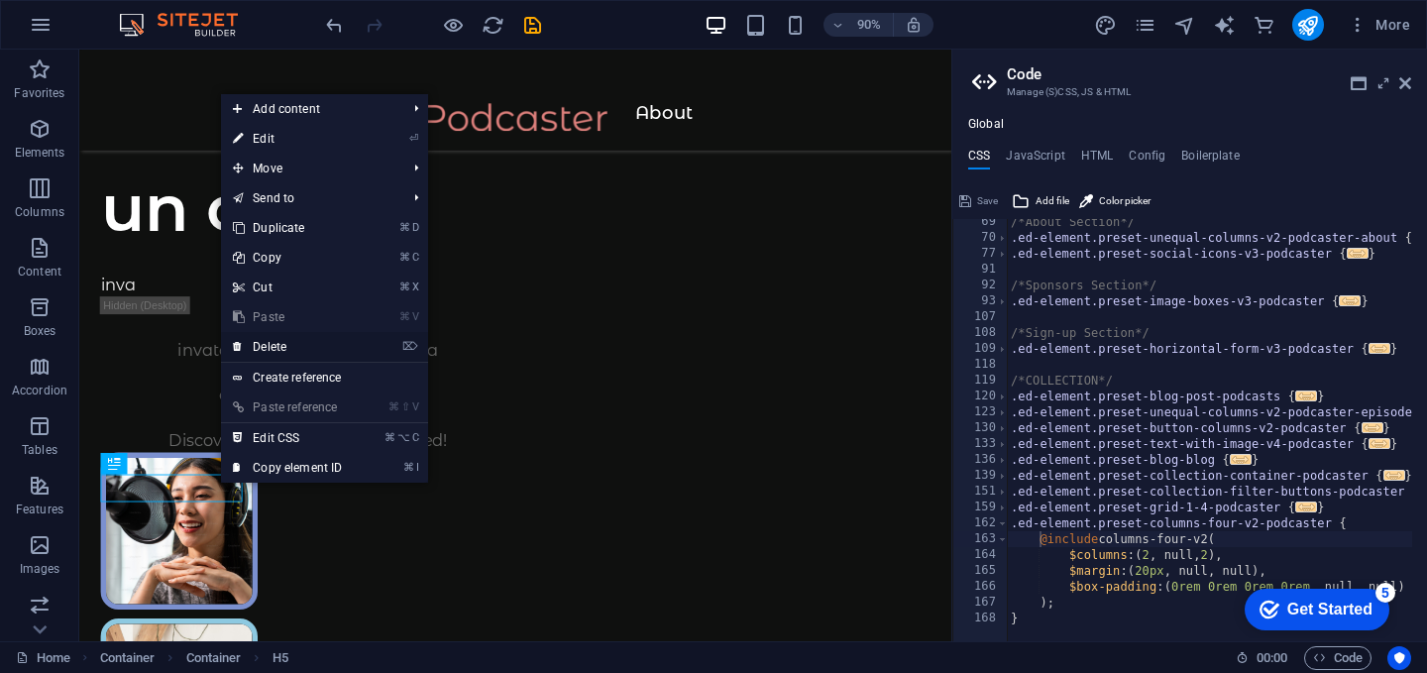
click at [293, 346] on link "⌦ Delete" at bounding box center [287, 347] width 133 height 30
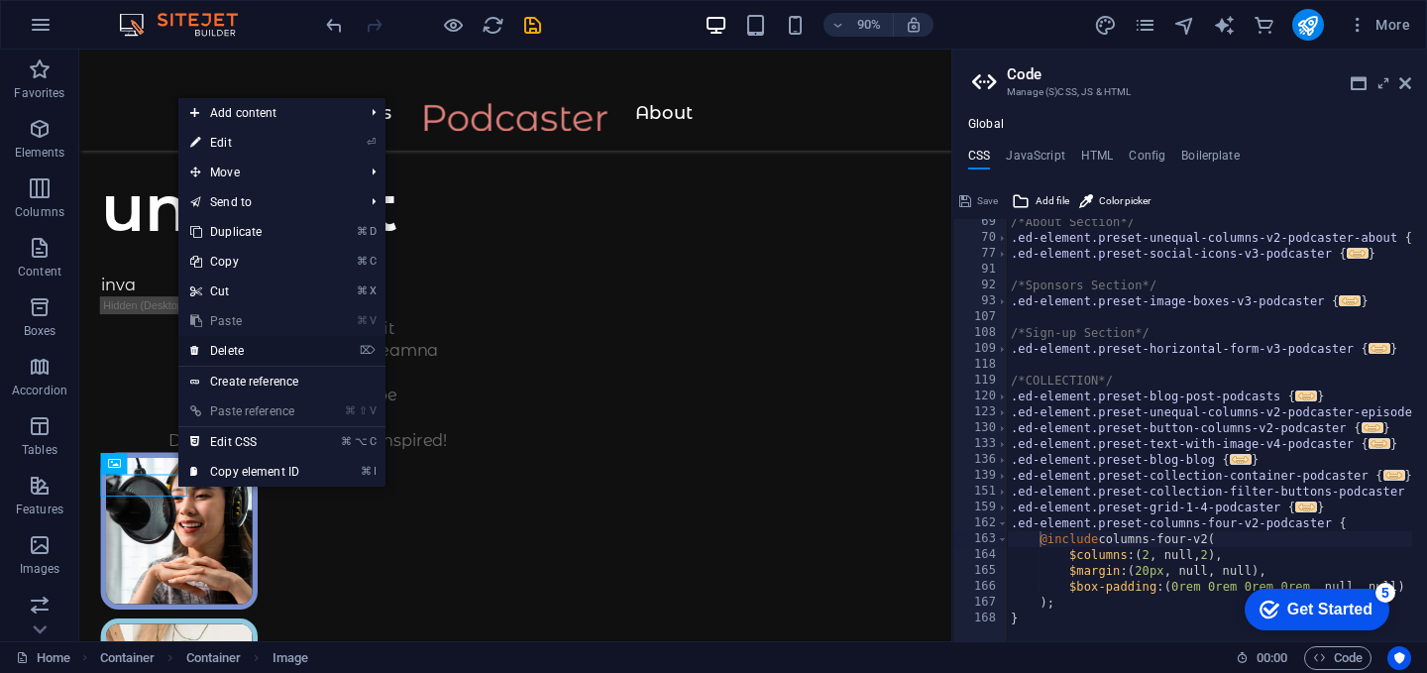
click at [231, 356] on link "⌦ Delete" at bounding box center [244, 351] width 133 height 30
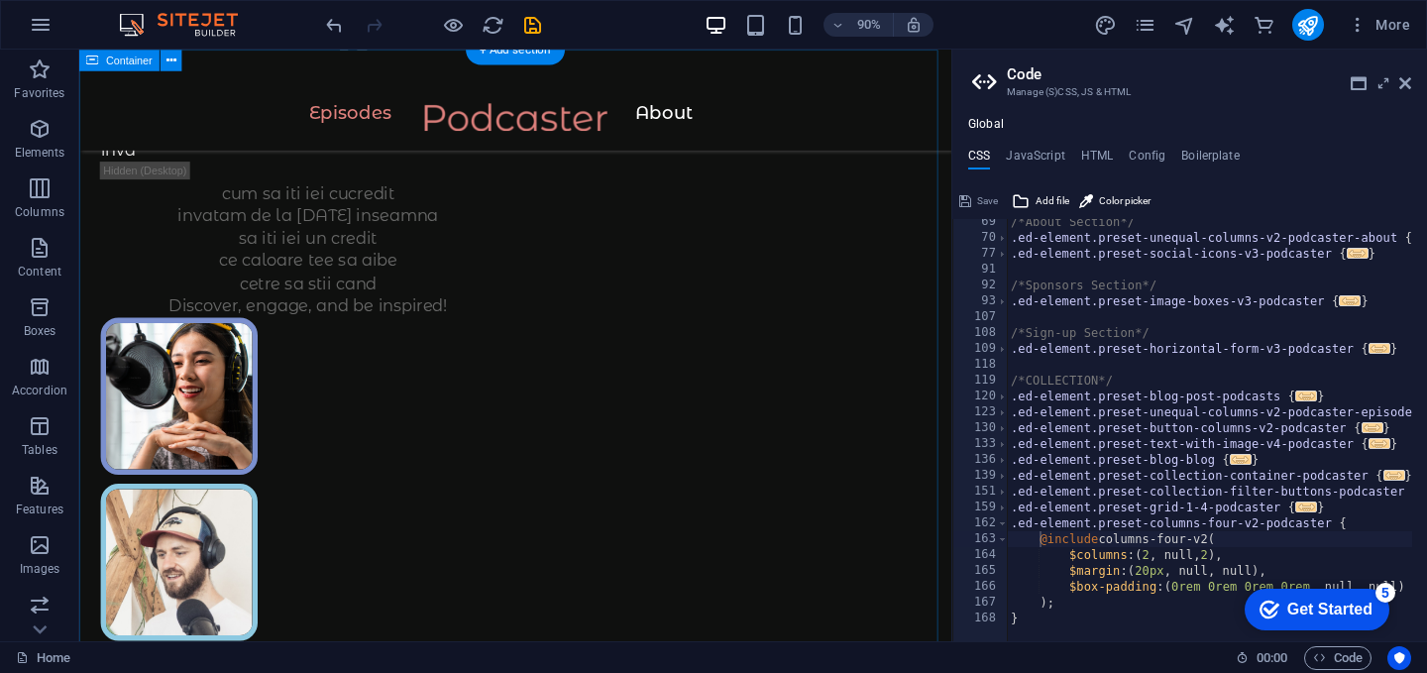
scroll to position [0, 0]
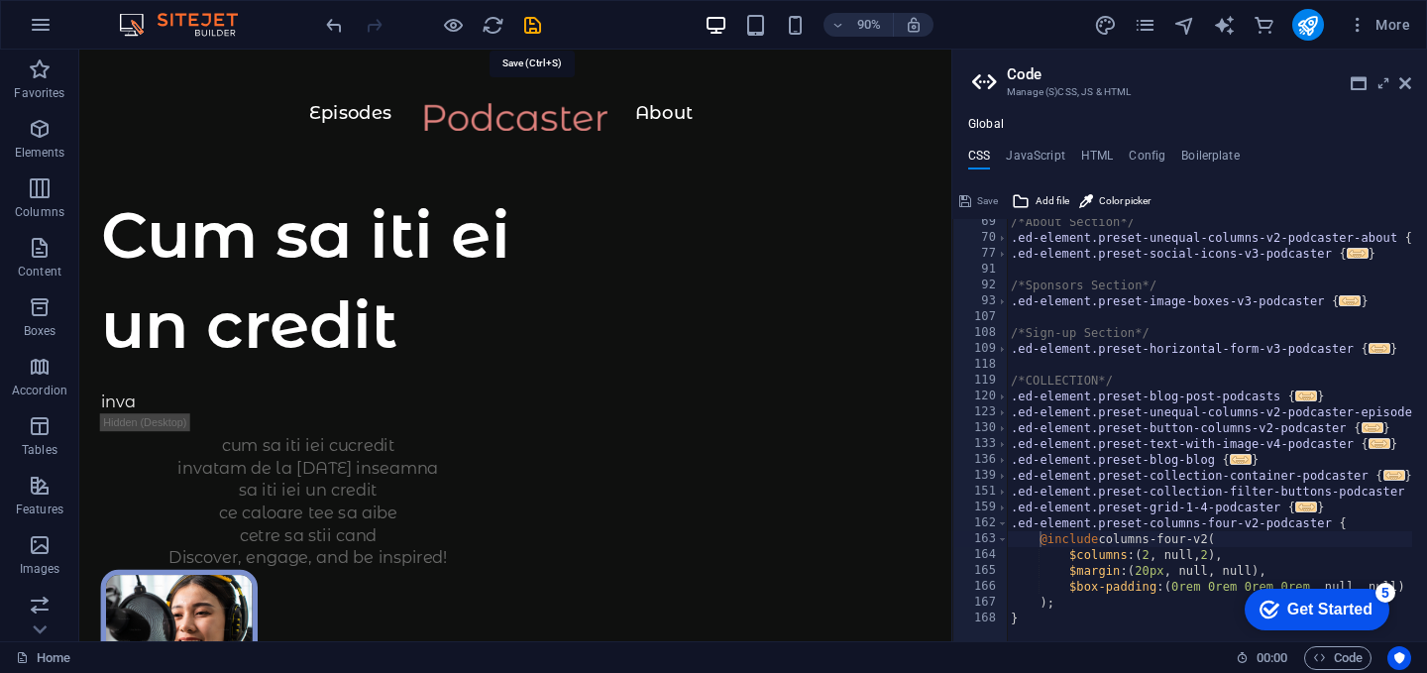
click at [531, 26] on icon "save" at bounding box center [532, 25] width 23 height 23
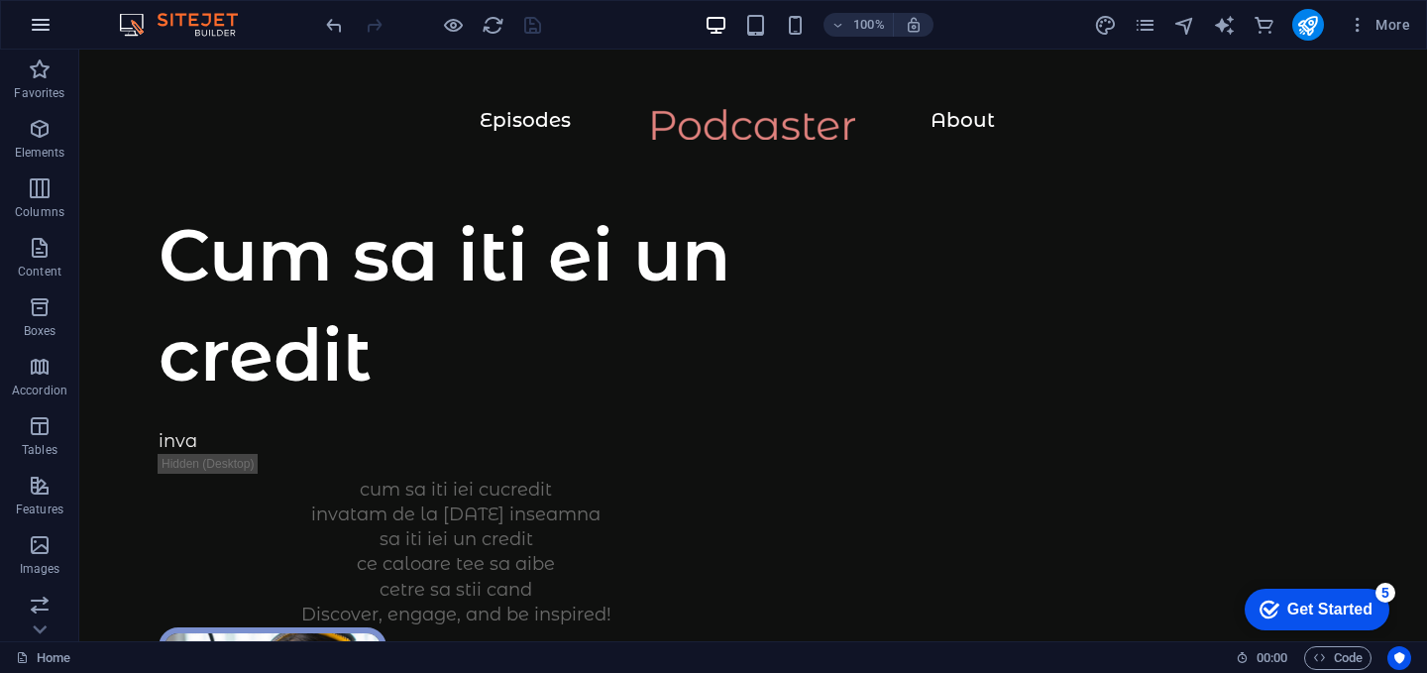
click at [47, 33] on icon "button" at bounding box center [41, 25] width 24 height 24
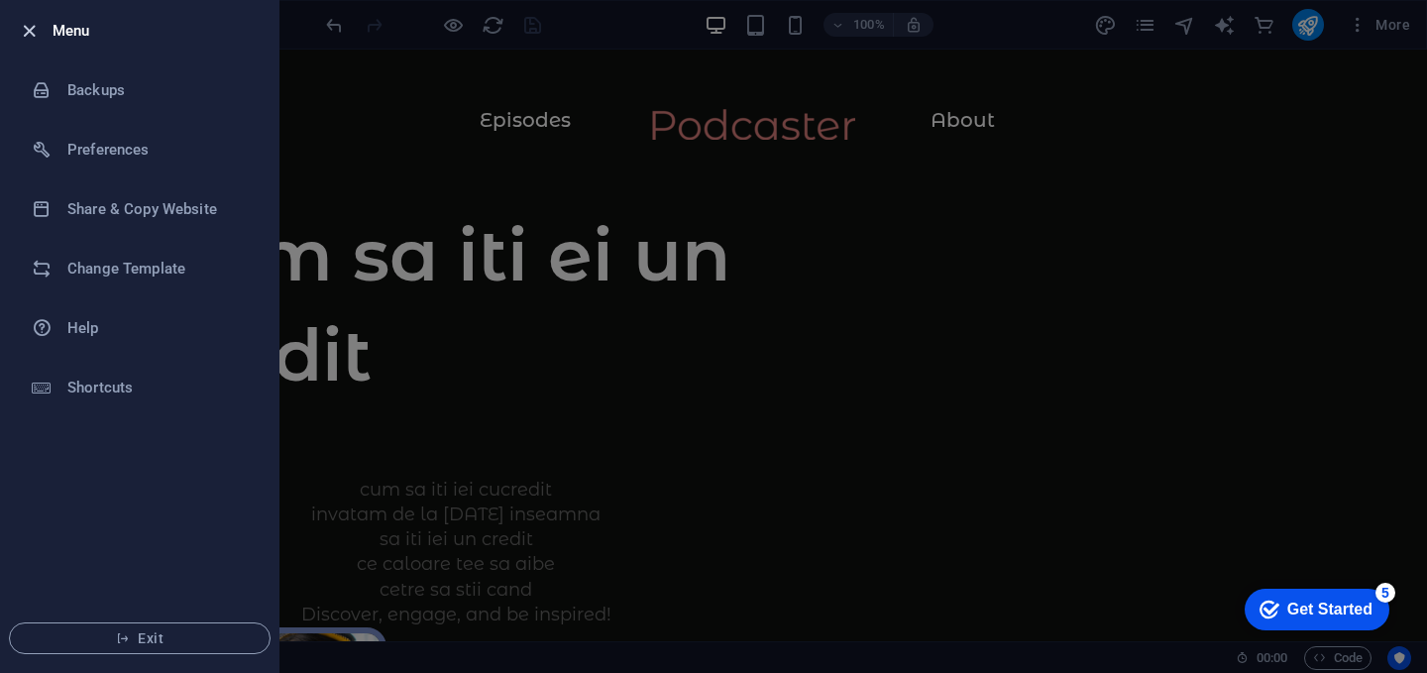
click at [23, 28] on icon "button" at bounding box center [29, 31] width 23 height 23
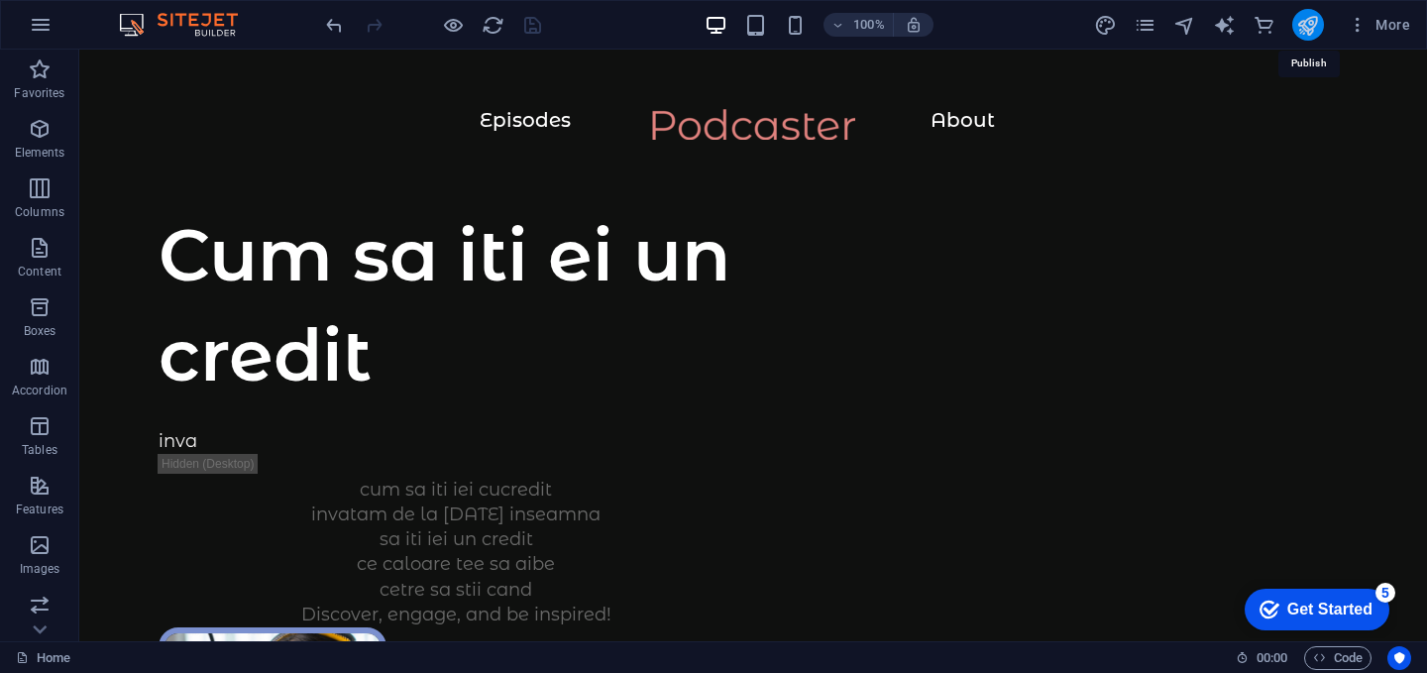
click at [1315, 33] on icon "publish" at bounding box center [1307, 25] width 23 height 23
